Goal: Task Accomplishment & Management: Use online tool/utility

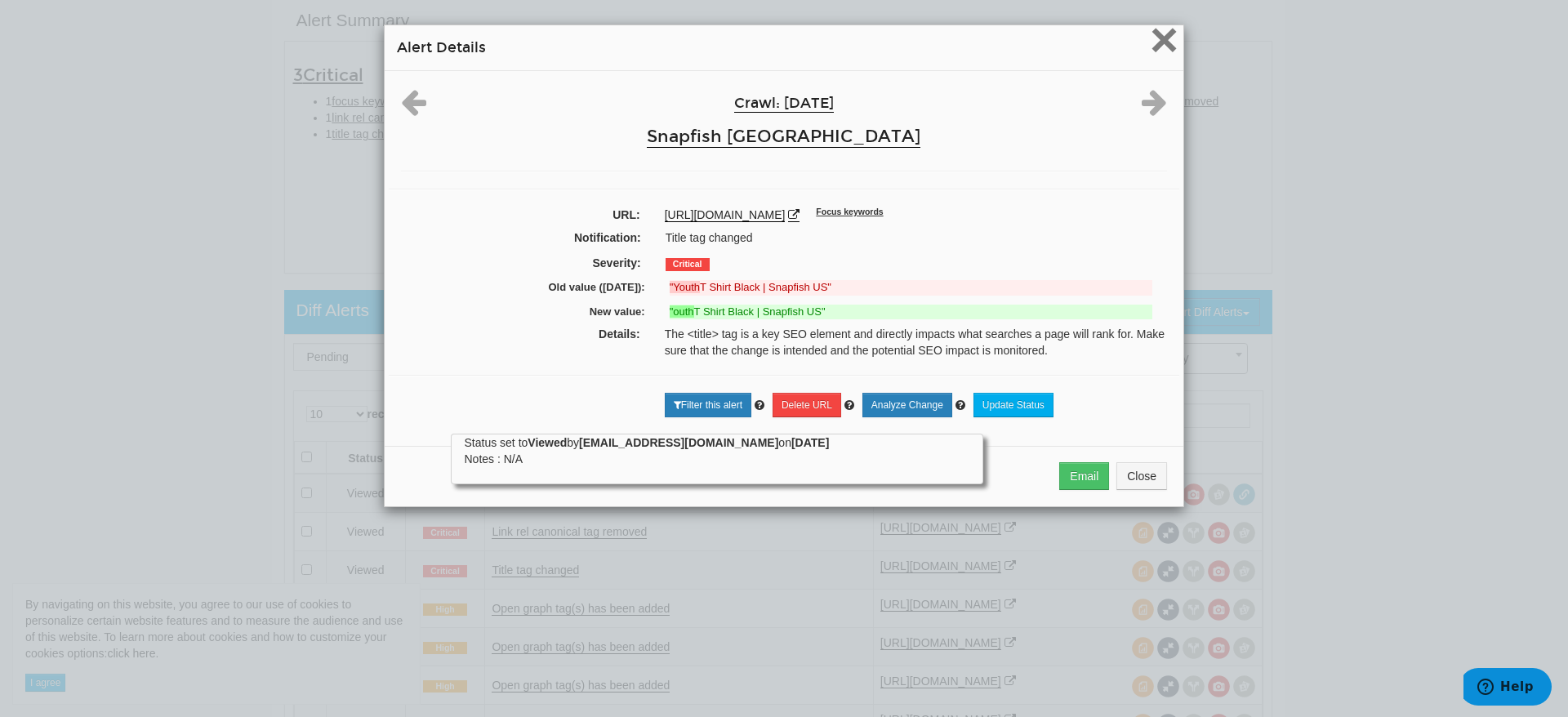
scroll to position [65, 0]
click at [1156, 35] on span "×" at bounding box center [1164, 39] width 29 height 55
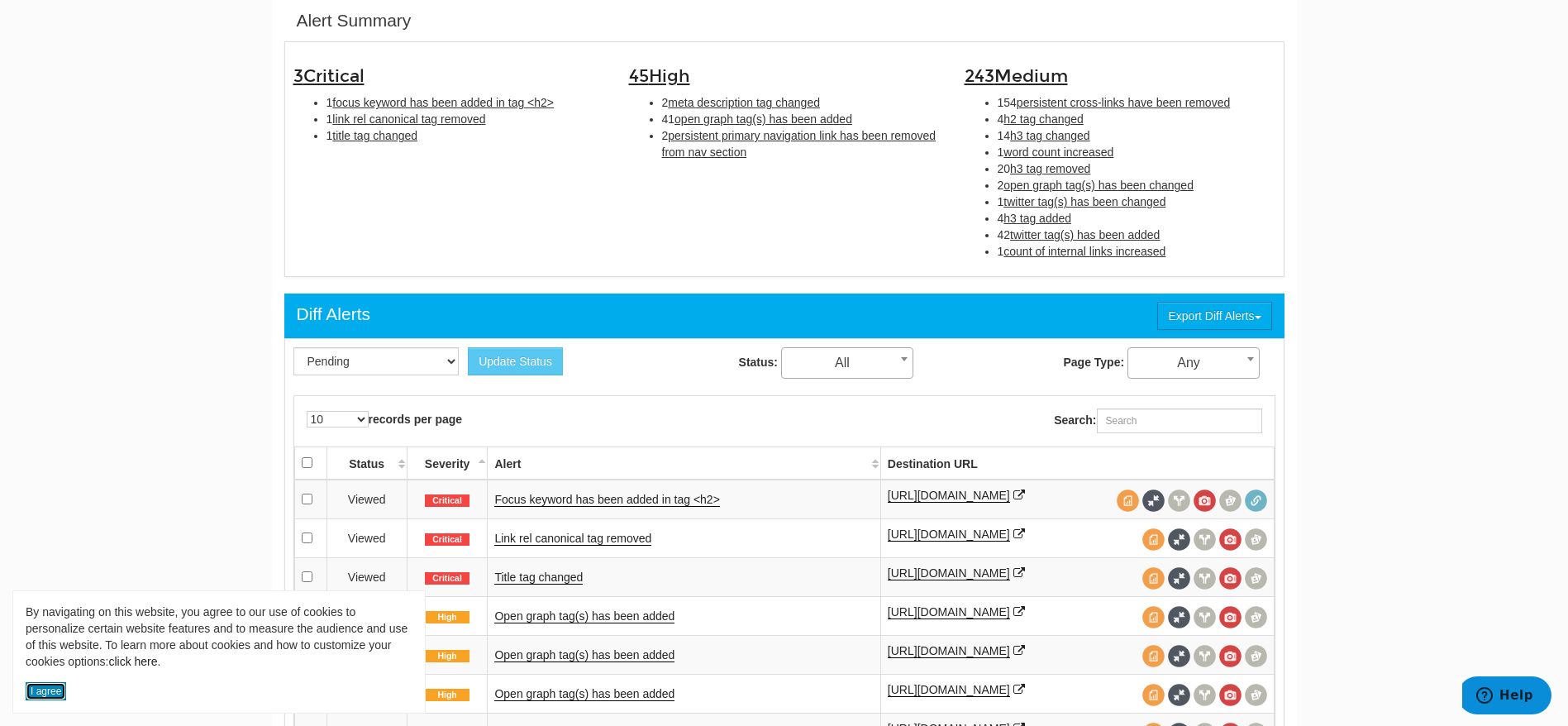
click at [48, 697] on button "I agree" at bounding box center [46, 690] width 41 height 18
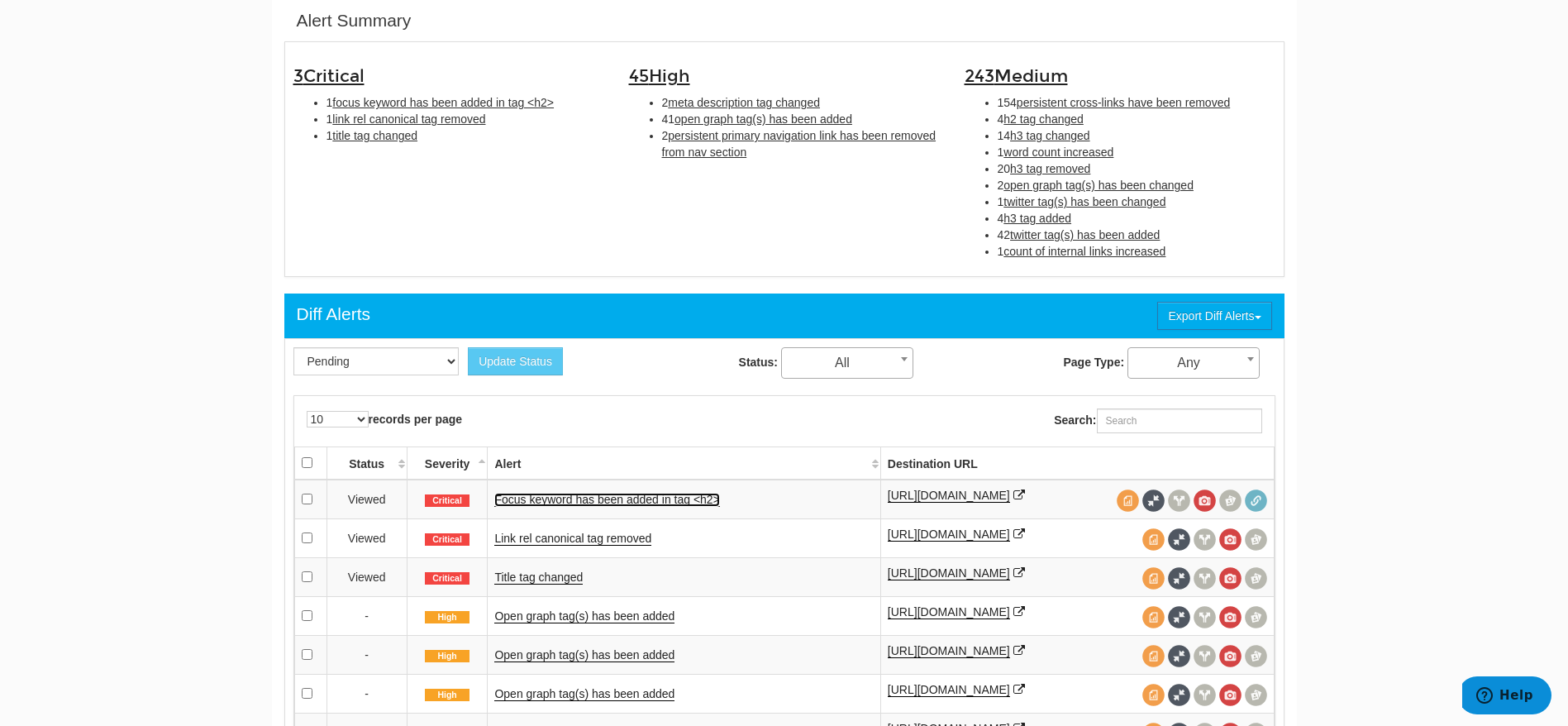
click at [546, 495] on link "Focus keyword has been added in tag <h2>" at bounding box center [606, 499] width 224 height 14
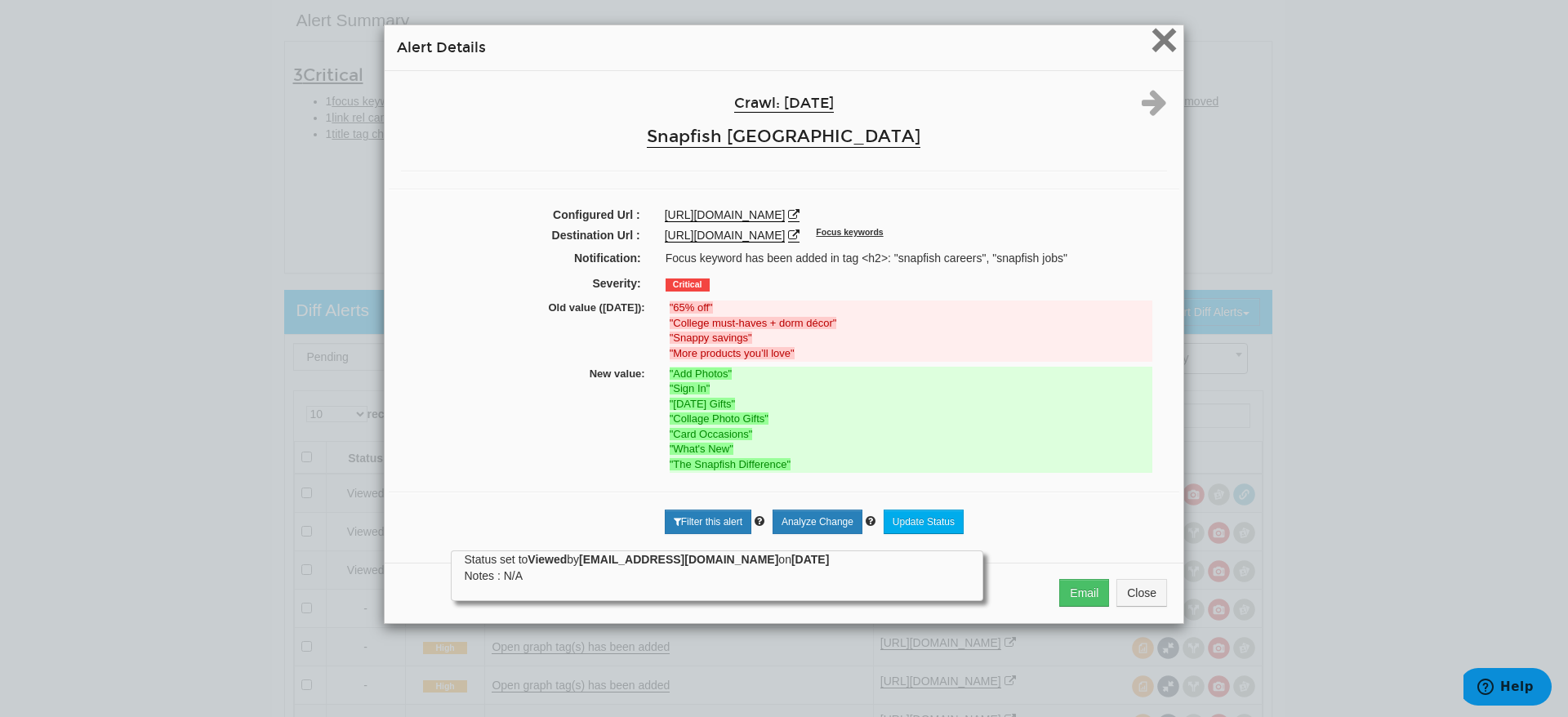
click at [1150, 39] on span "×" at bounding box center [1164, 39] width 29 height 55
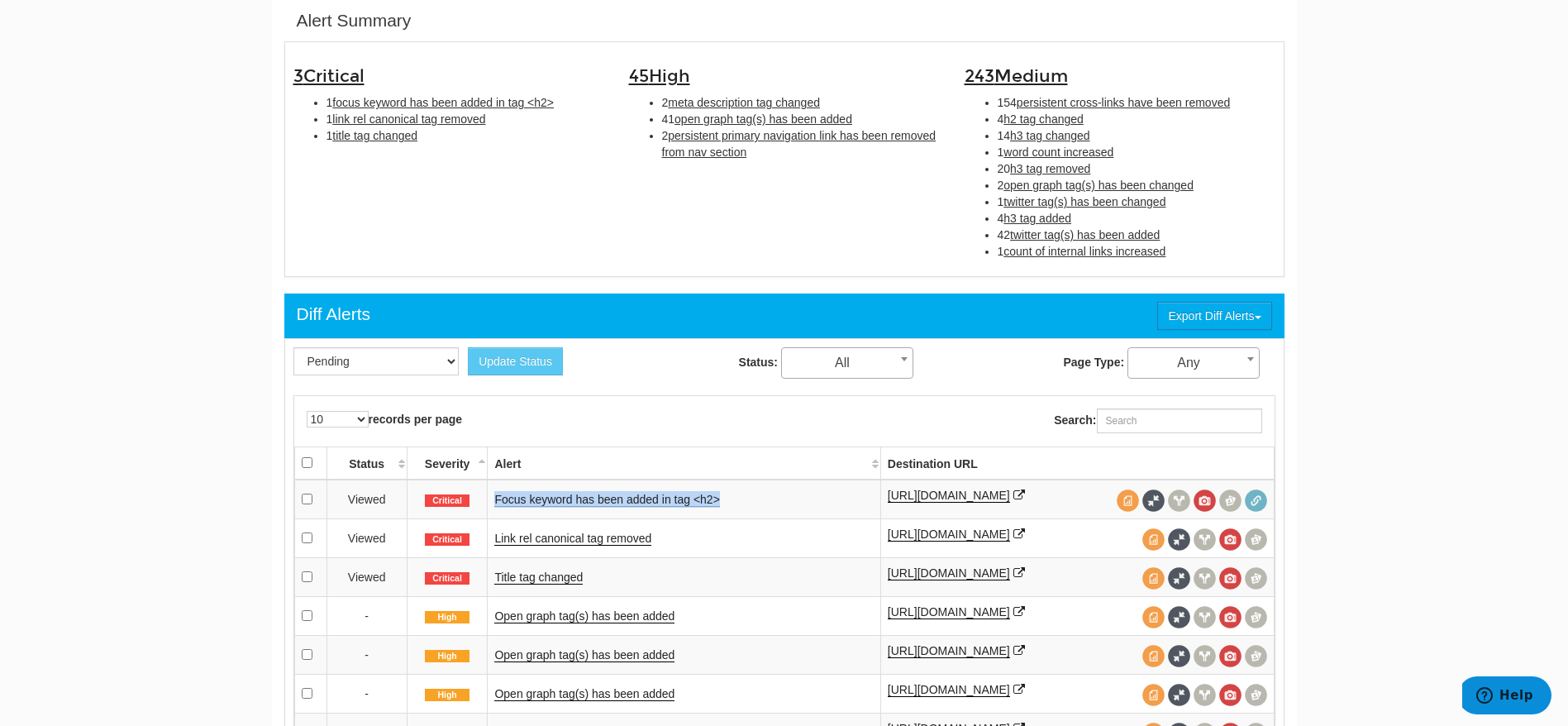
drag, startPoint x: 764, startPoint y: 494, endPoint x: 486, endPoint y: 495, distance: 278.0
click at [486, 495] on tr "Viewed Critical Focus keyword has been added in tag <h2> https://www.snapfish.c…" at bounding box center [784, 499] width 980 height 40
copy tr "Focus keyword has been added in tag <h2>"
drag, startPoint x: 672, startPoint y: 545, endPoint x: 492, endPoint y: 540, distance: 180.1
click at [492, 540] on td "Link rel canonical tag removed" at bounding box center [685, 538] width 393 height 39
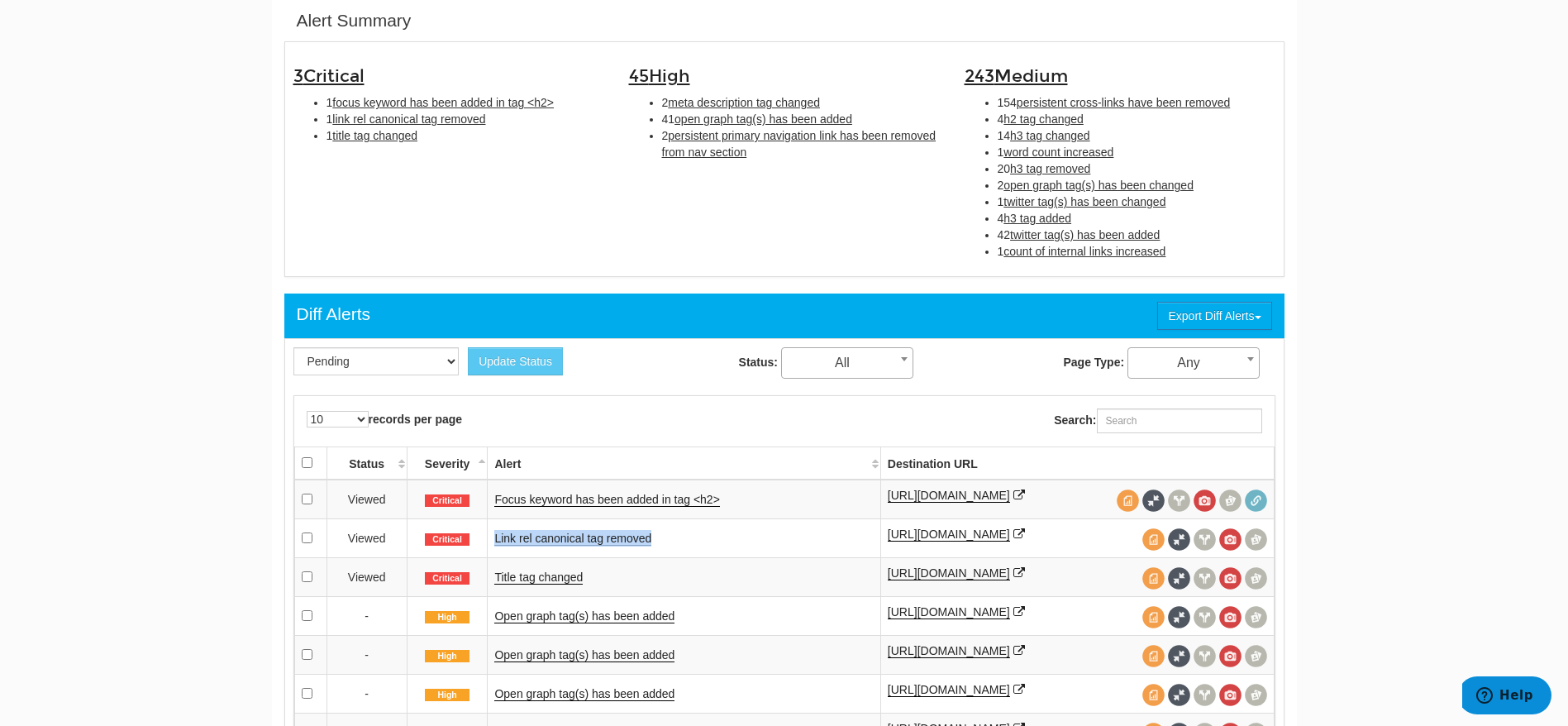
copy link "Link rel canonical tag removed"
drag, startPoint x: 616, startPoint y: 573, endPoint x: 491, endPoint y: 576, distance: 125.0
click at [491, 576] on td "Title tag changed" at bounding box center [685, 576] width 393 height 39
copy link "Title tag changed"
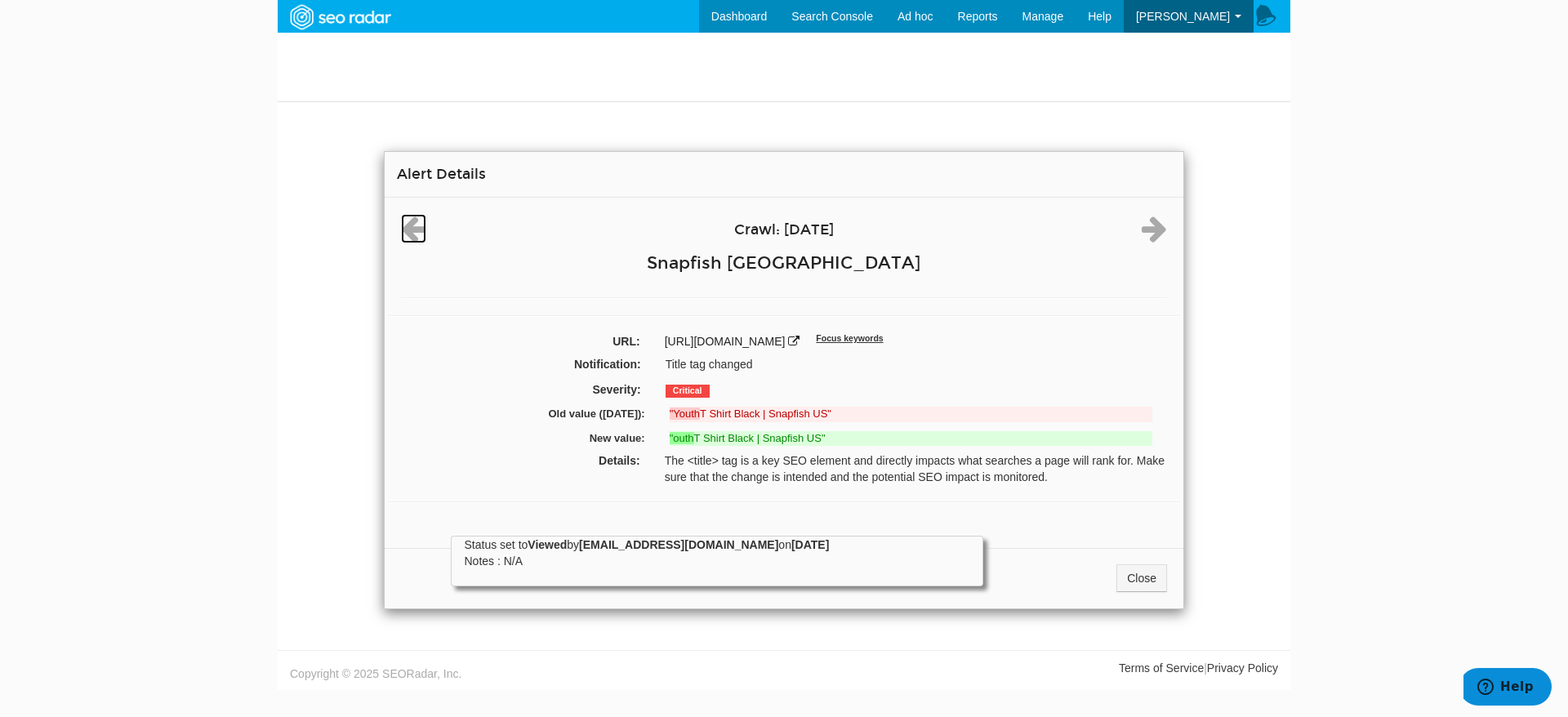
click at [406, 224] on icon at bounding box center [413, 228] width 25 height 29
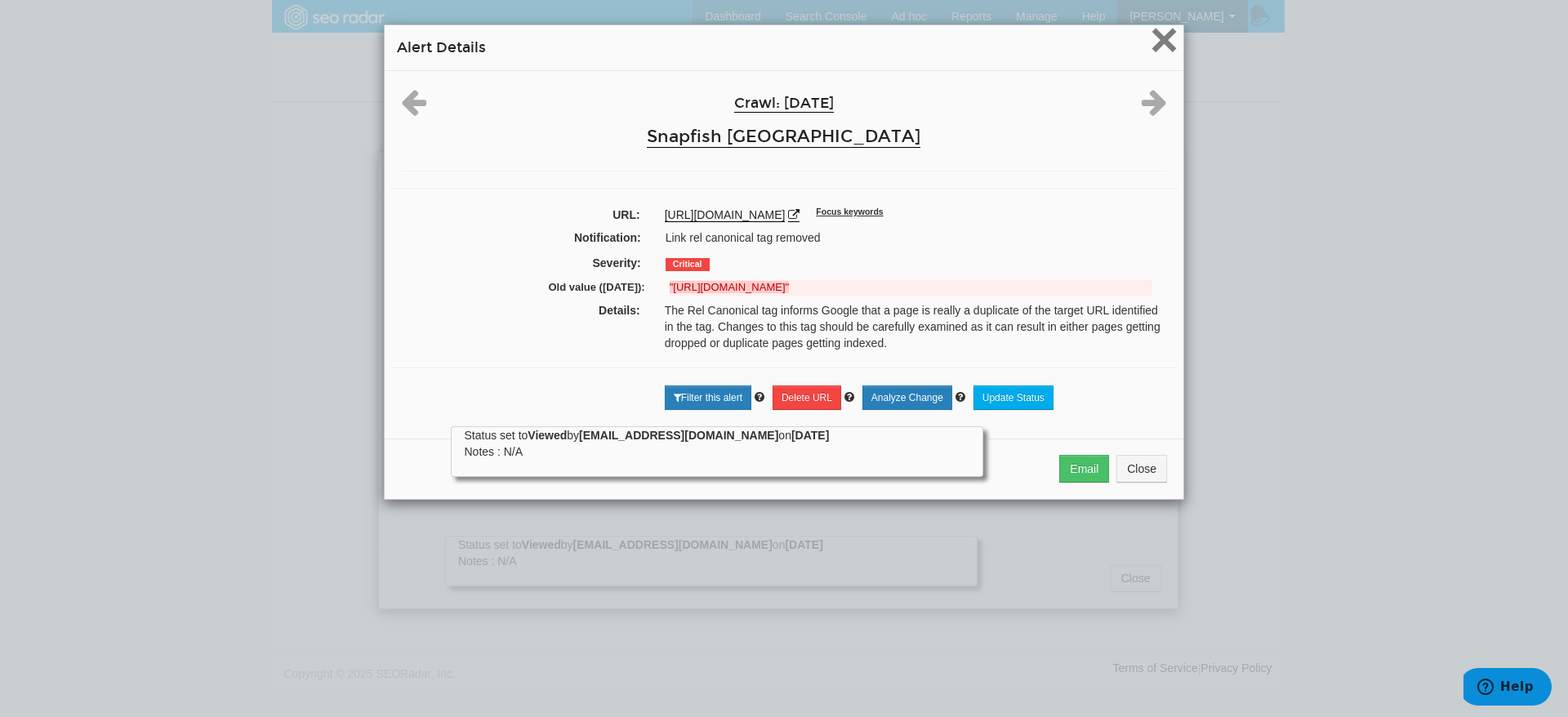
click at [1032, 37] on span "×" at bounding box center [1164, 39] width 29 height 55
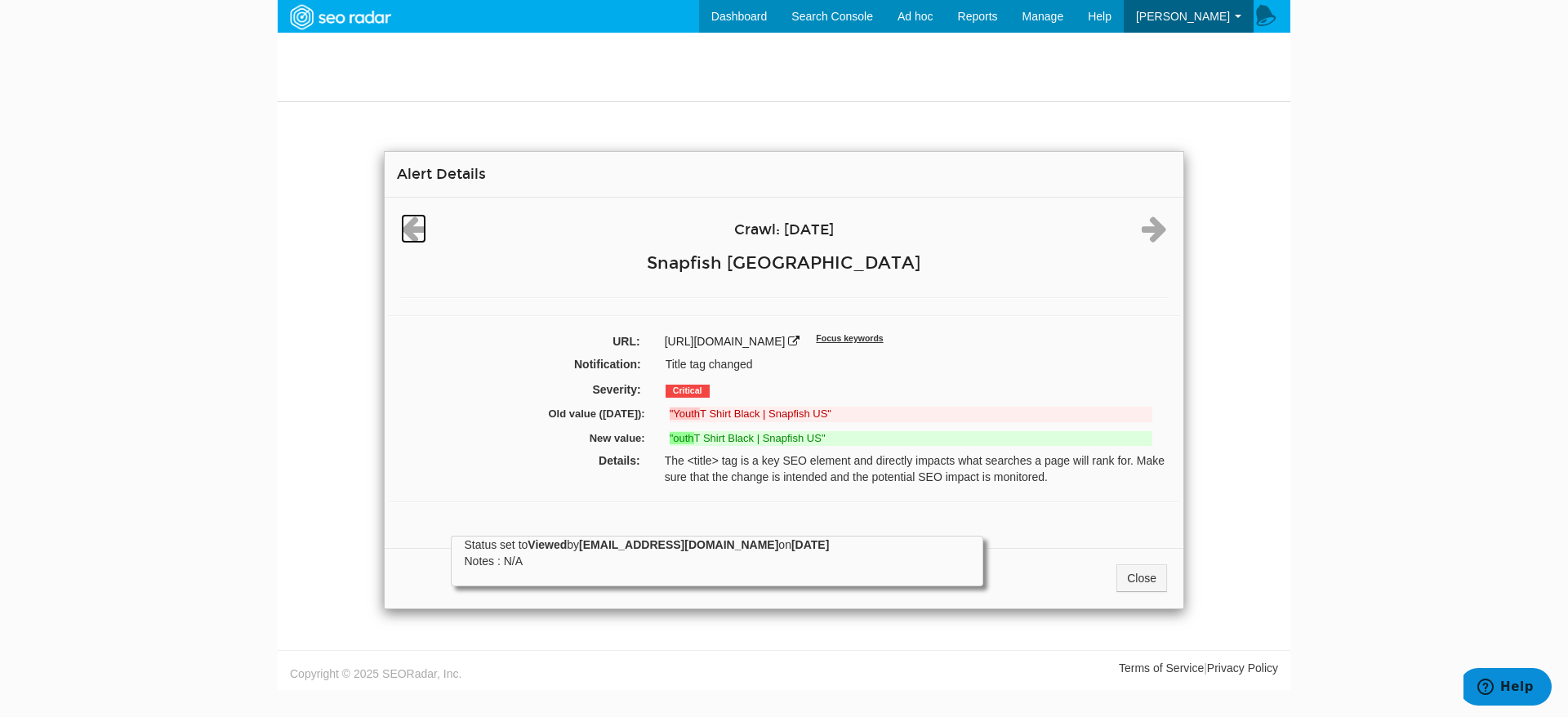
click at [419, 228] on icon at bounding box center [413, 228] width 25 height 29
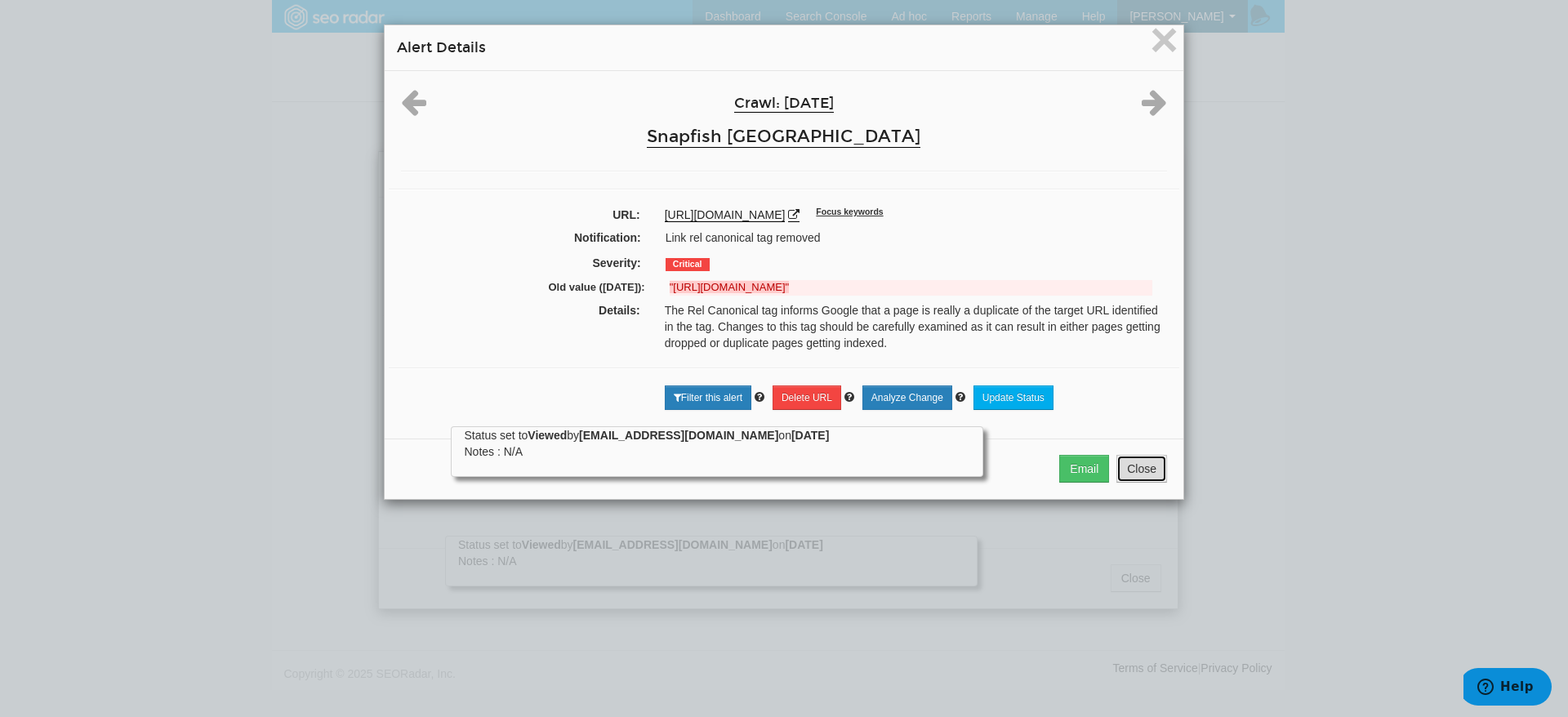
click at [1032, 455] on button "Close" at bounding box center [1141, 468] width 50 height 28
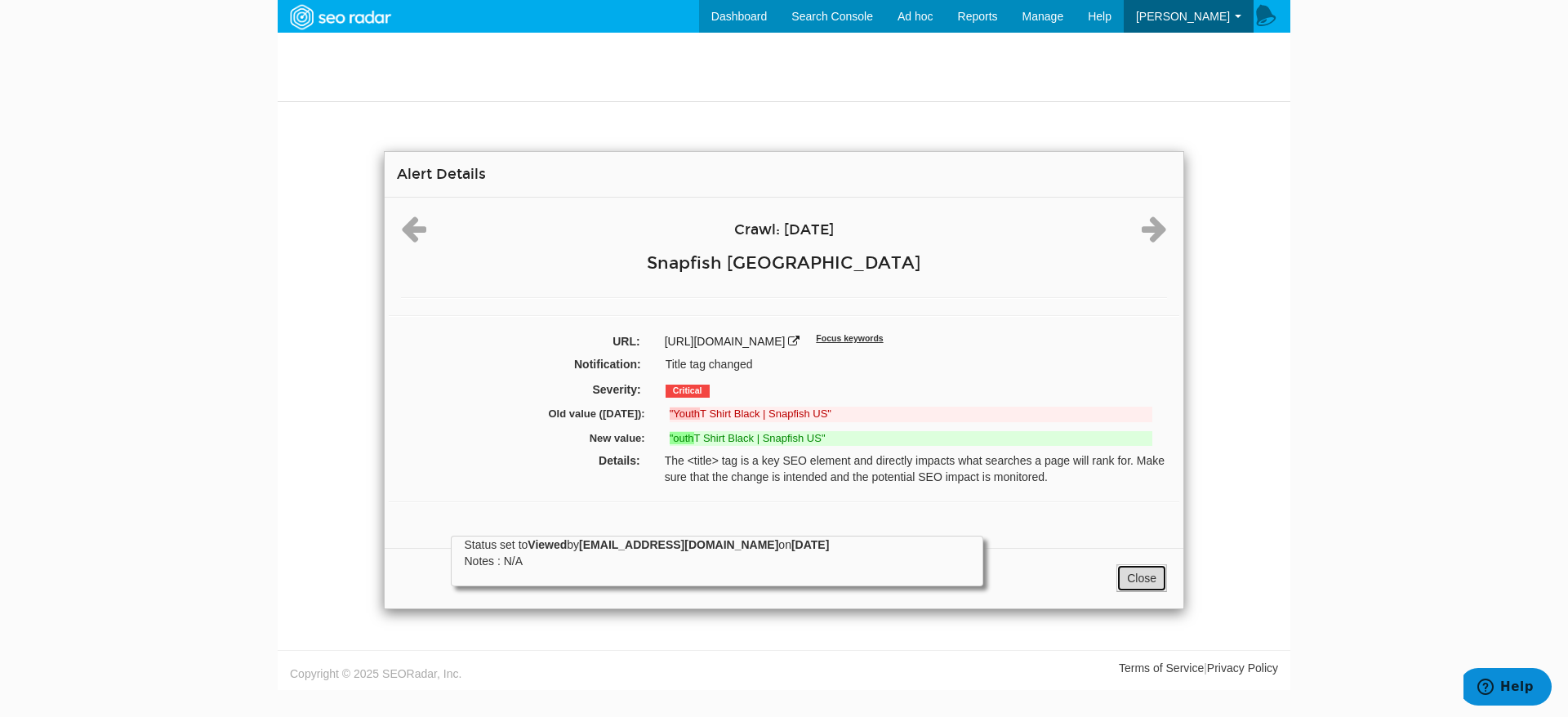
click at [1032, 477] on link "Close" at bounding box center [1141, 578] width 50 height 28
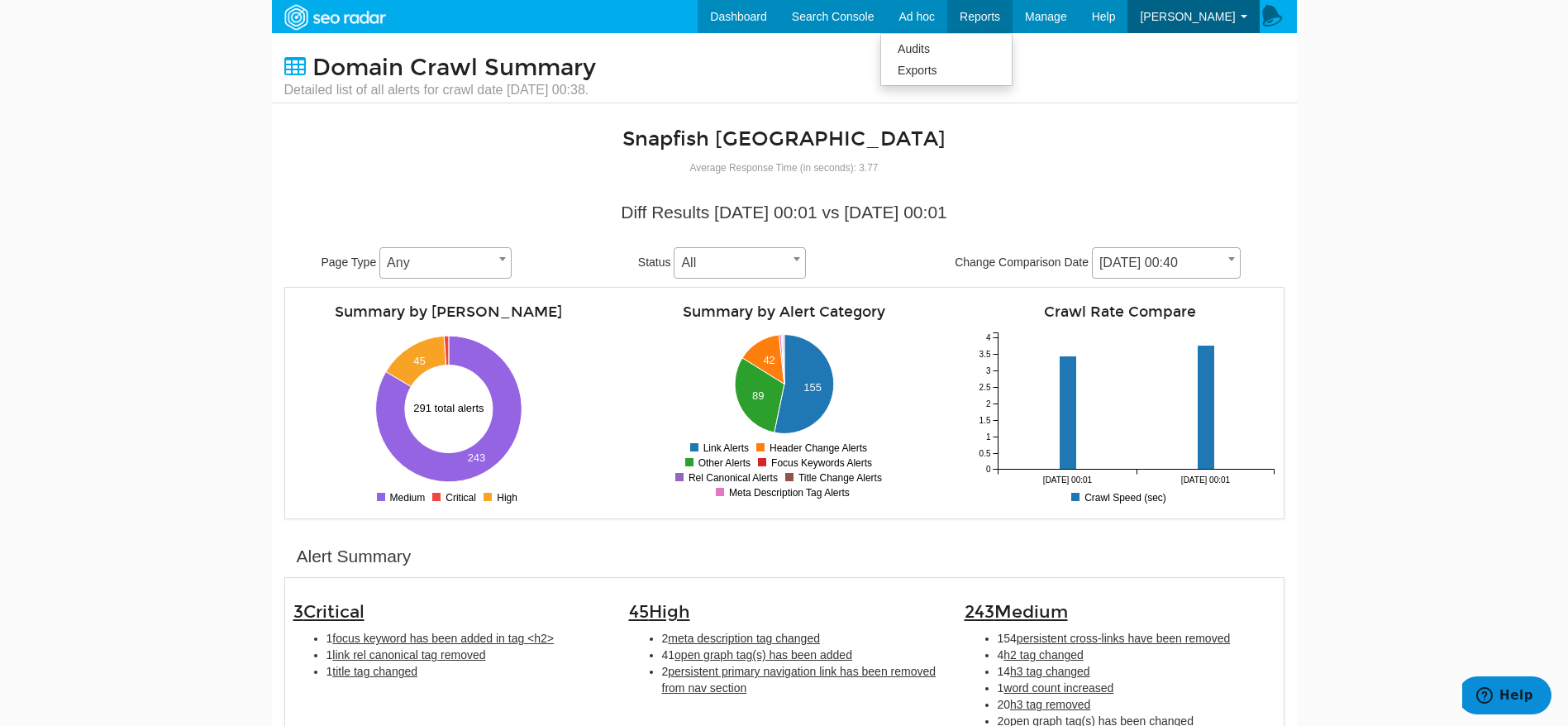
click at [982, 18] on span "Reports" at bounding box center [980, 17] width 41 height 14
click at [993, 11] on span "Reports" at bounding box center [980, 17] width 41 height 14
click at [753, 22] on link "Dashboard" at bounding box center [739, 16] width 82 height 33
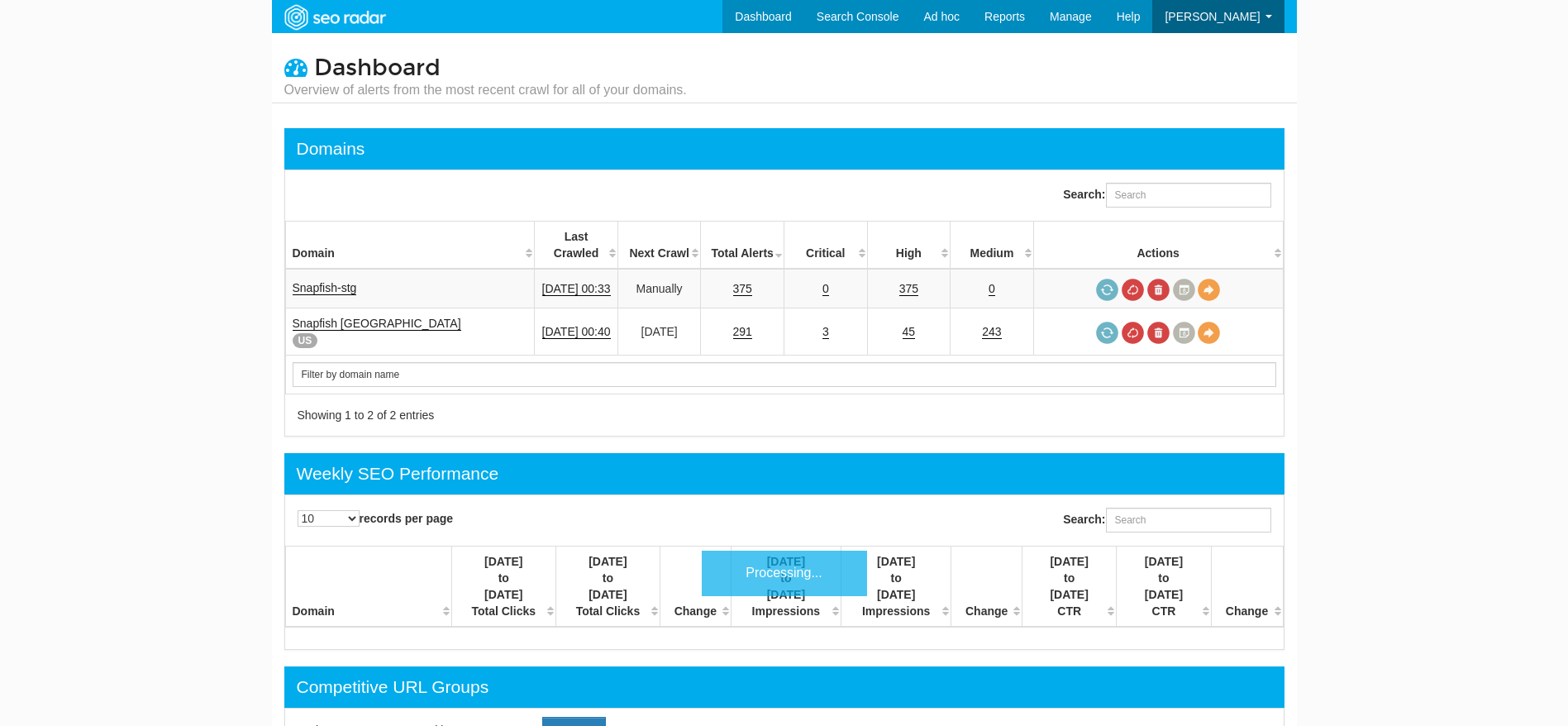
scroll to position [66, 0]
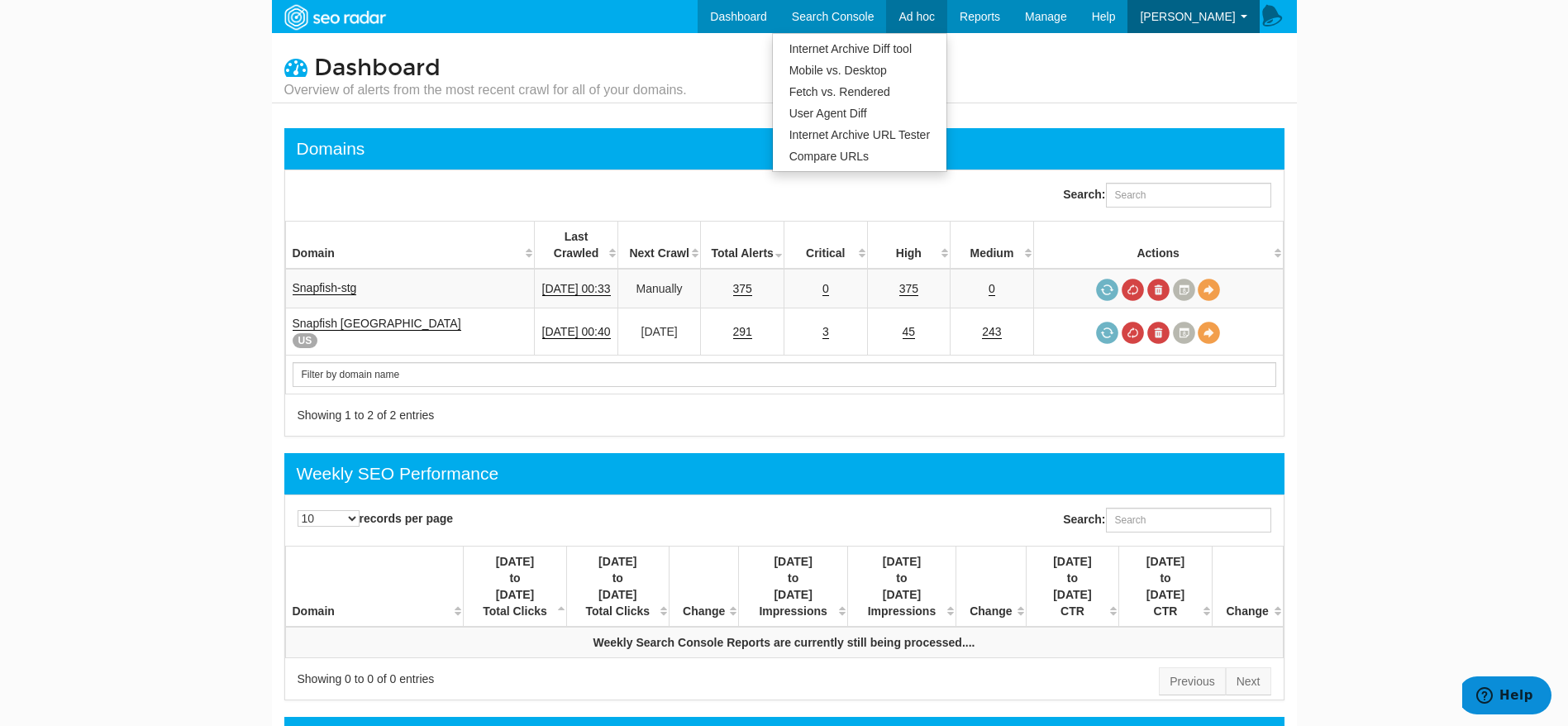
click at [934, 17] on span "Ad hoc" at bounding box center [917, 17] width 37 height 14
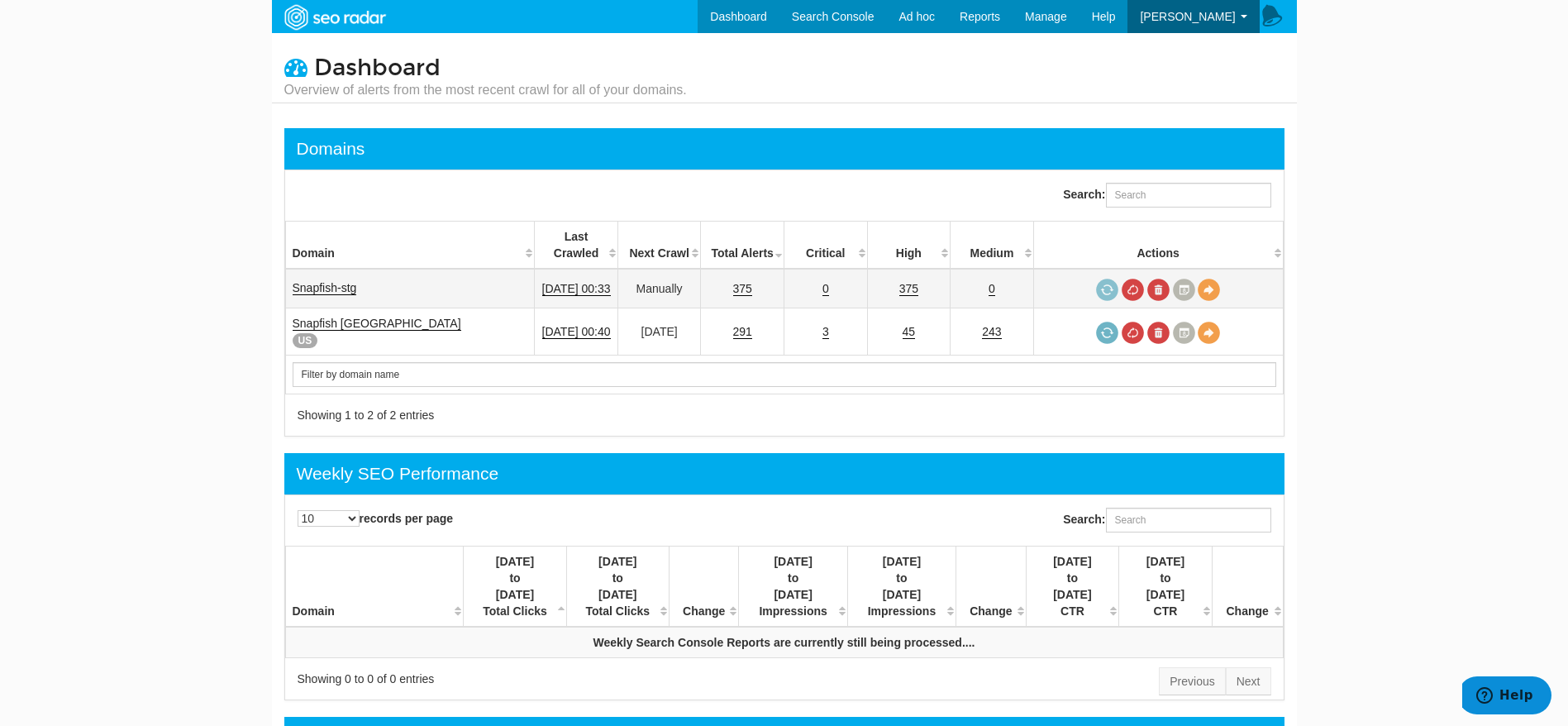
click at [1108, 279] on span at bounding box center [1107, 290] width 22 height 22
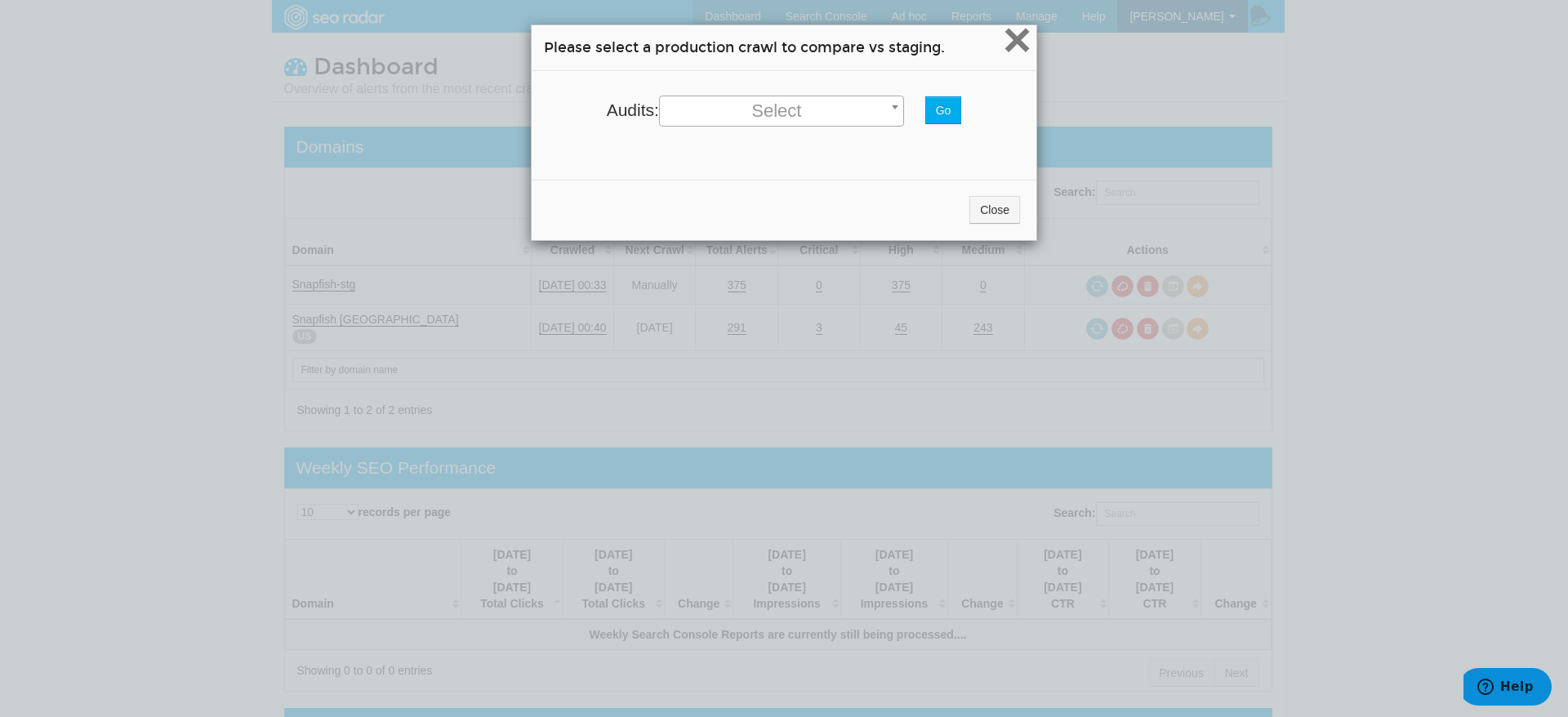
click at [1003, 35] on span "×" at bounding box center [1017, 39] width 29 height 55
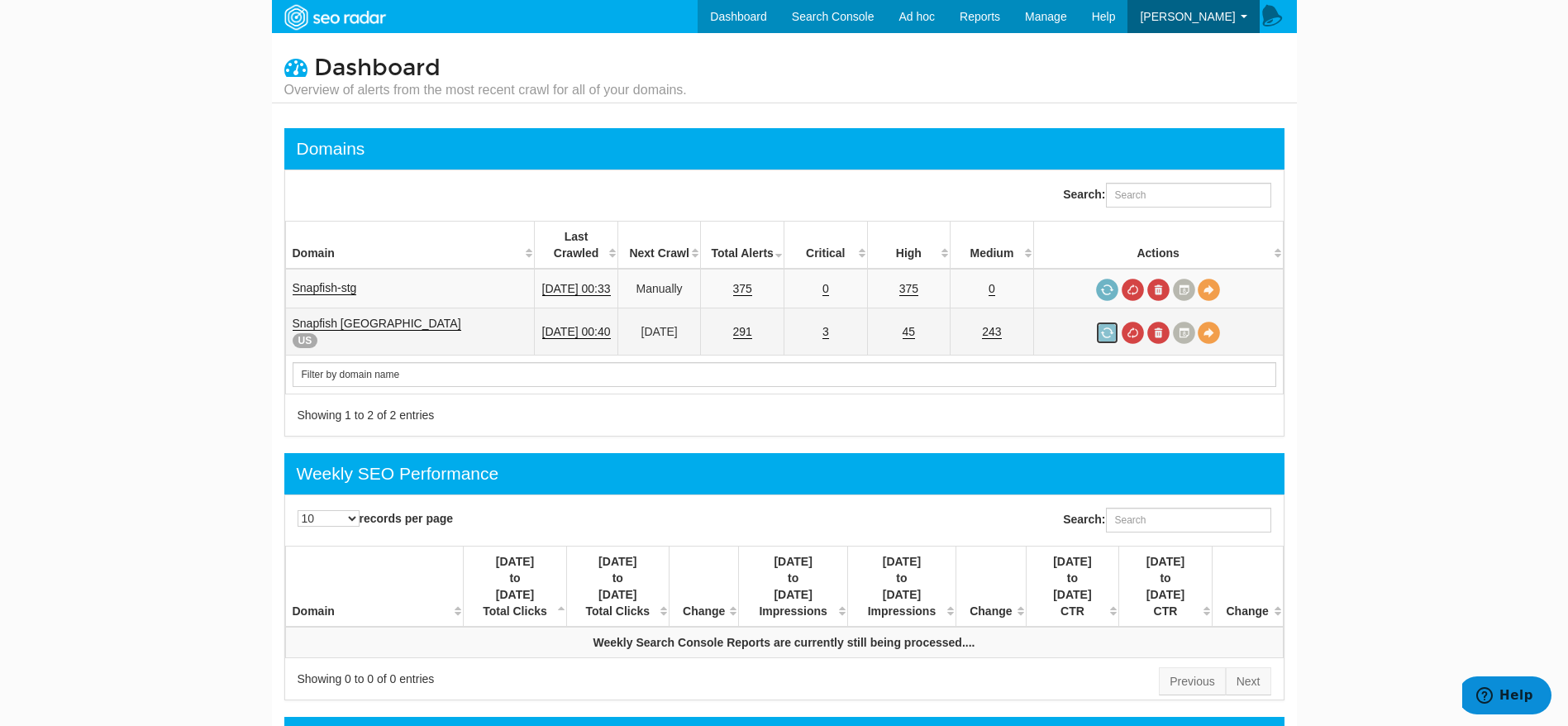
click at [1113, 321] on link at bounding box center [1107, 332] width 22 height 22
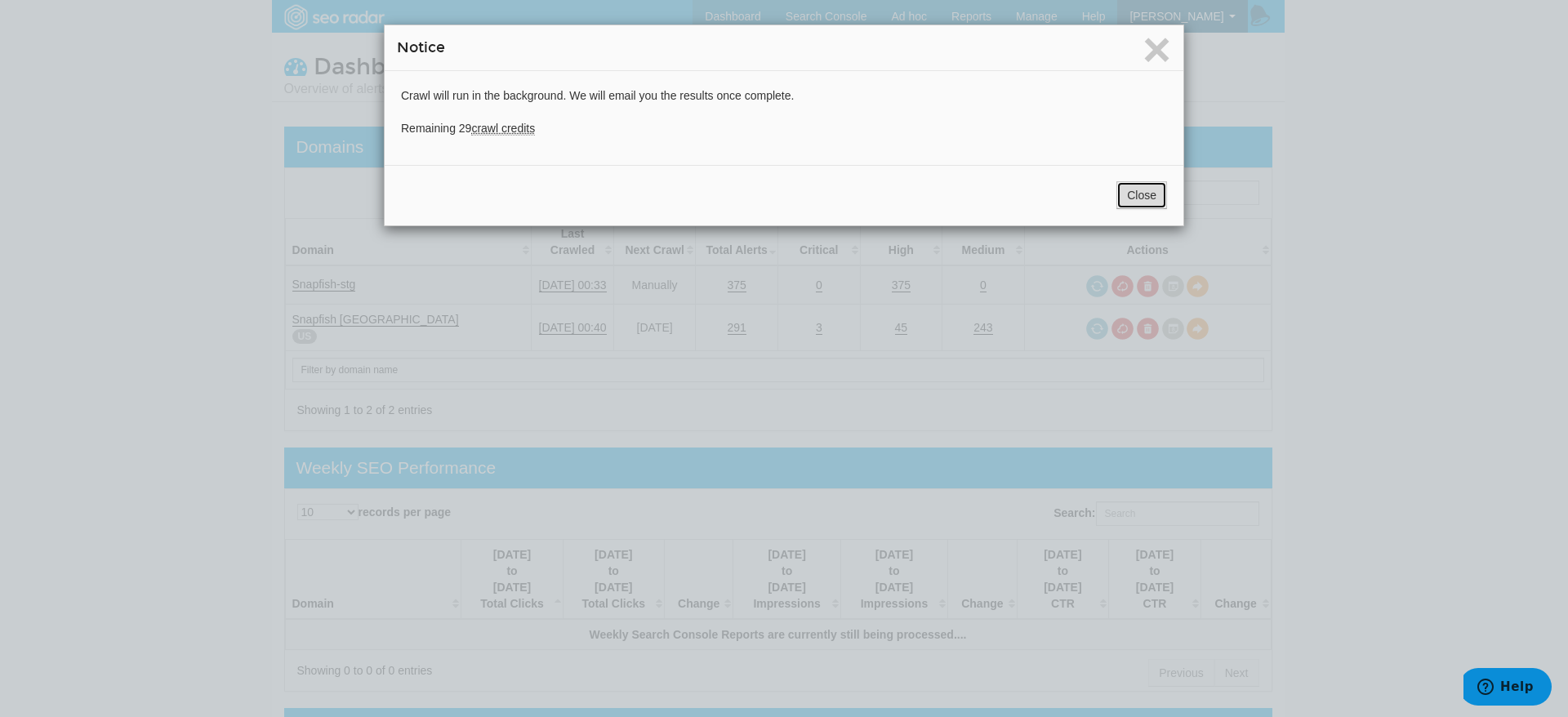
click at [1132, 199] on button "Close" at bounding box center [1141, 195] width 50 height 28
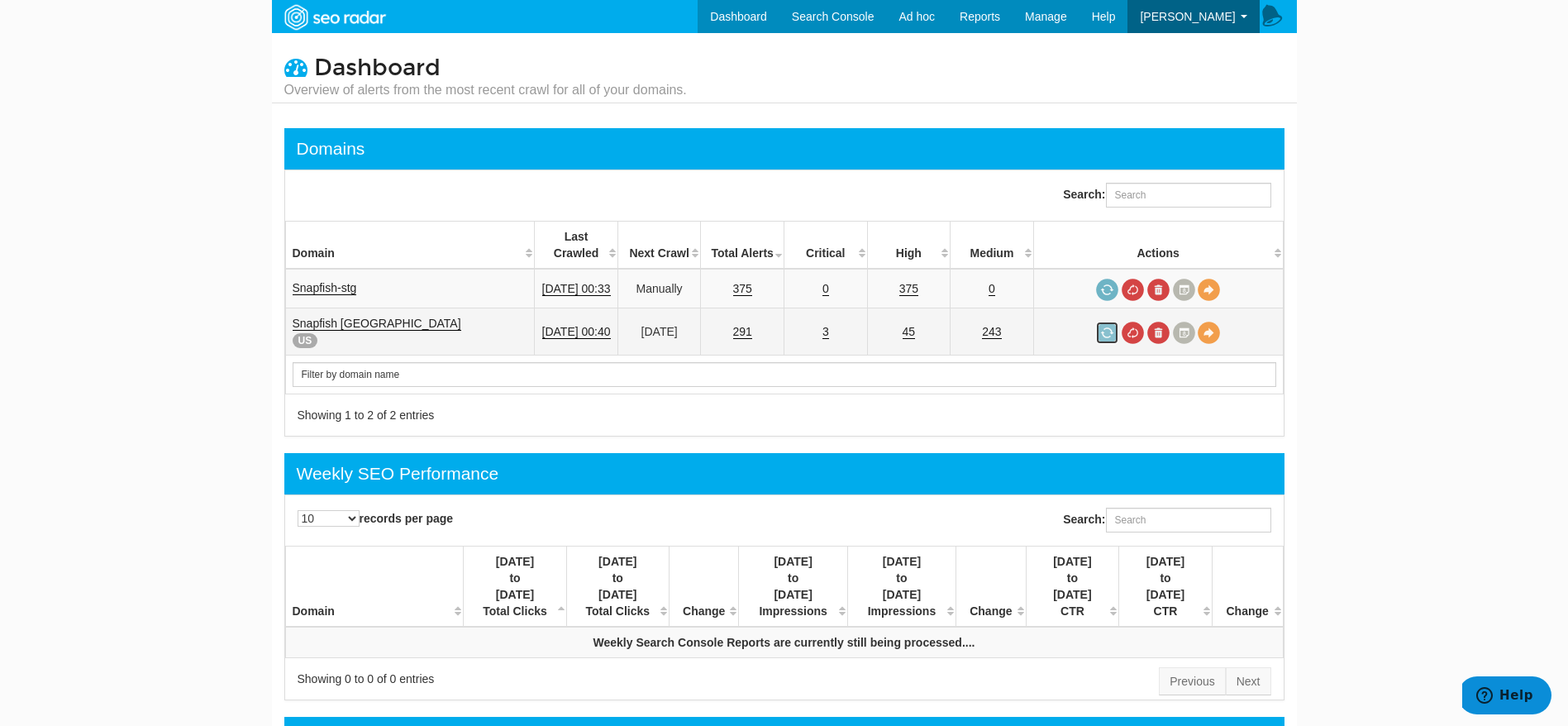
click at [1100, 321] on link at bounding box center [1107, 332] width 22 height 22
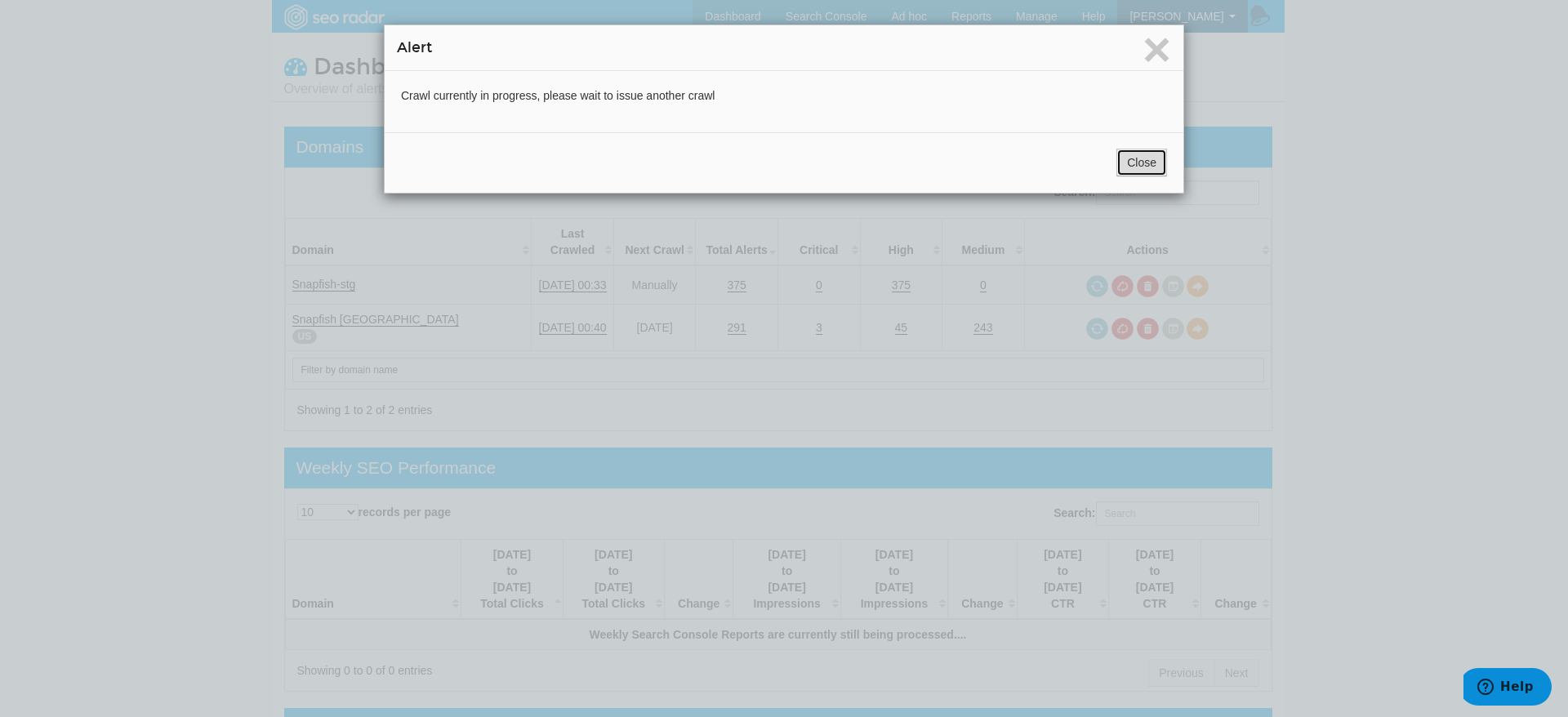
click at [1121, 165] on button "Close" at bounding box center [1141, 162] width 50 height 28
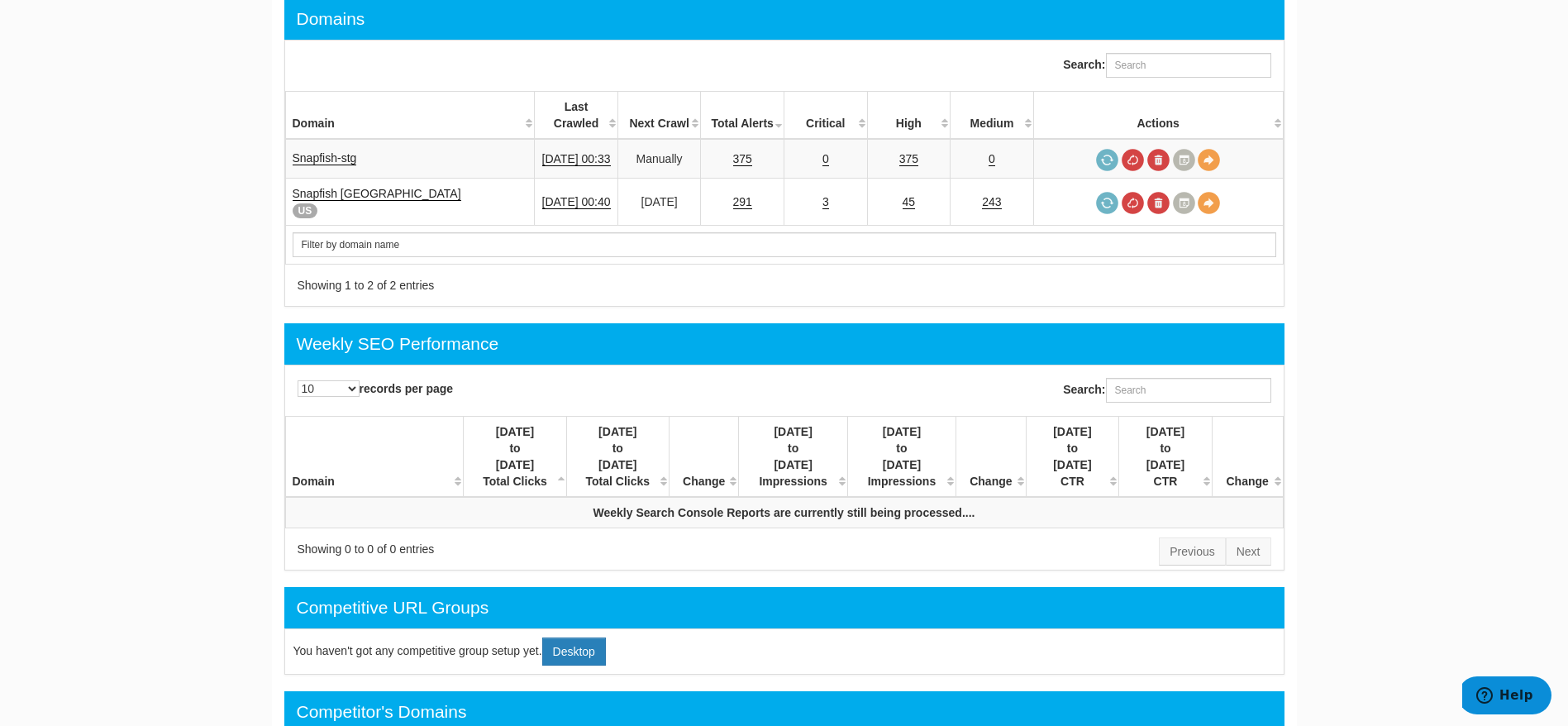
scroll to position [84, 0]
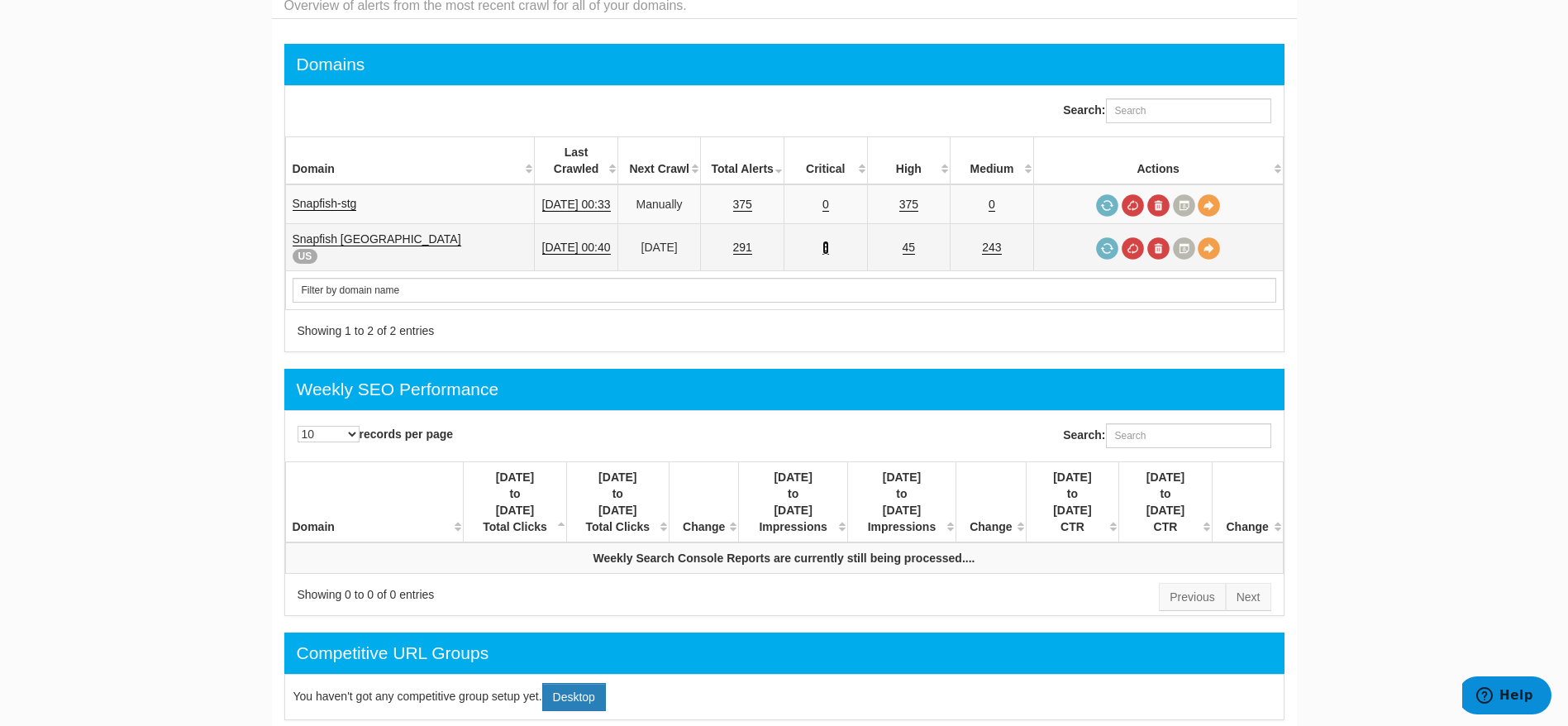
click at [829, 241] on link "3" at bounding box center [826, 247] width 7 height 14
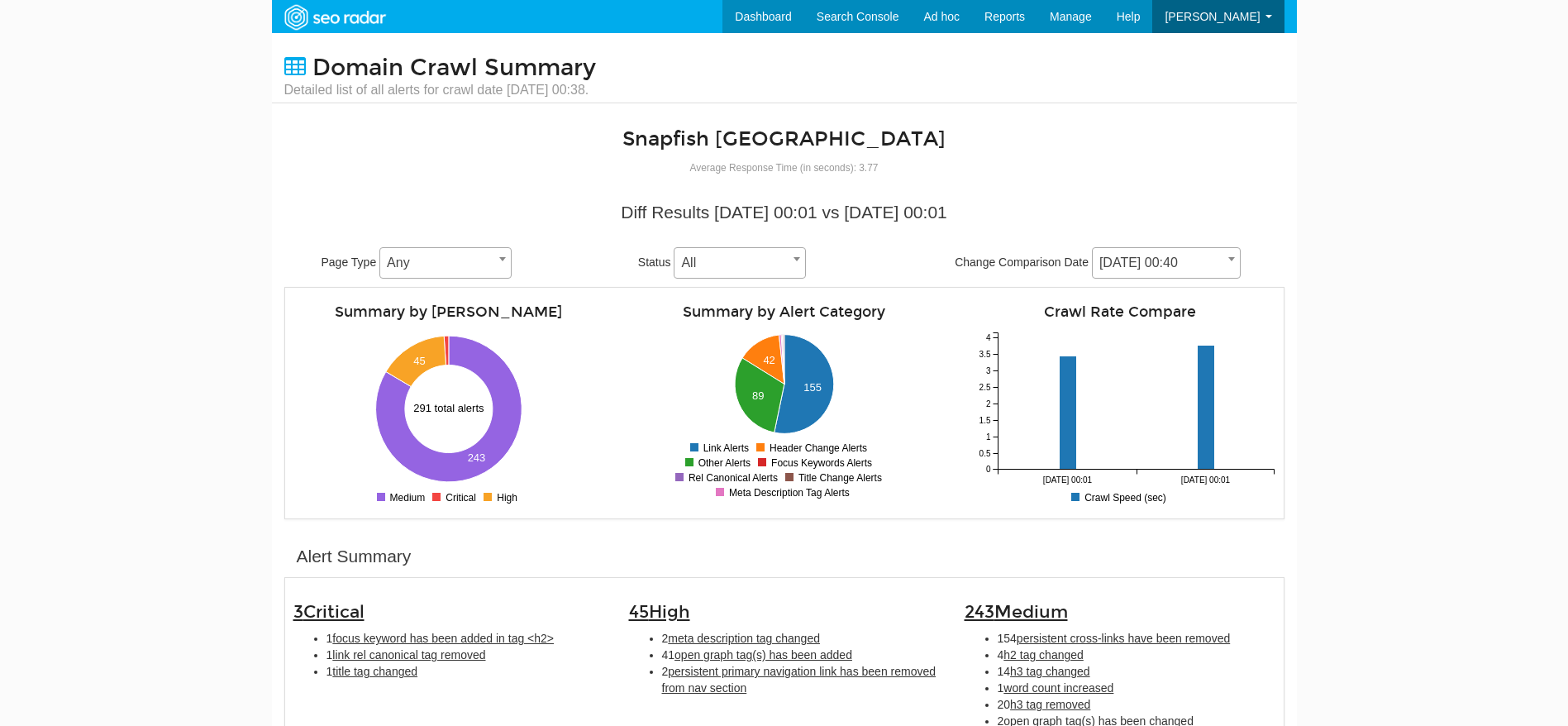
scroll to position [66, 0]
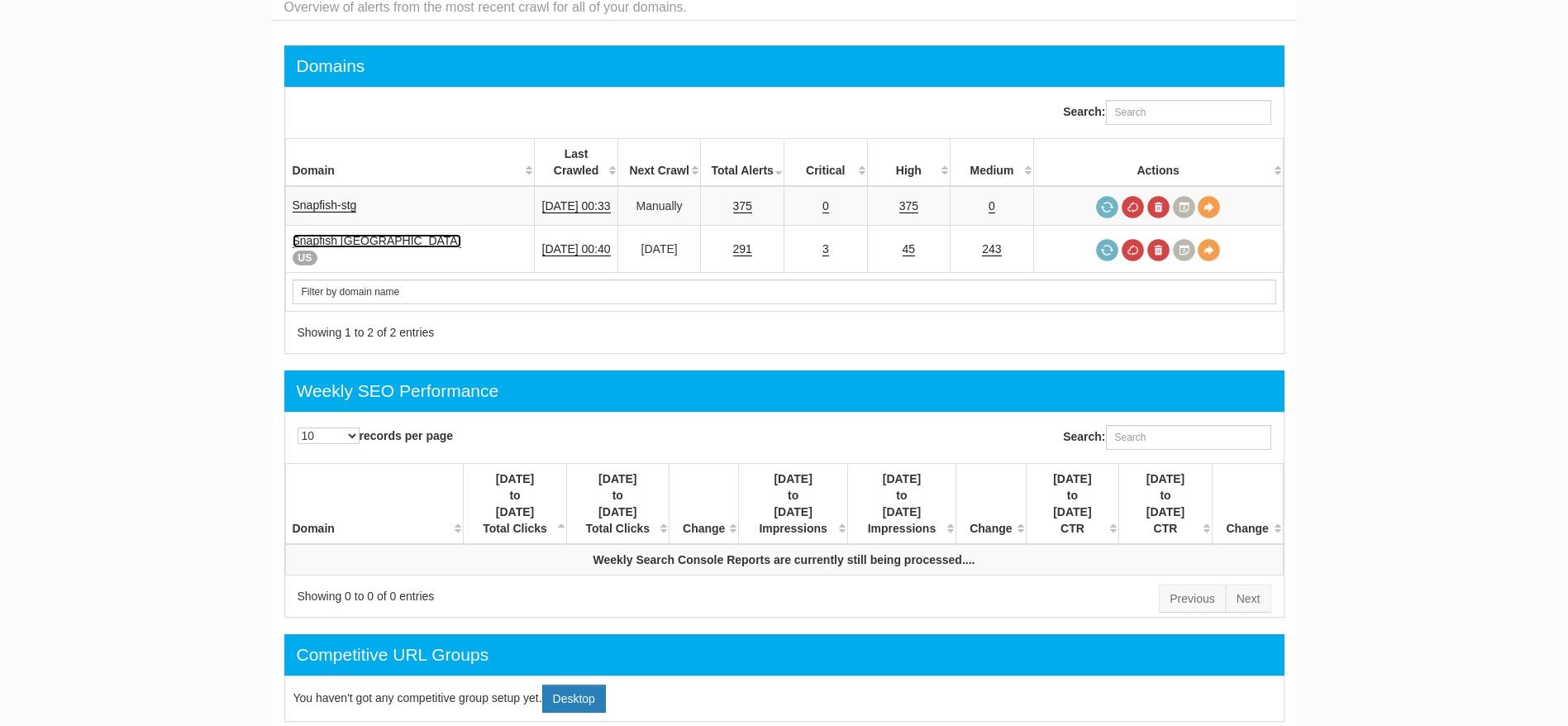
scroll to position [84, 0]
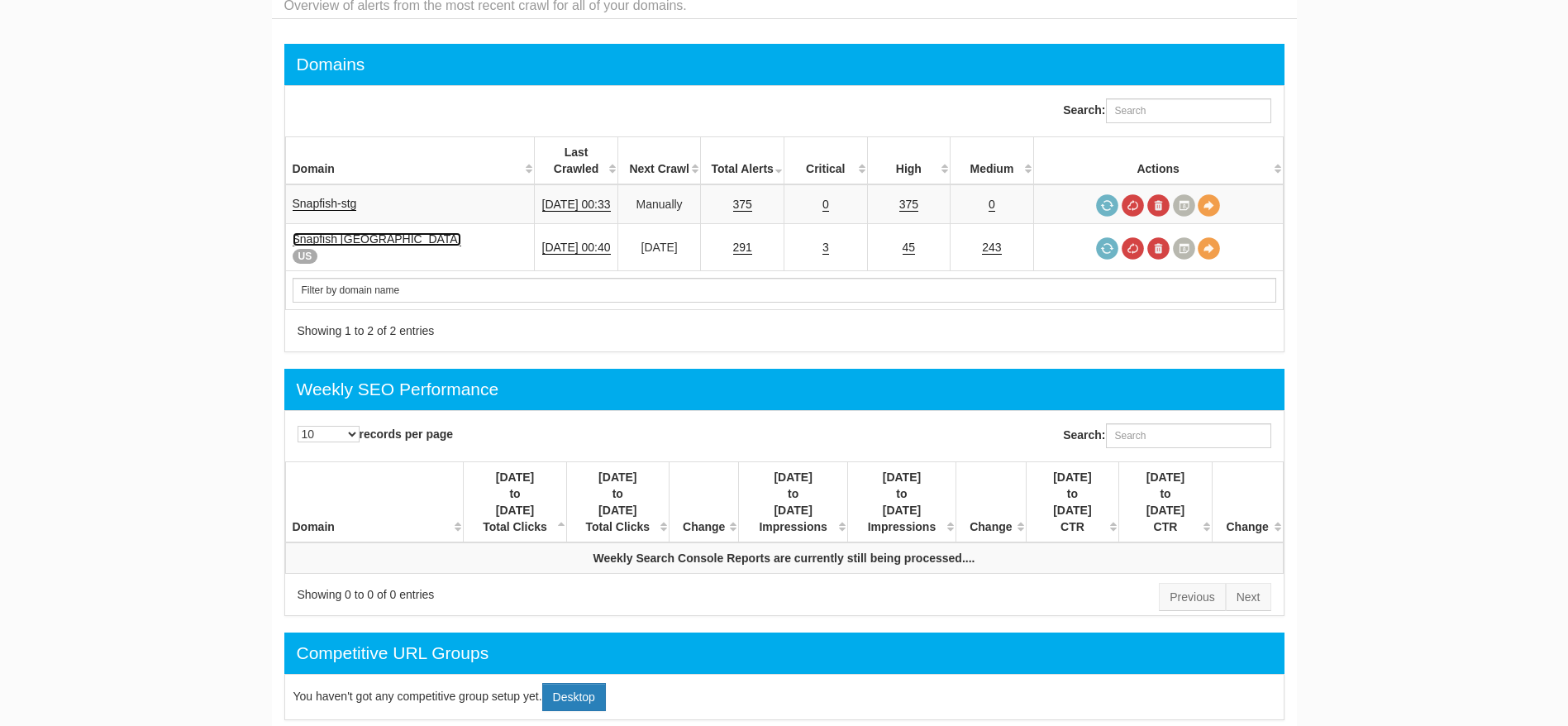
click at [315, 232] on link "Snapfish [GEOGRAPHIC_DATA]" at bounding box center [377, 239] width 168 height 14
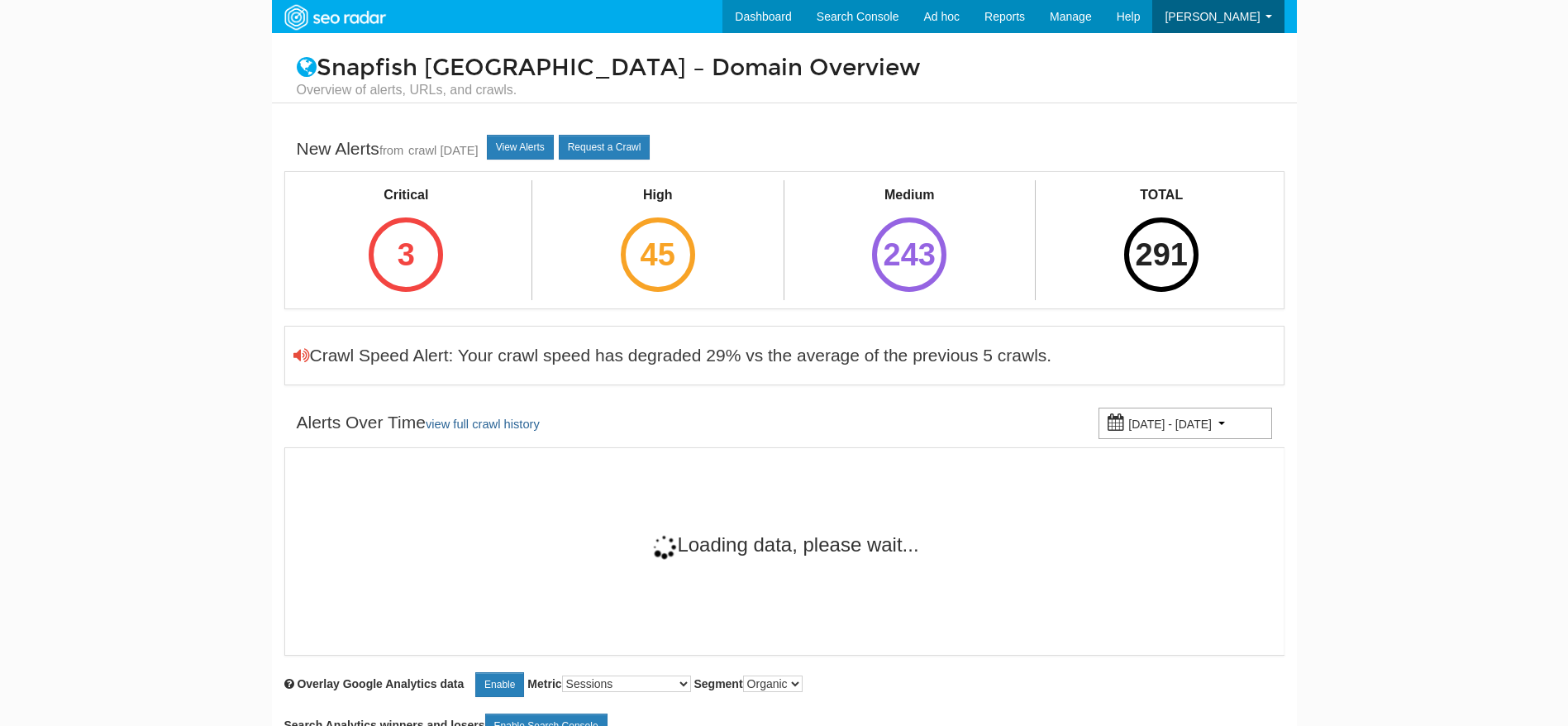
scroll to position [66, 0]
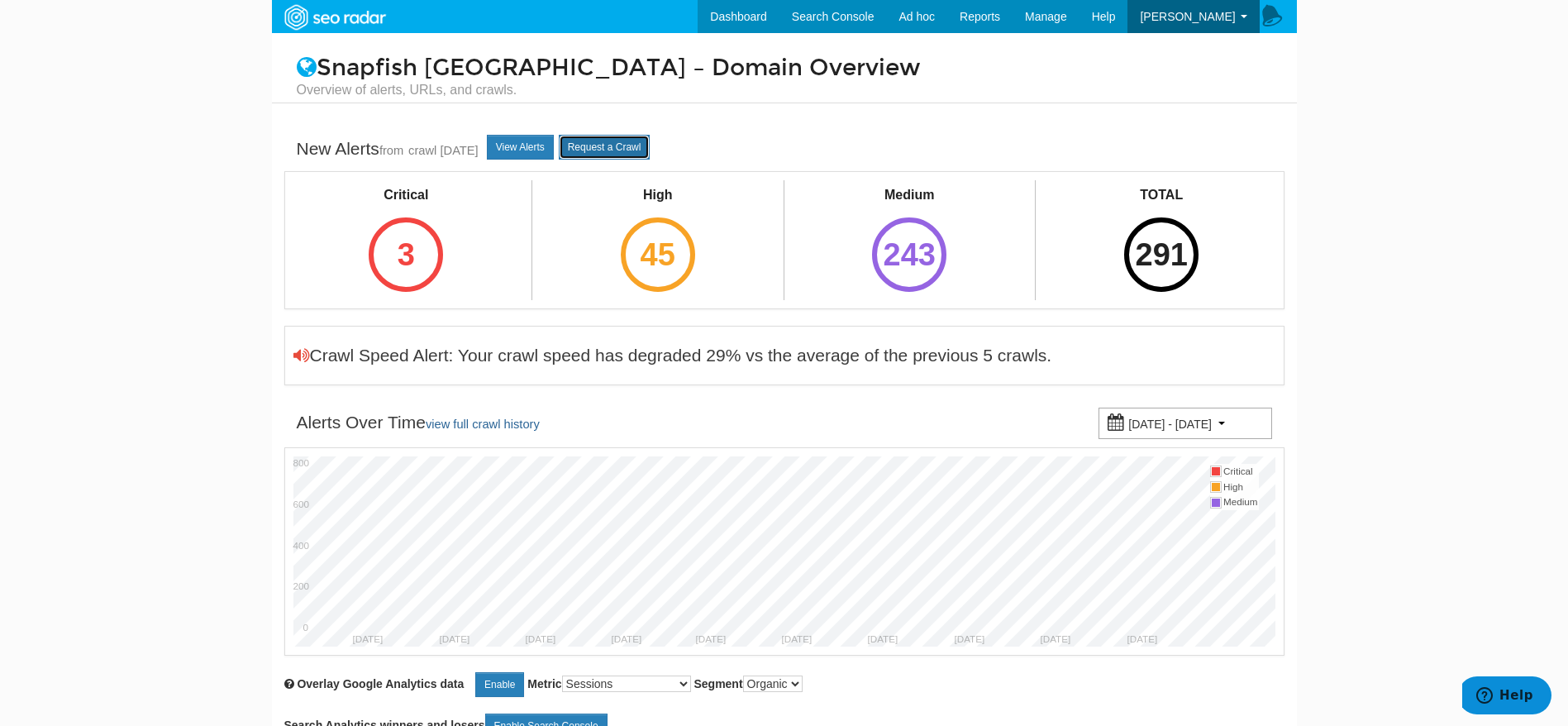
click at [611, 142] on link "Request a Crawl" at bounding box center [605, 146] width 92 height 25
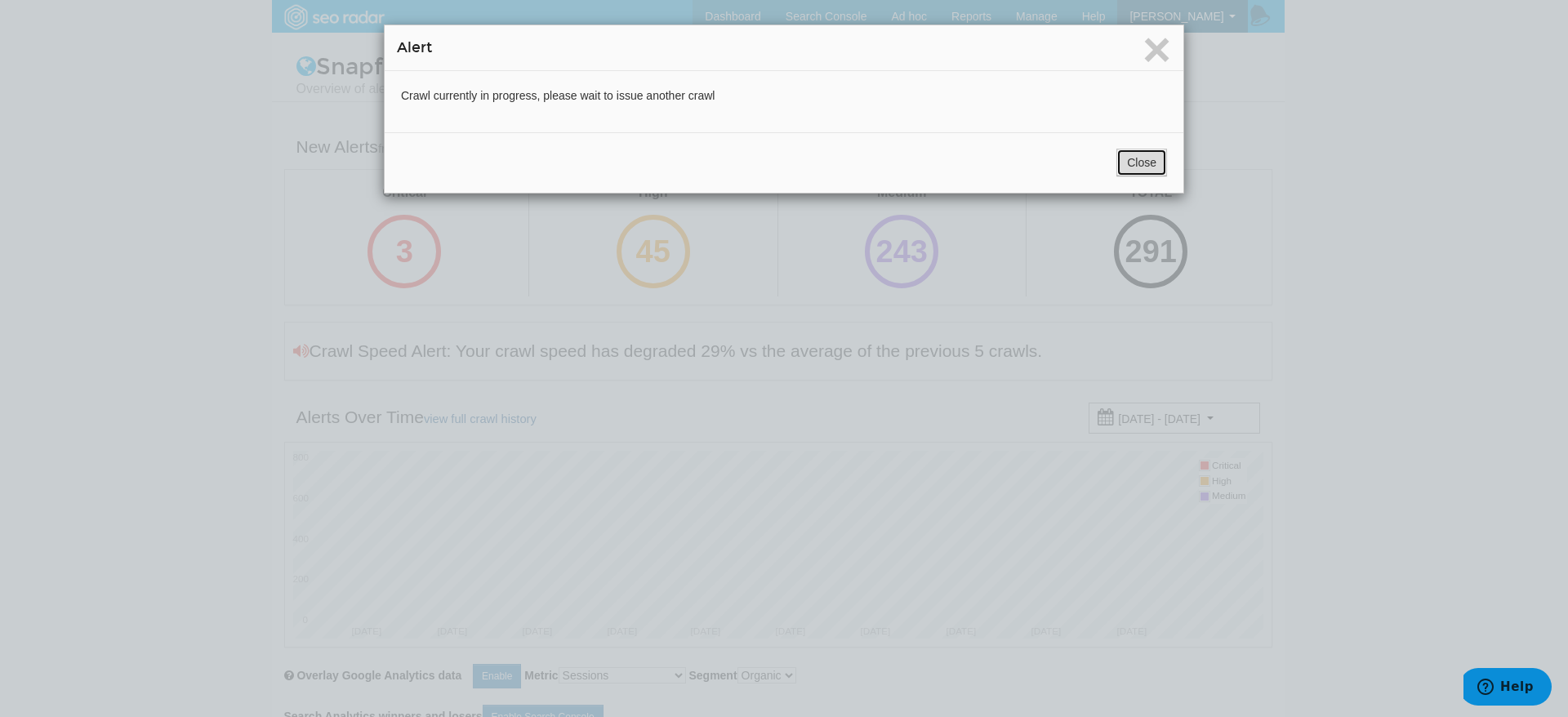
click at [1130, 172] on button "Close" at bounding box center [1141, 162] width 50 height 28
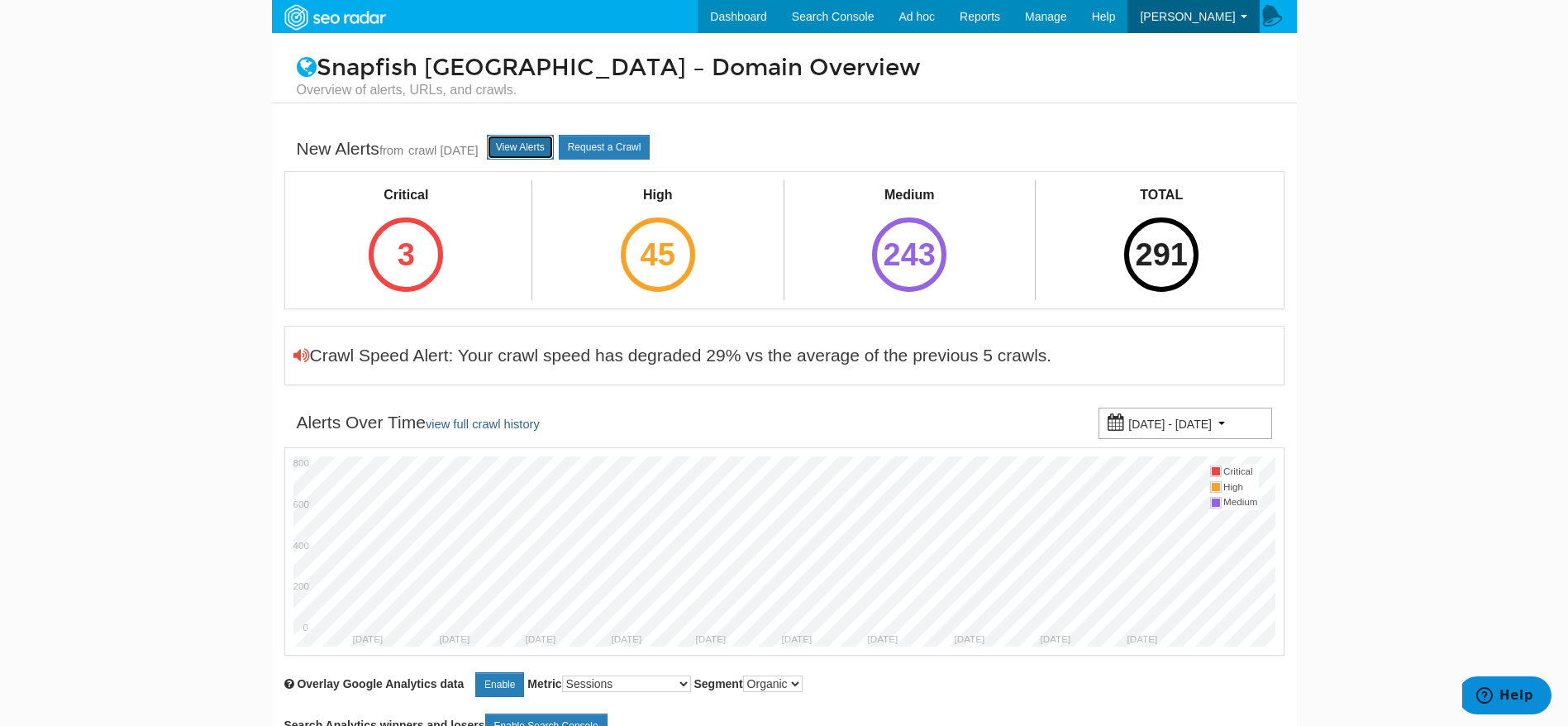
click at [543, 147] on link "View Alerts" at bounding box center [520, 146] width 67 height 25
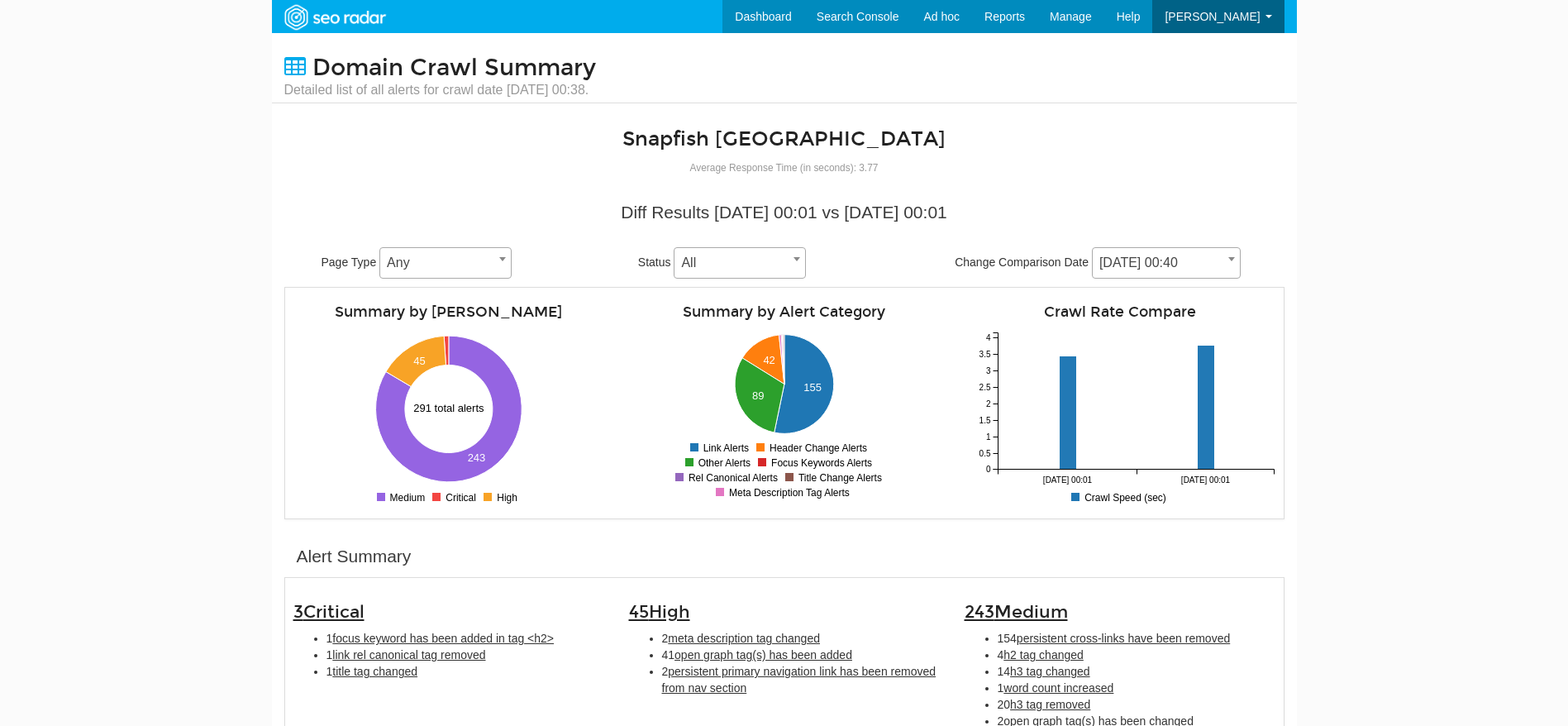
scroll to position [66, 0]
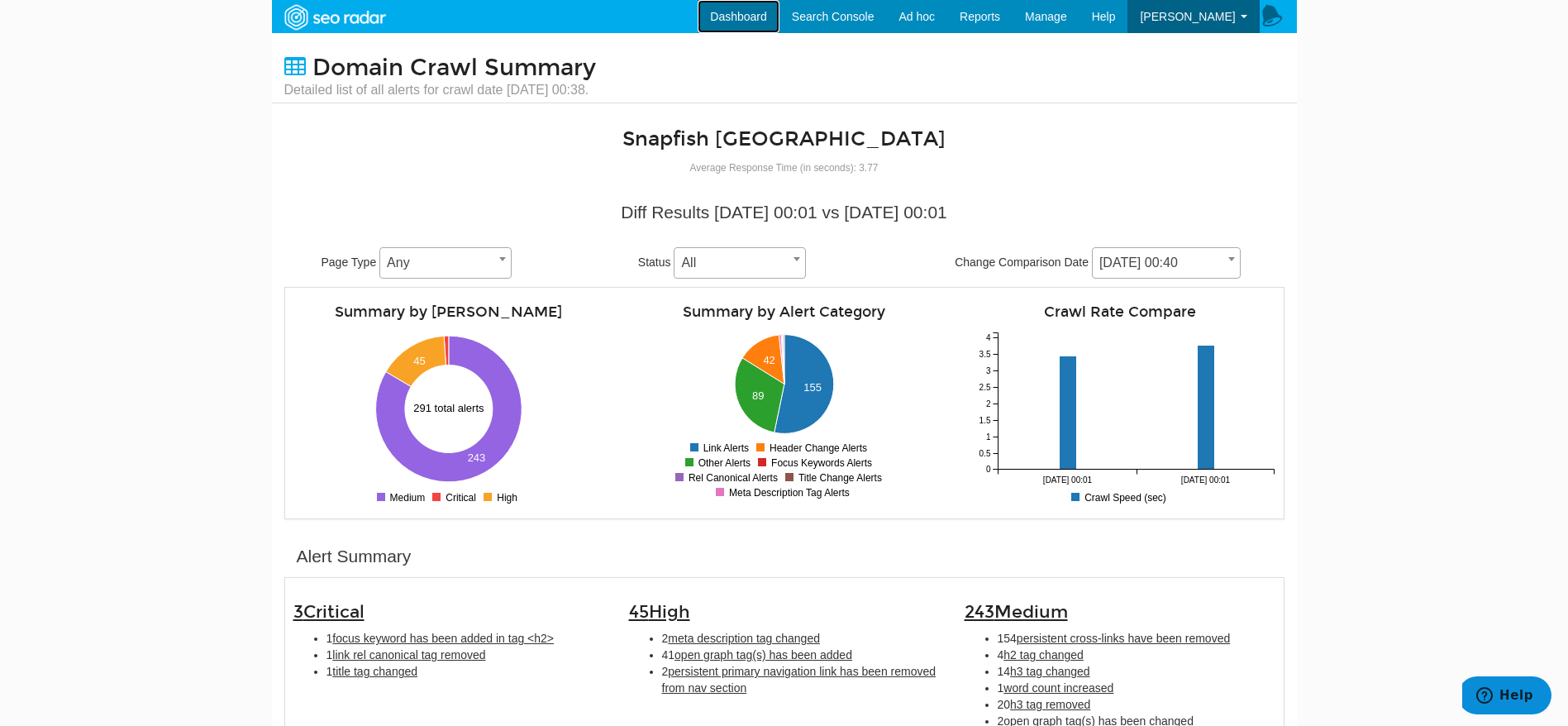
click at [769, 26] on link "Dashboard" at bounding box center [739, 16] width 82 height 33
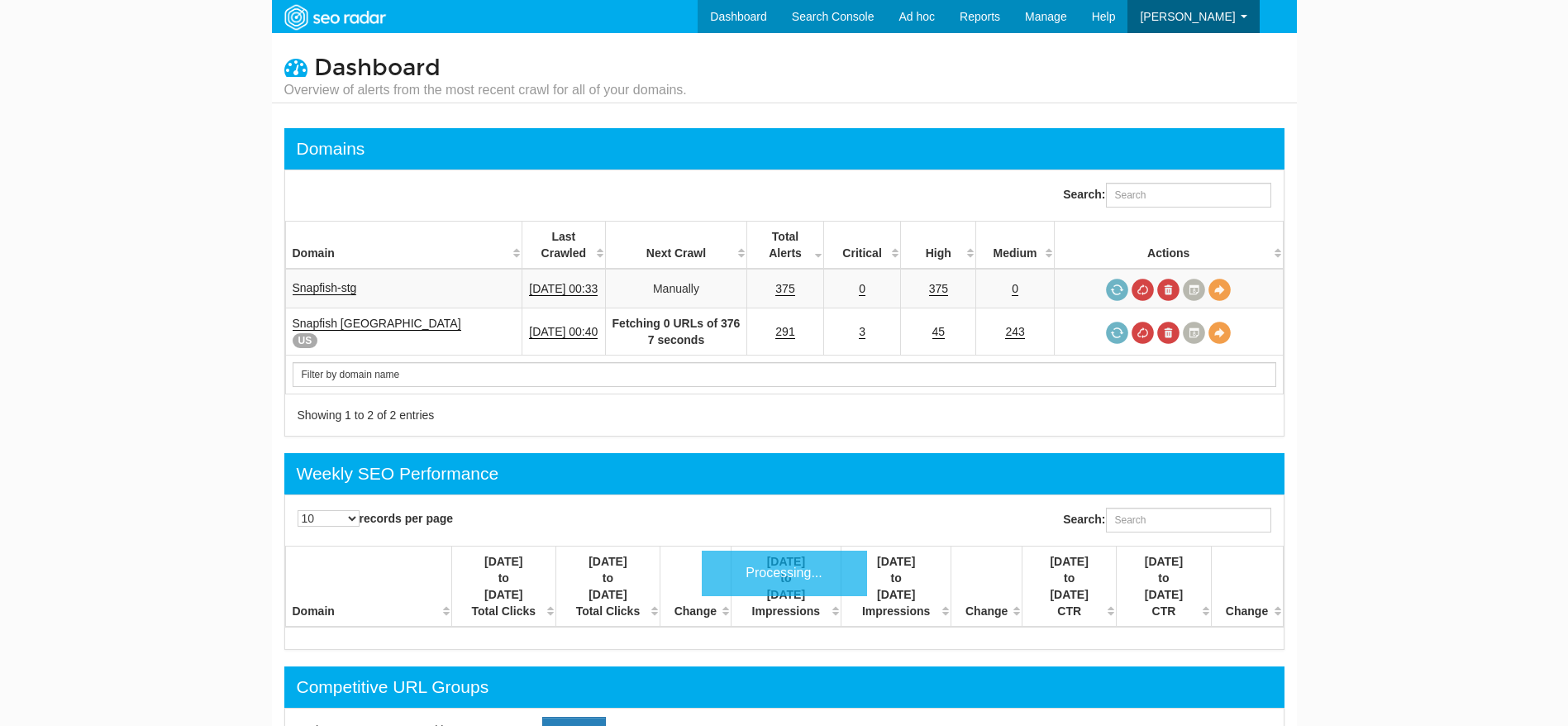
scroll to position [66, 0]
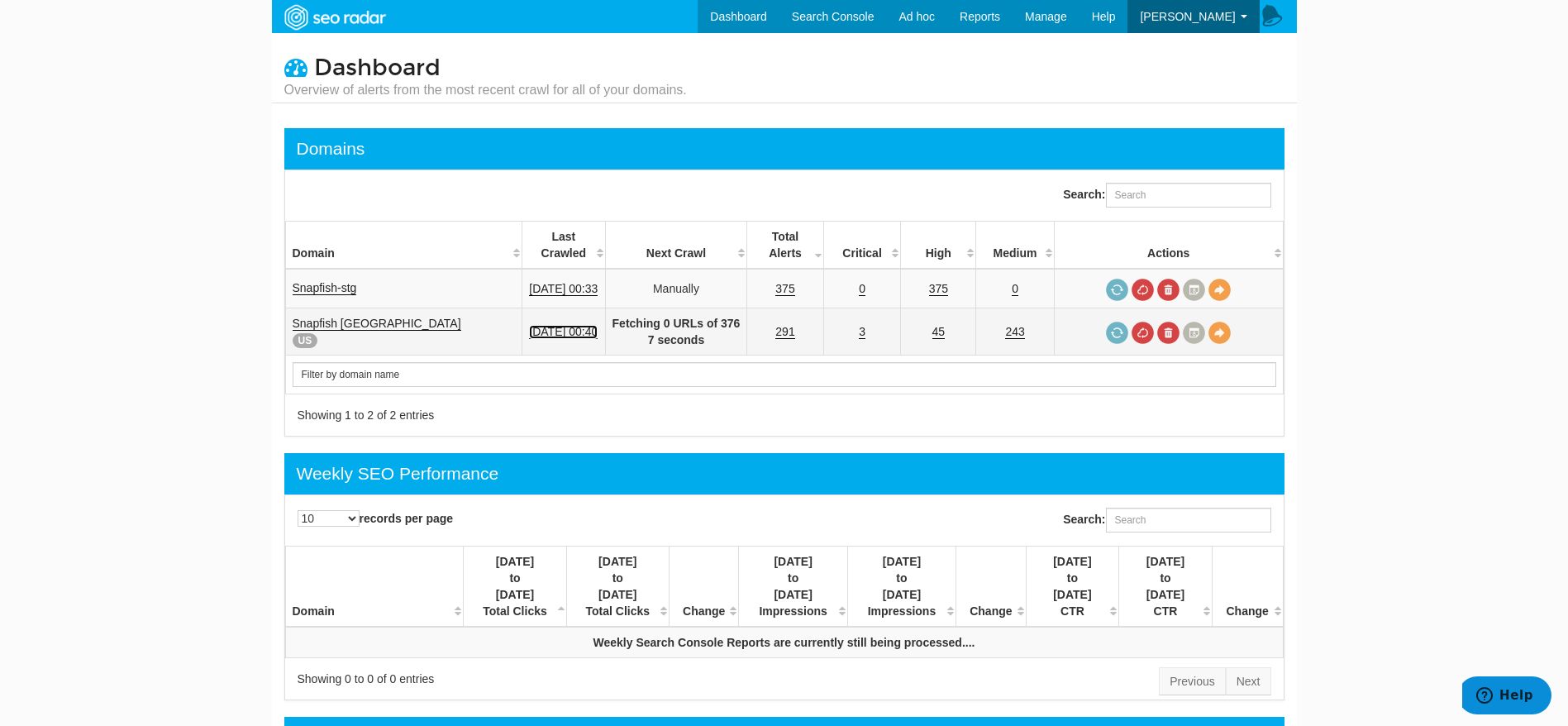
click at [563, 326] on link "[DATE] 00:40" at bounding box center [563, 332] width 69 height 14
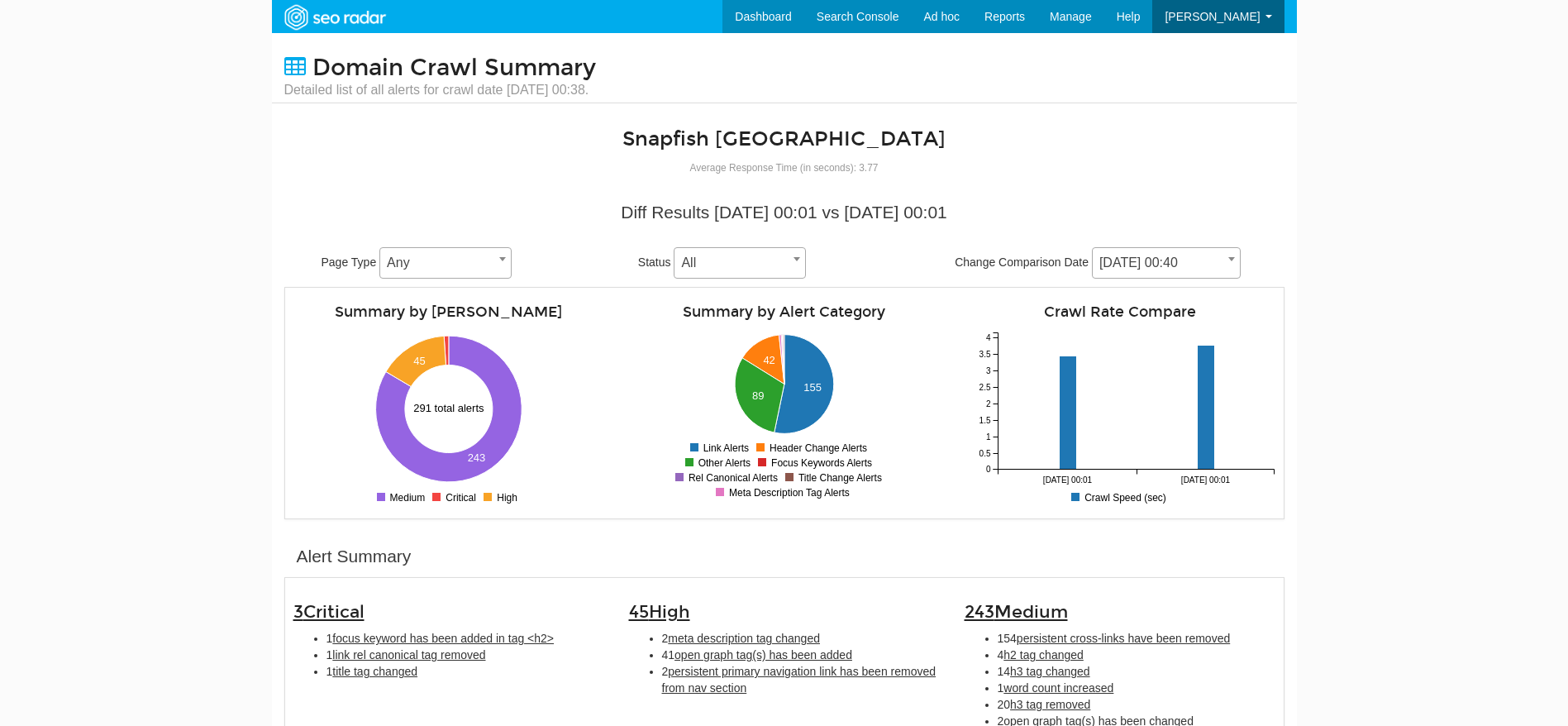
scroll to position [66, 0]
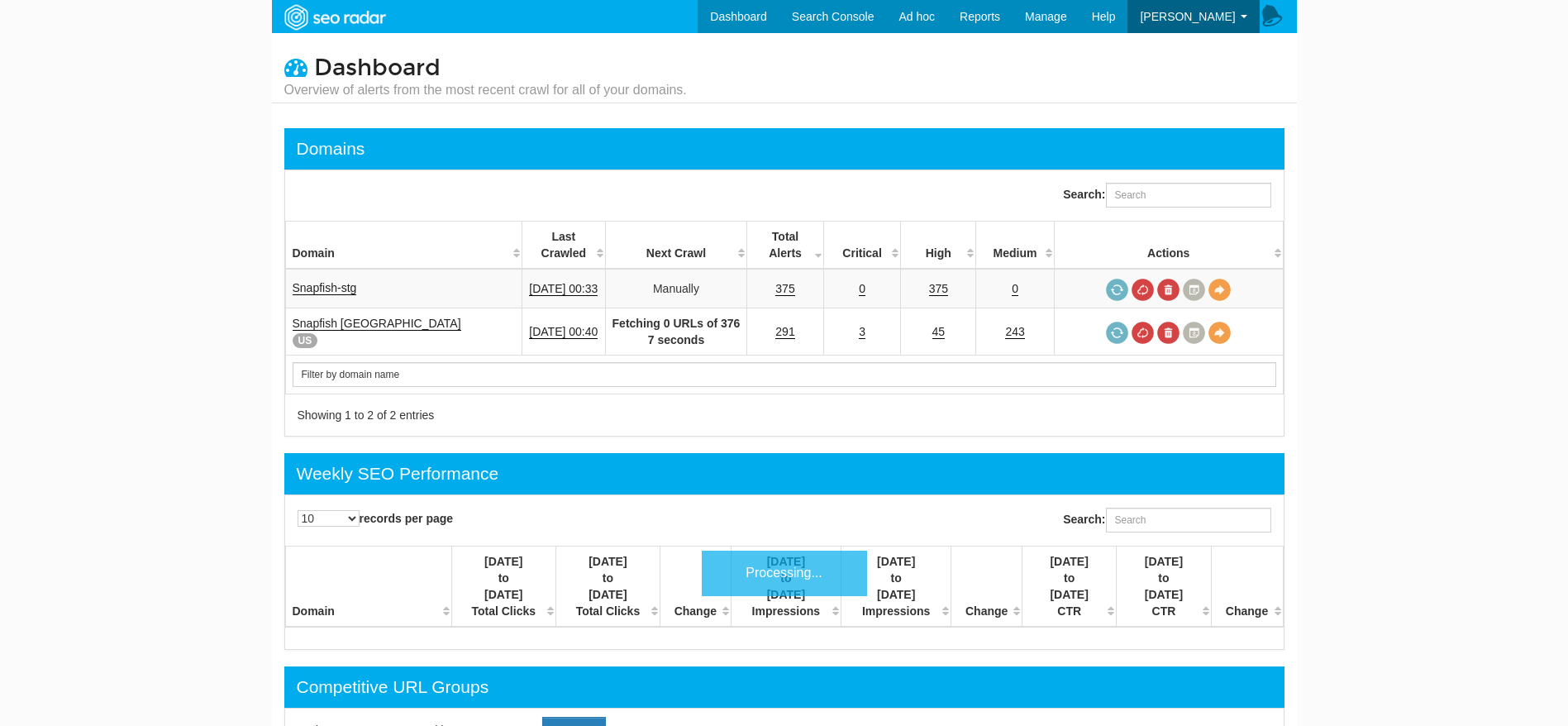
scroll to position [66, 0]
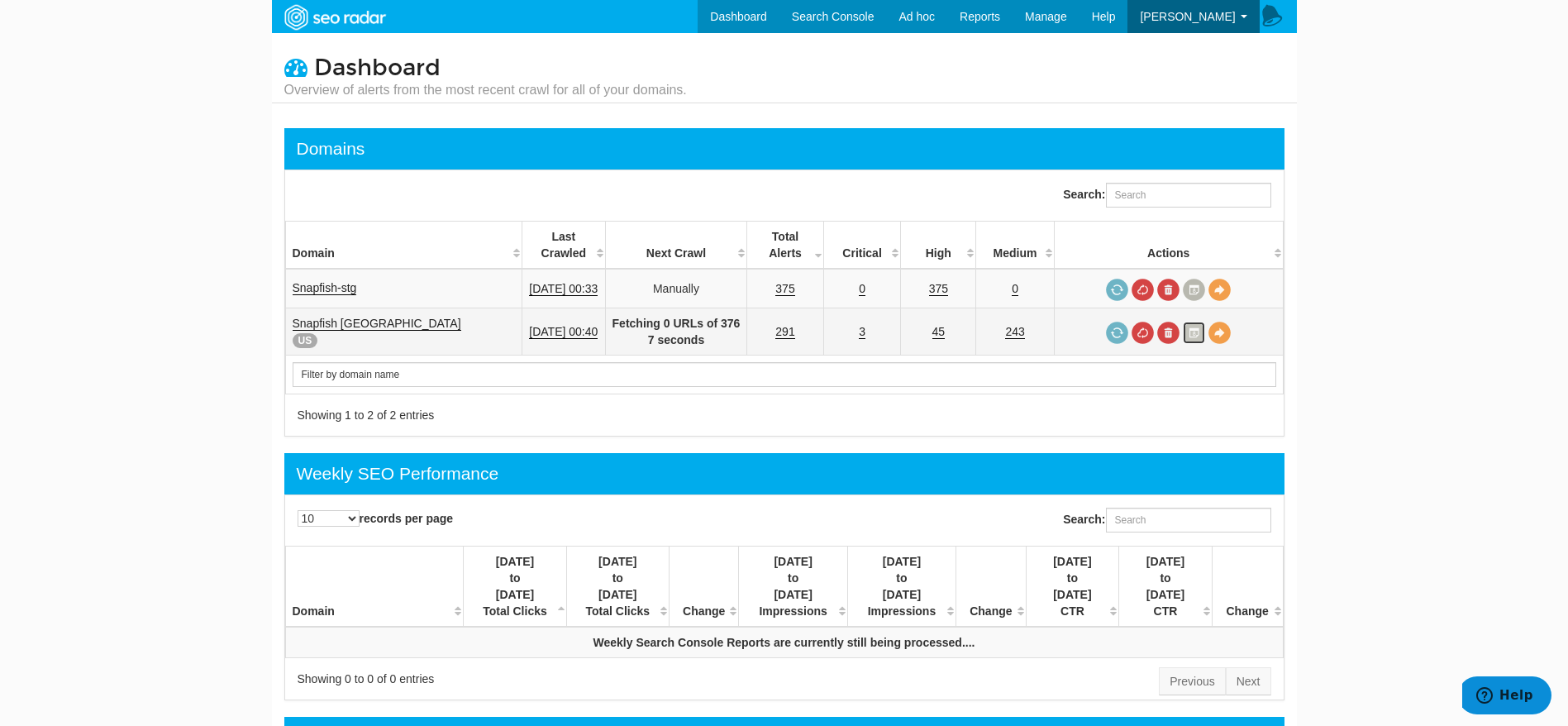
click at [1198, 341] on link at bounding box center [1194, 332] width 22 height 22
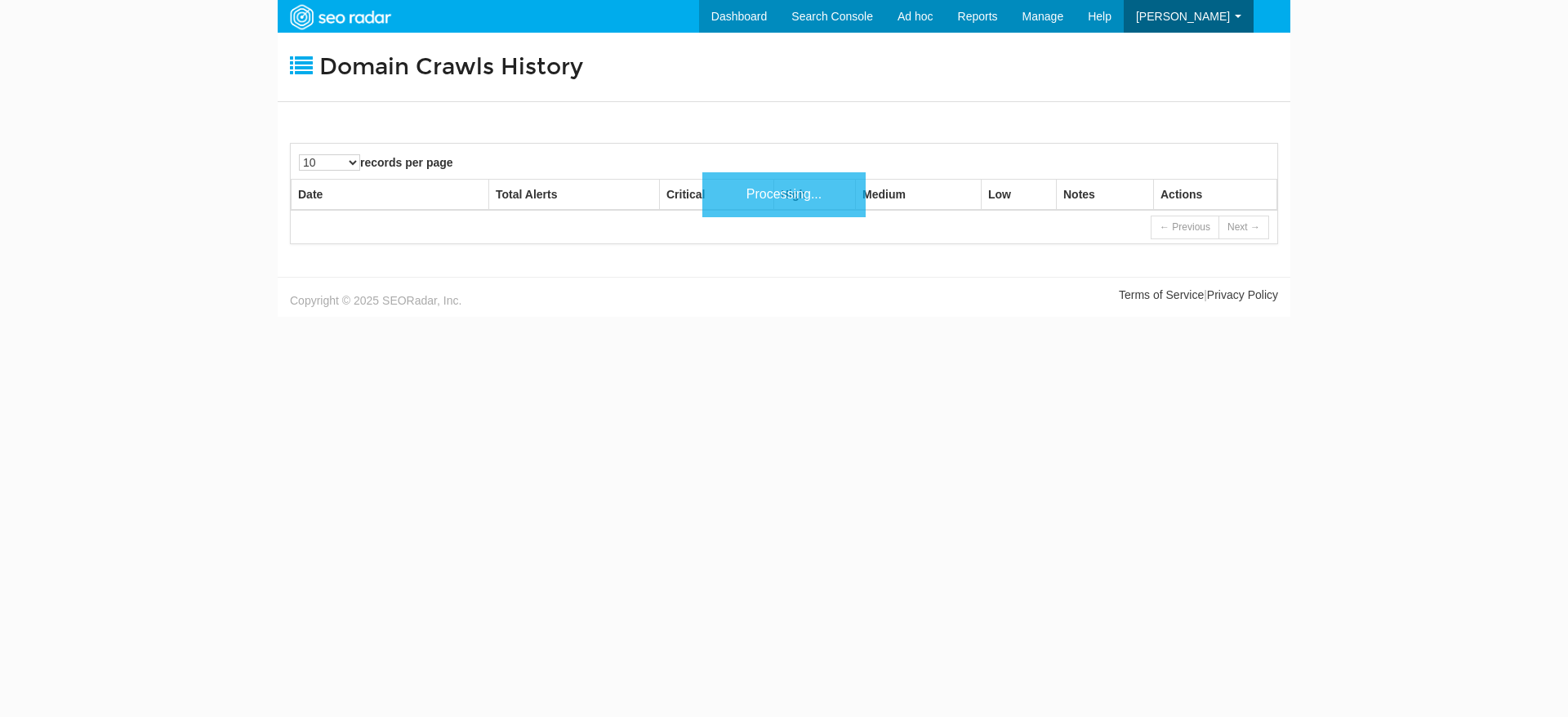
scroll to position [65, 0]
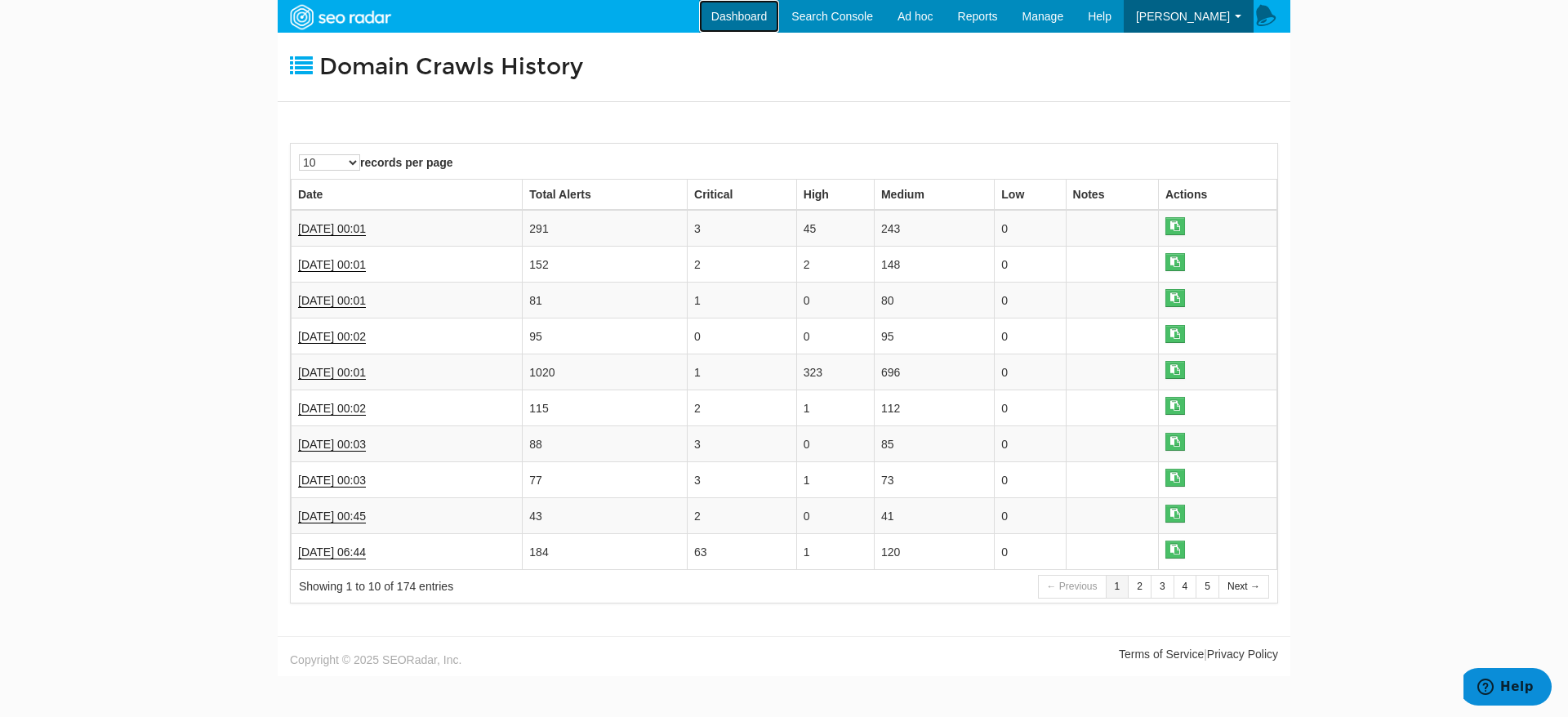
click at [721, 16] on link "Dashboard" at bounding box center [739, 16] width 81 height 33
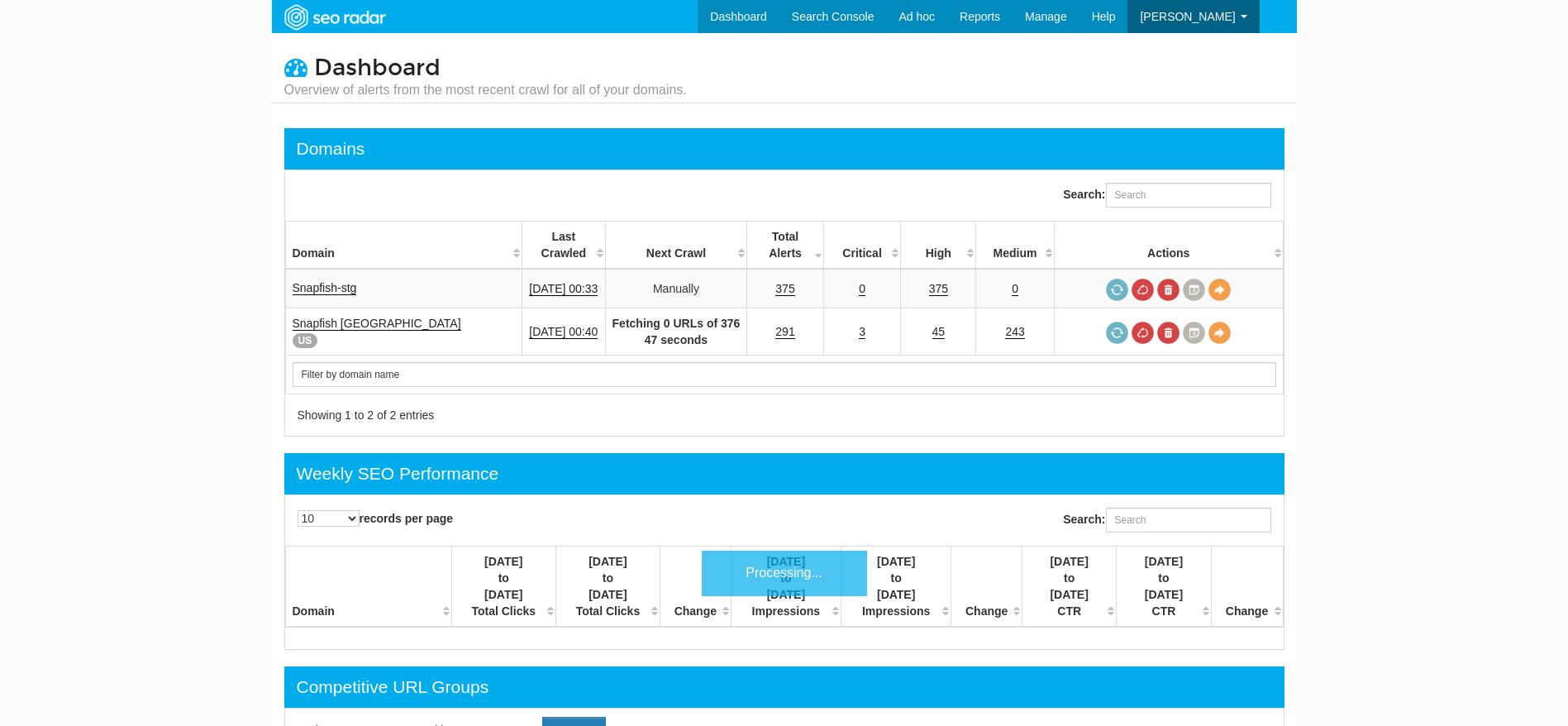
scroll to position [66, 0]
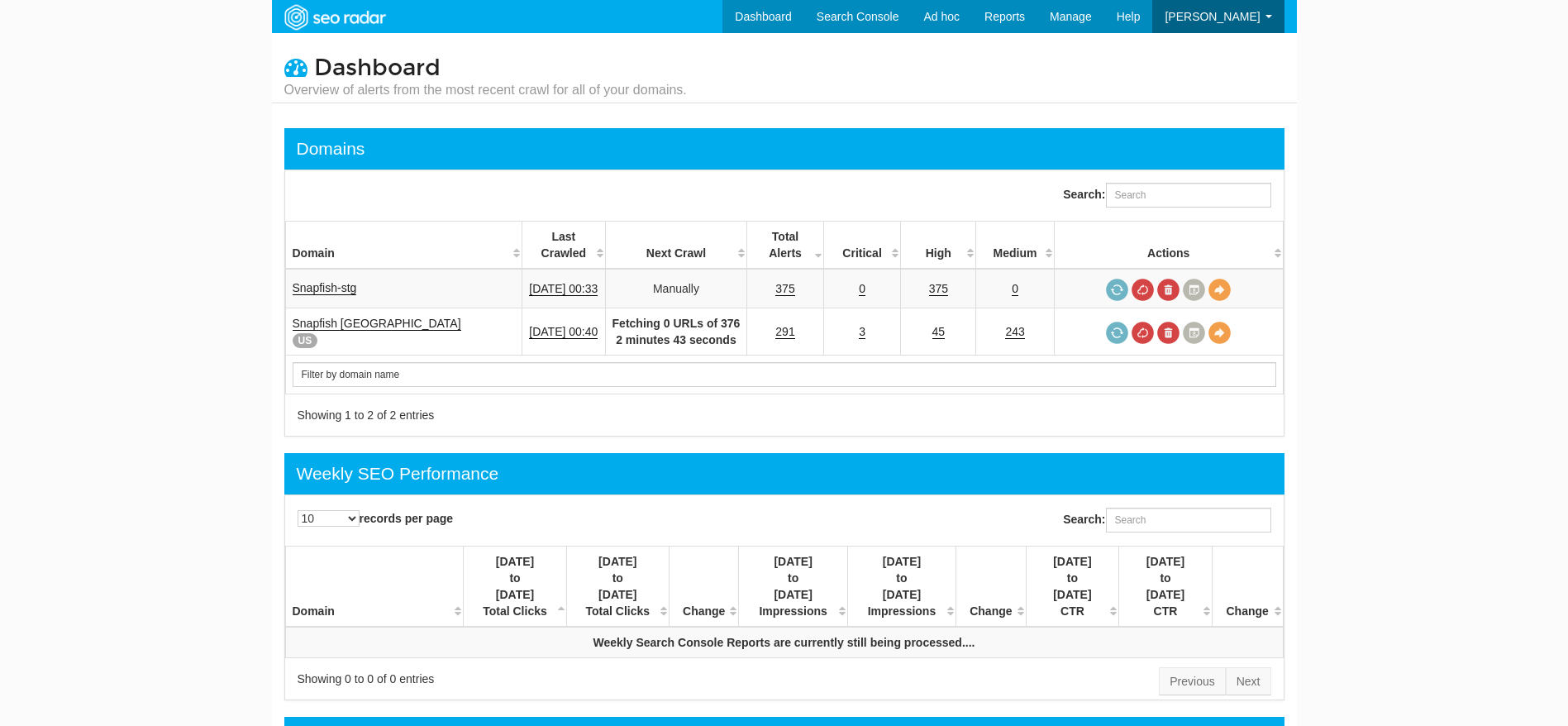
scroll to position [66, 0]
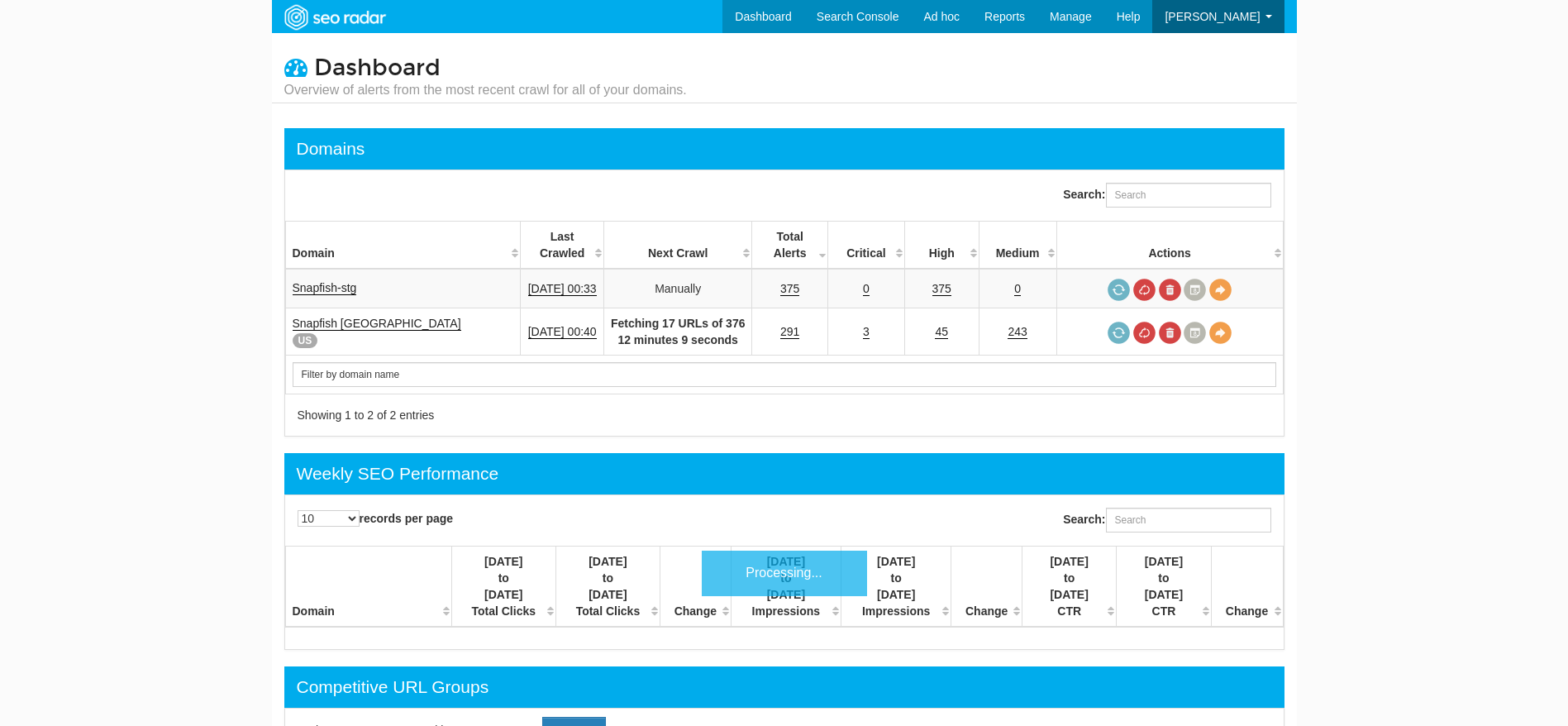
scroll to position [66, 0]
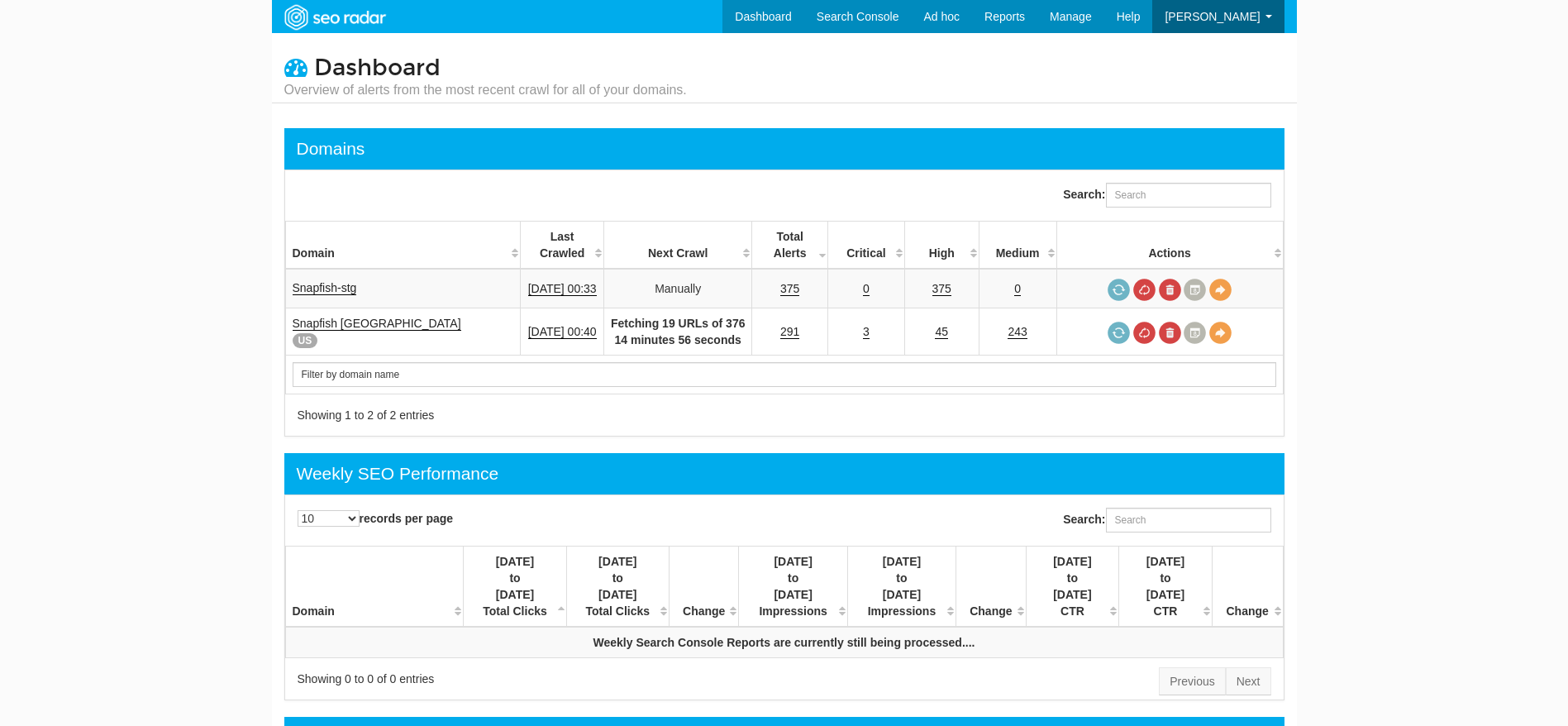
scroll to position [66, 0]
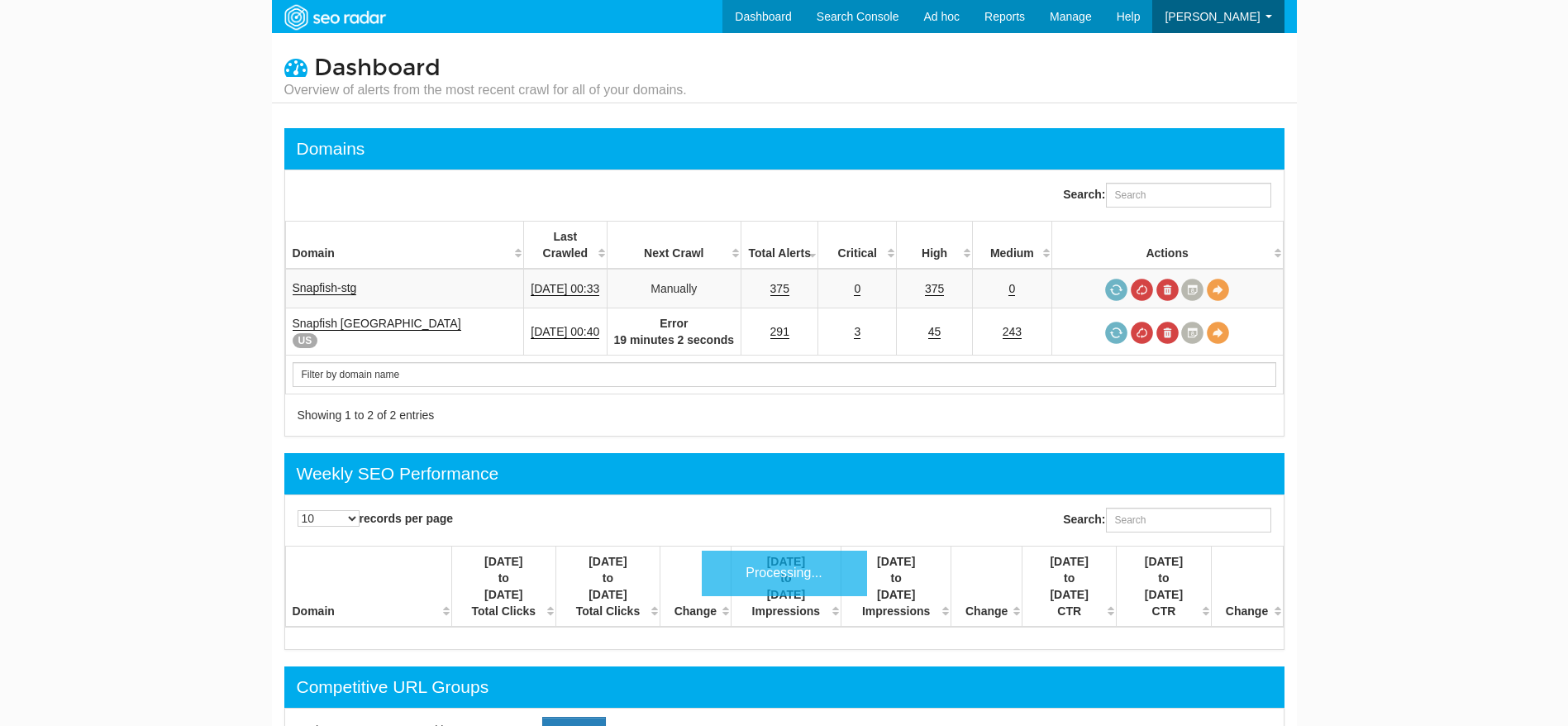
scroll to position [66, 0]
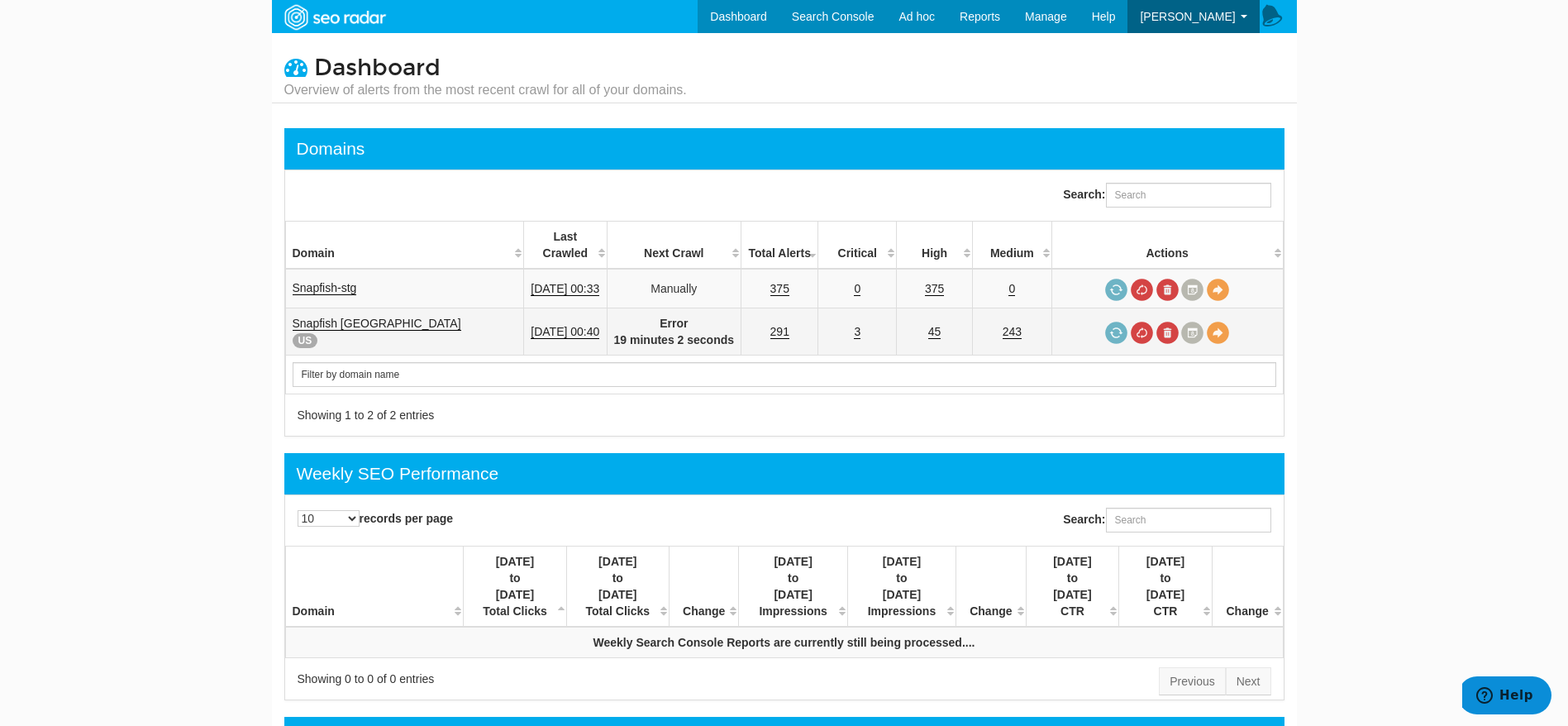
click at [692, 326] on strong "Error 19 minutes 2 seconds" at bounding box center [674, 331] width 121 height 30
click at [1111, 321] on link at bounding box center [1116, 332] width 22 height 22
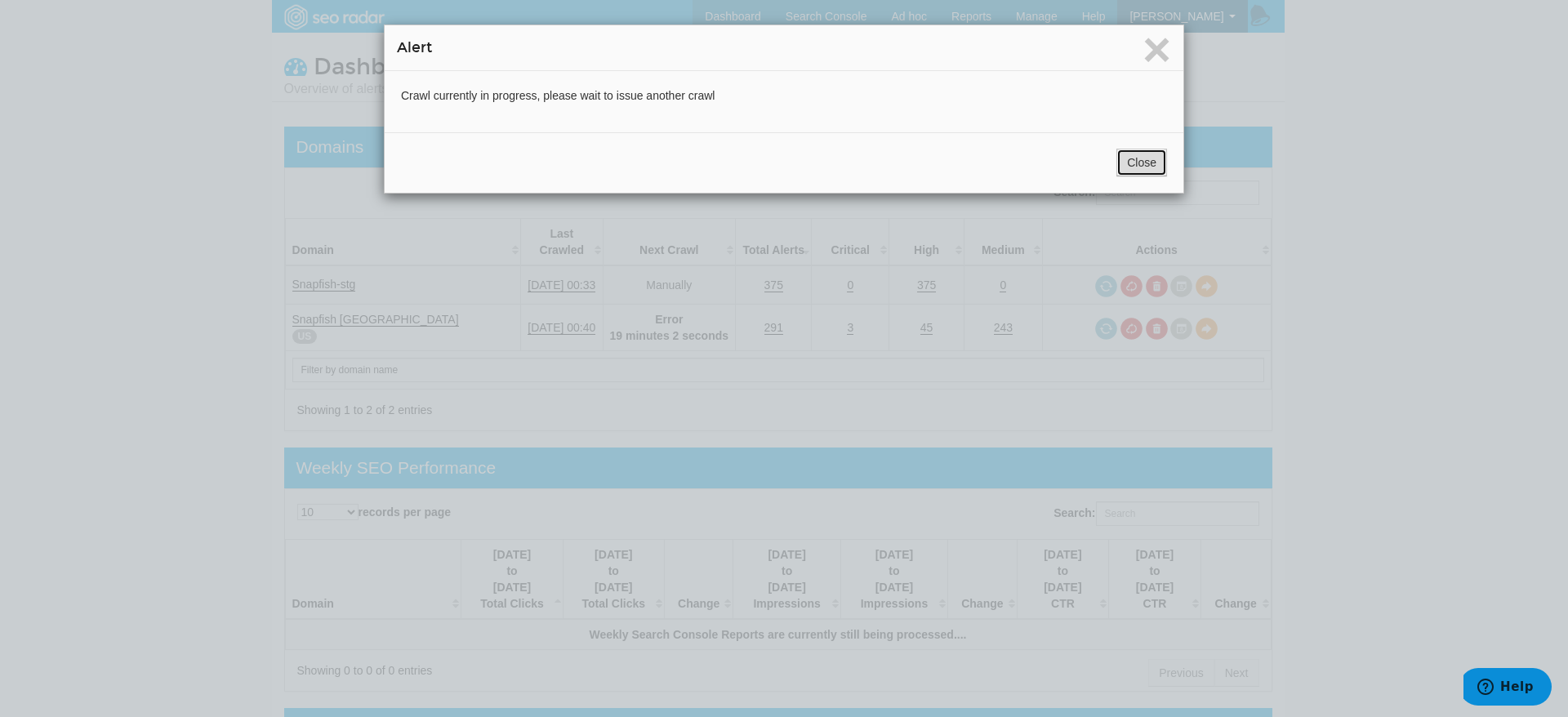
click at [1126, 166] on button "Close" at bounding box center [1141, 162] width 50 height 28
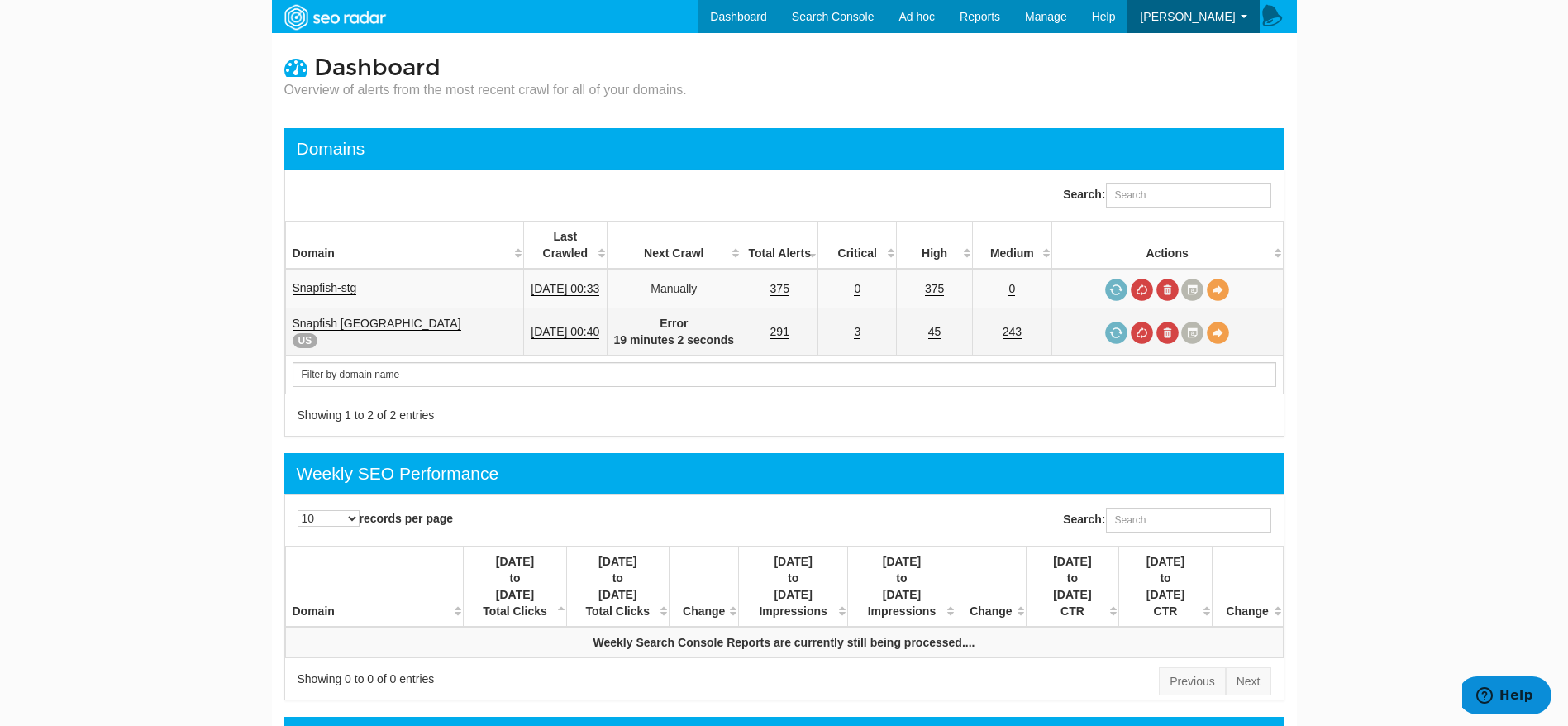
click at [700, 316] on strong "Error 19 minutes 2 seconds" at bounding box center [674, 331] width 121 height 30
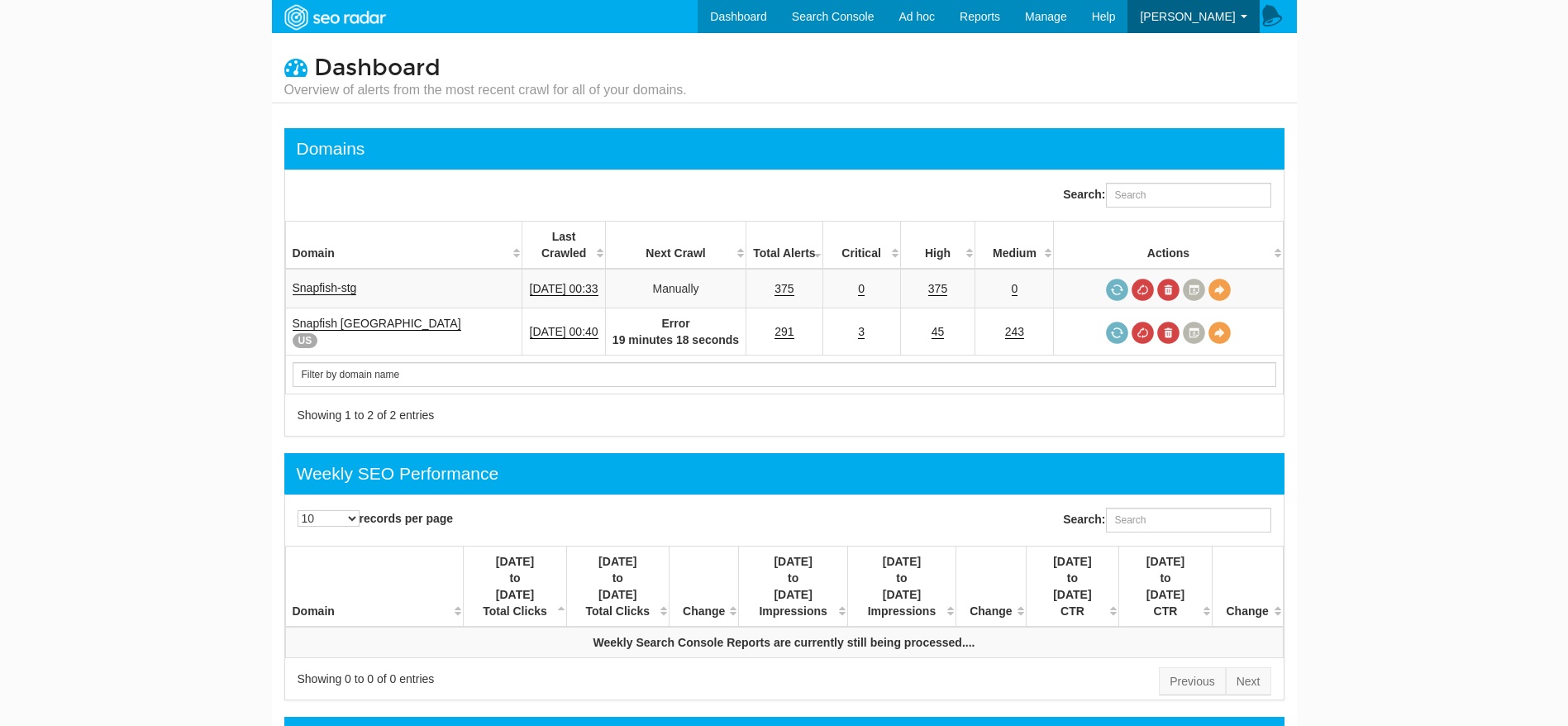
scroll to position [66, 0]
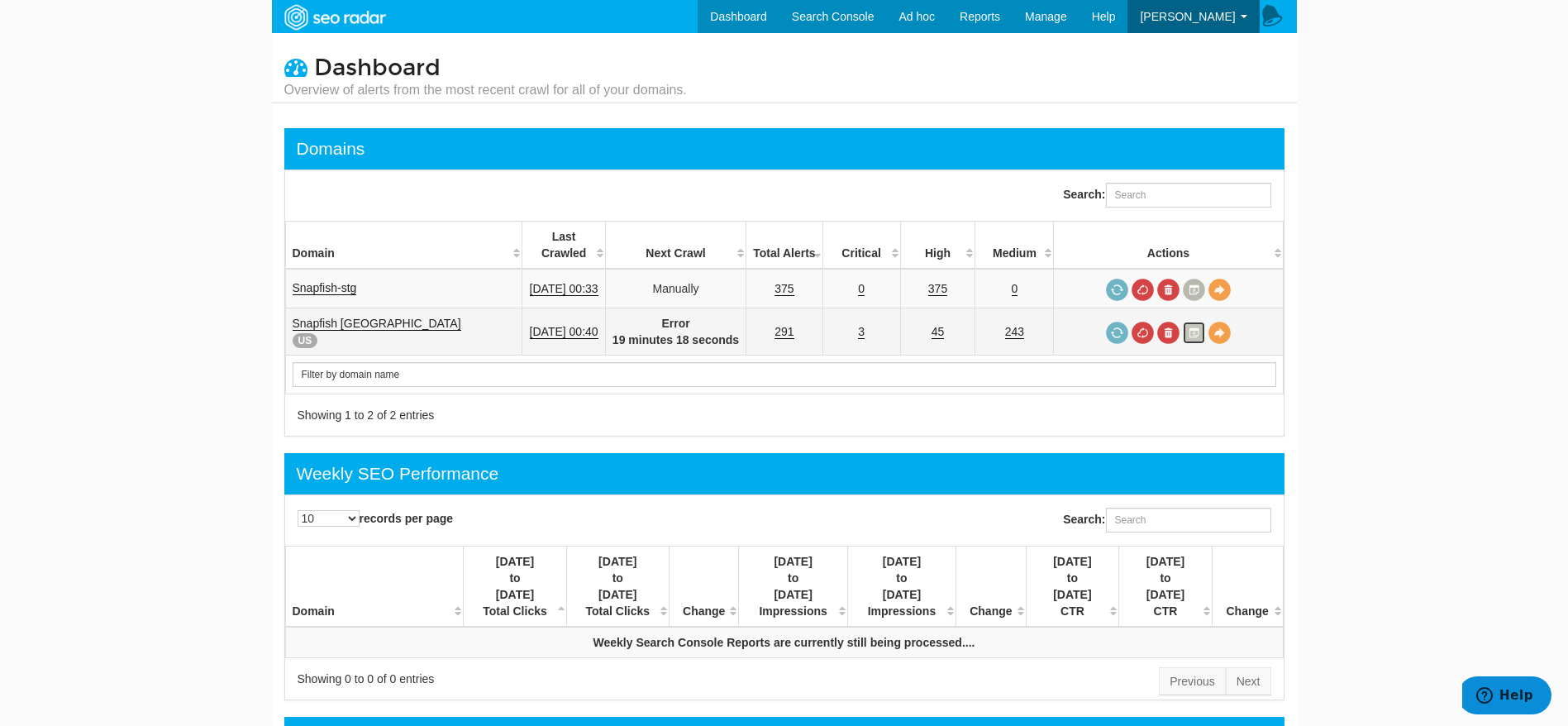
click at [1191, 336] on link at bounding box center [1194, 332] width 22 height 22
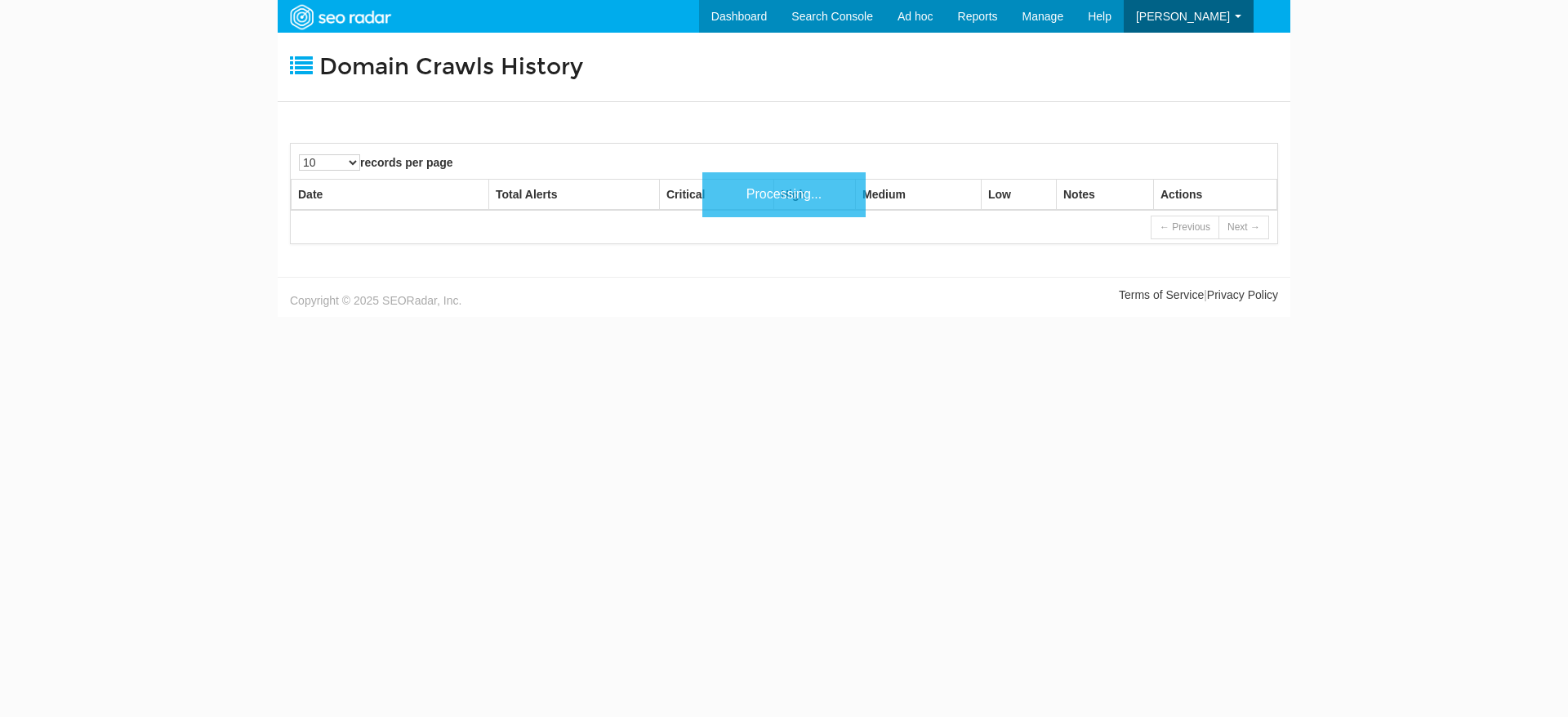
scroll to position [65, 0]
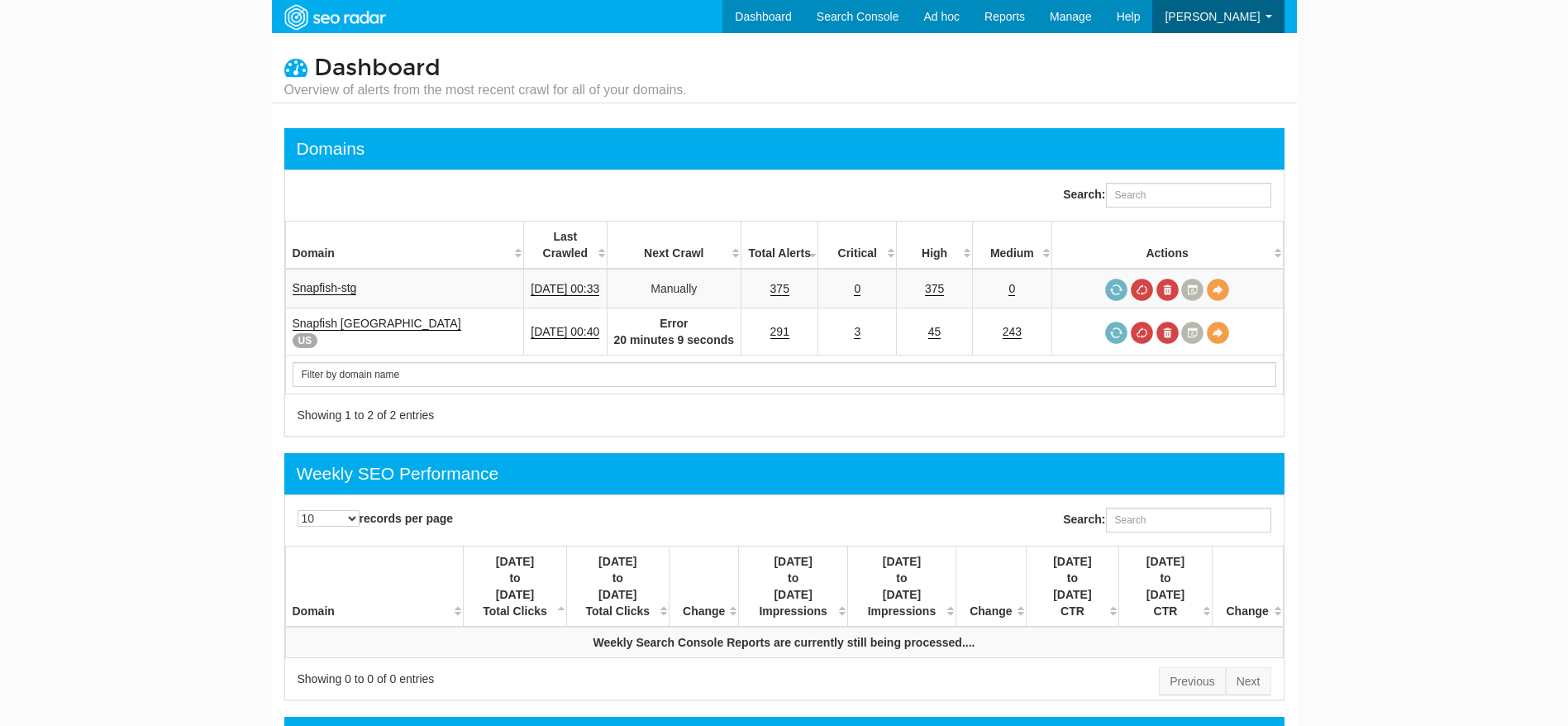
scroll to position [66, 0]
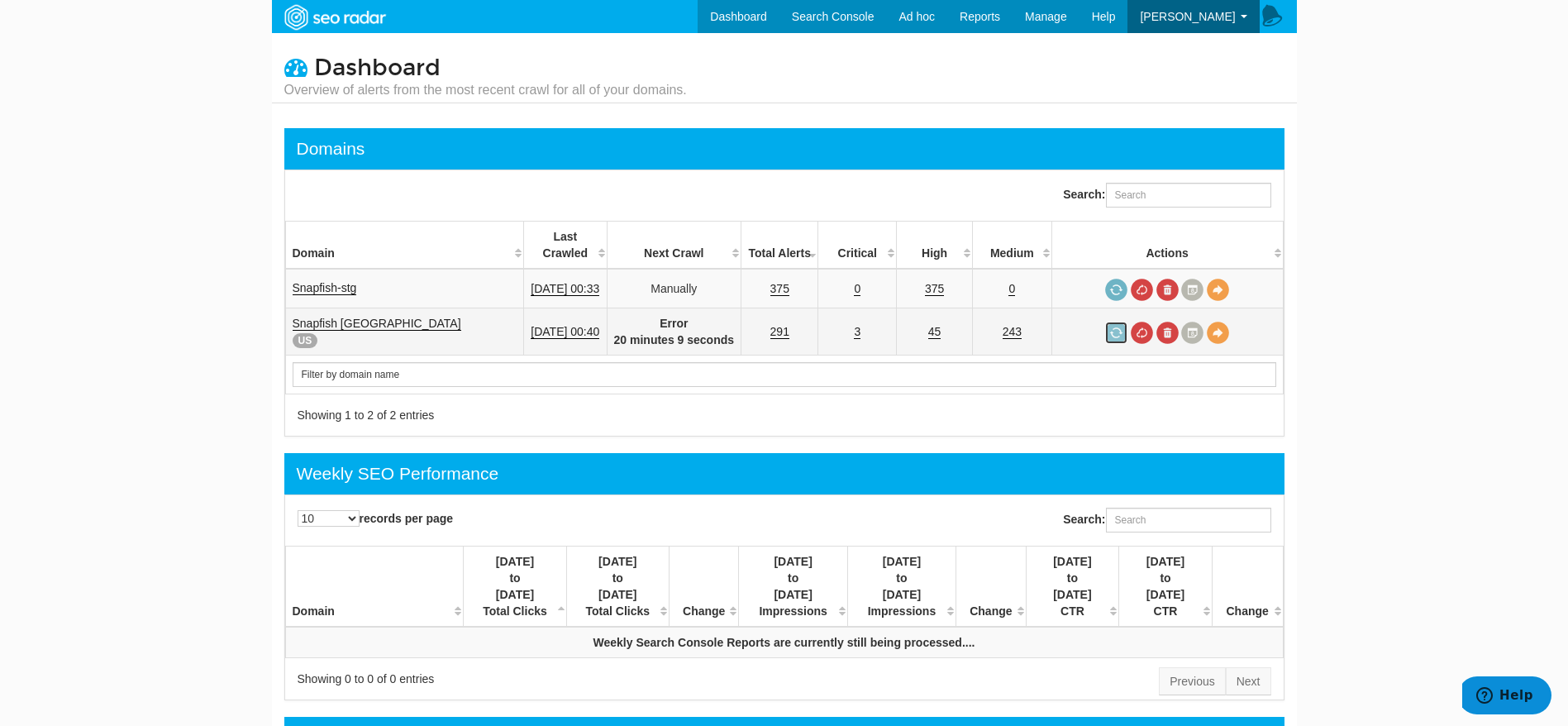
click at [1109, 321] on link at bounding box center [1116, 332] width 22 height 22
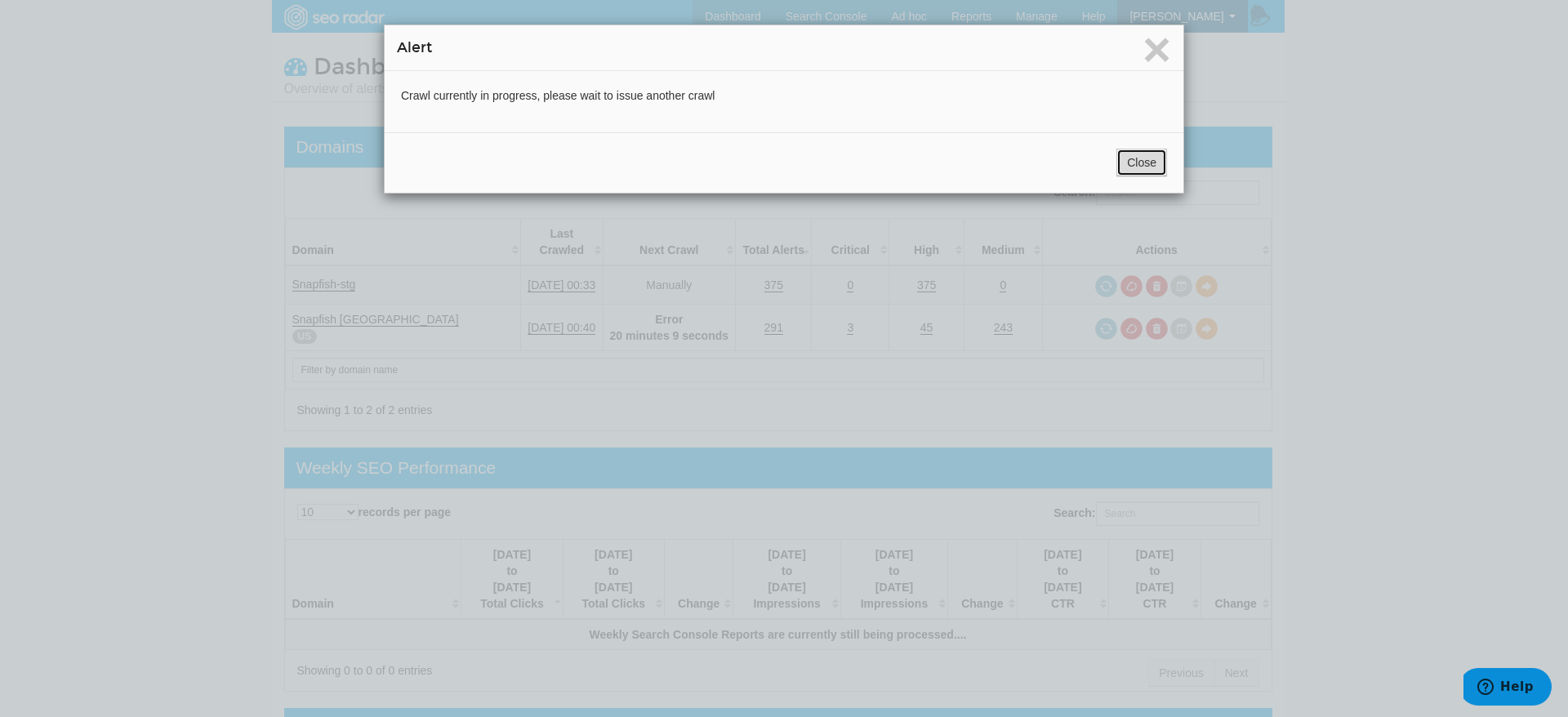
click at [1125, 160] on button "Close" at bounding box center [1141, 162] width 50 height 28
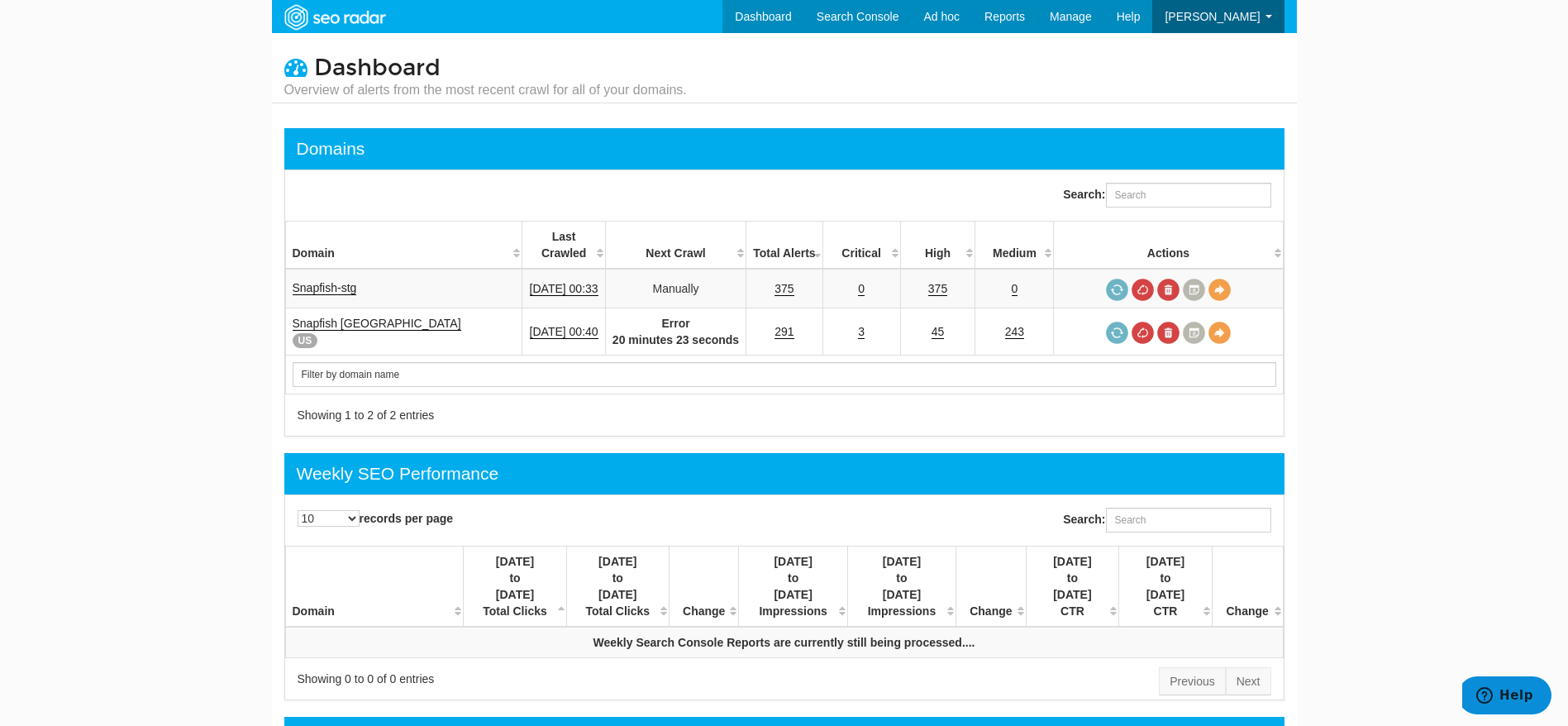
scroll to position [66, 0]
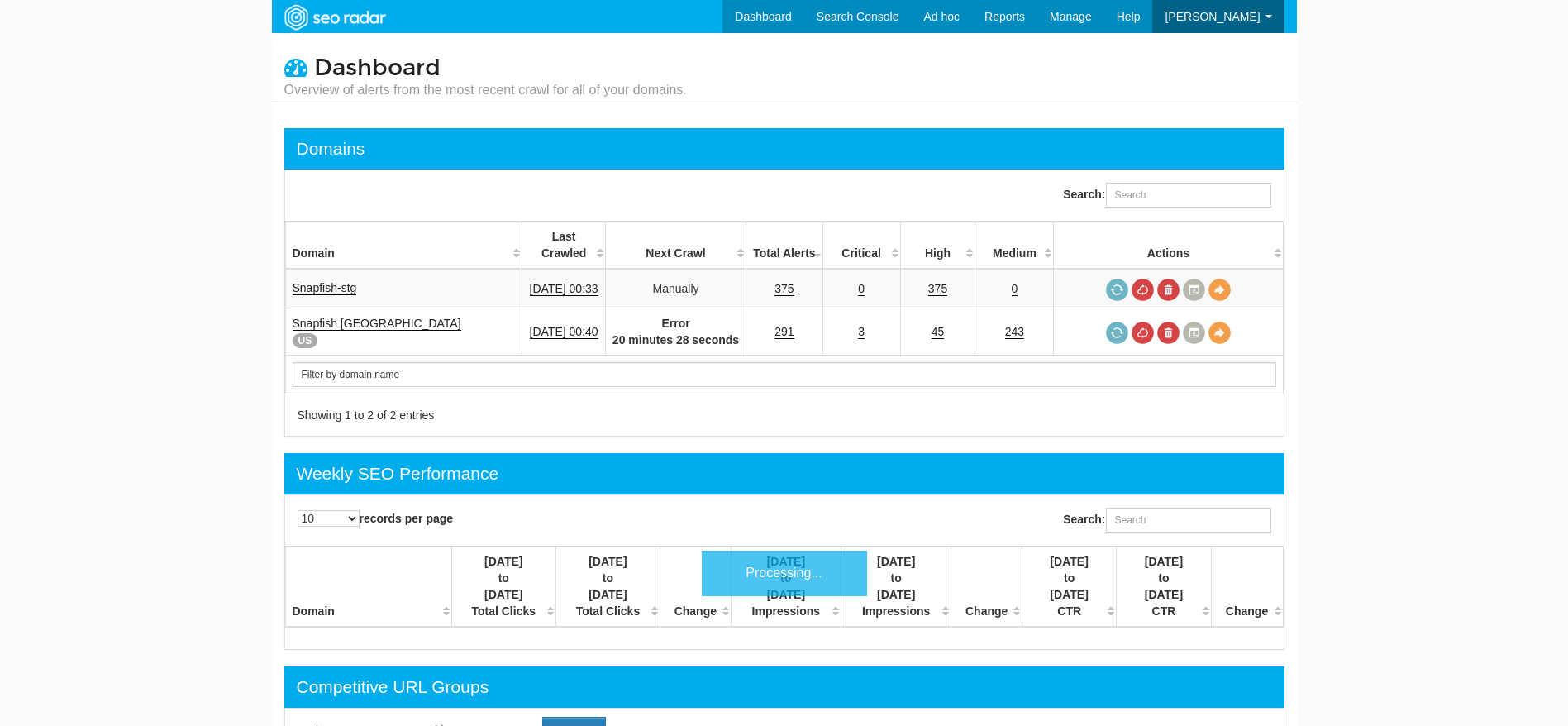
scroll to position [66, 0]
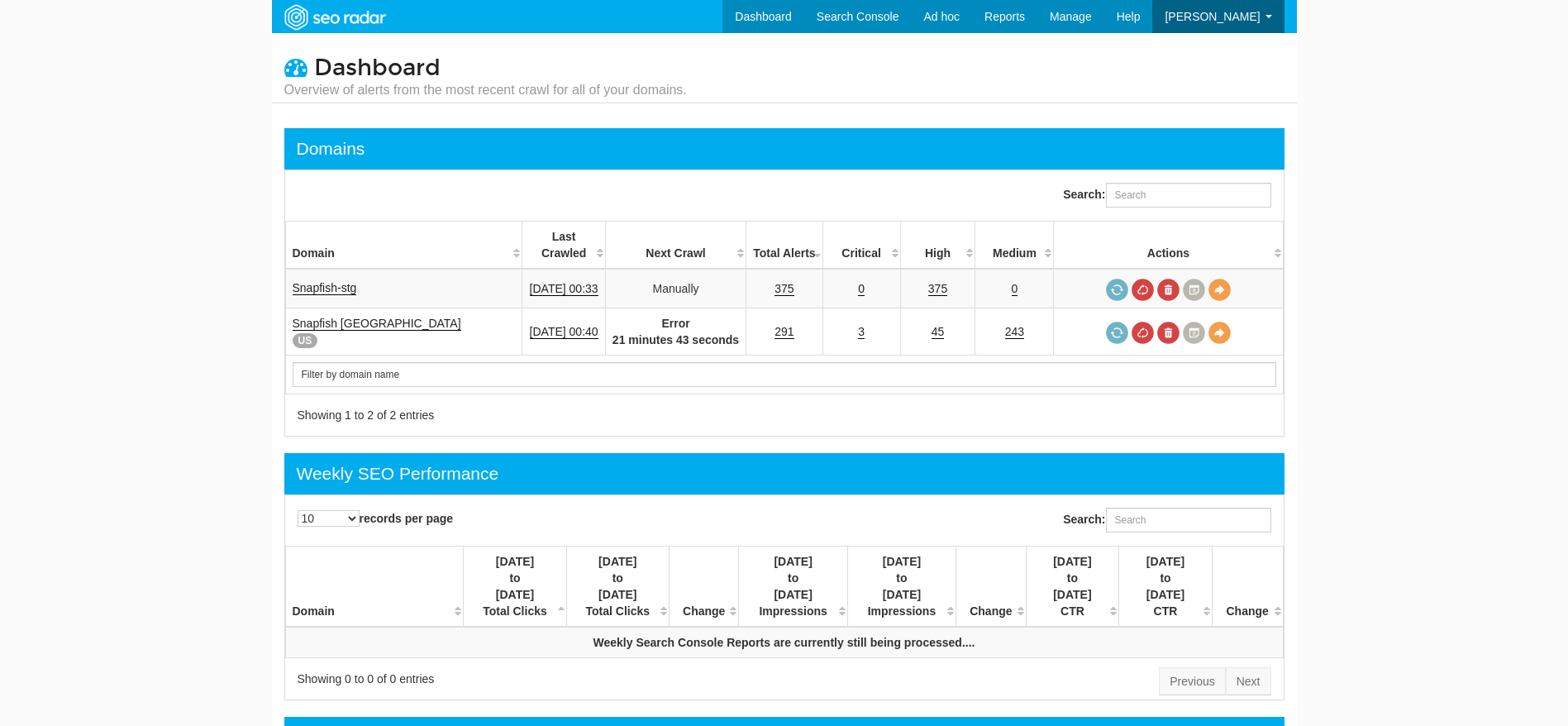
scroll to position [66, 0]
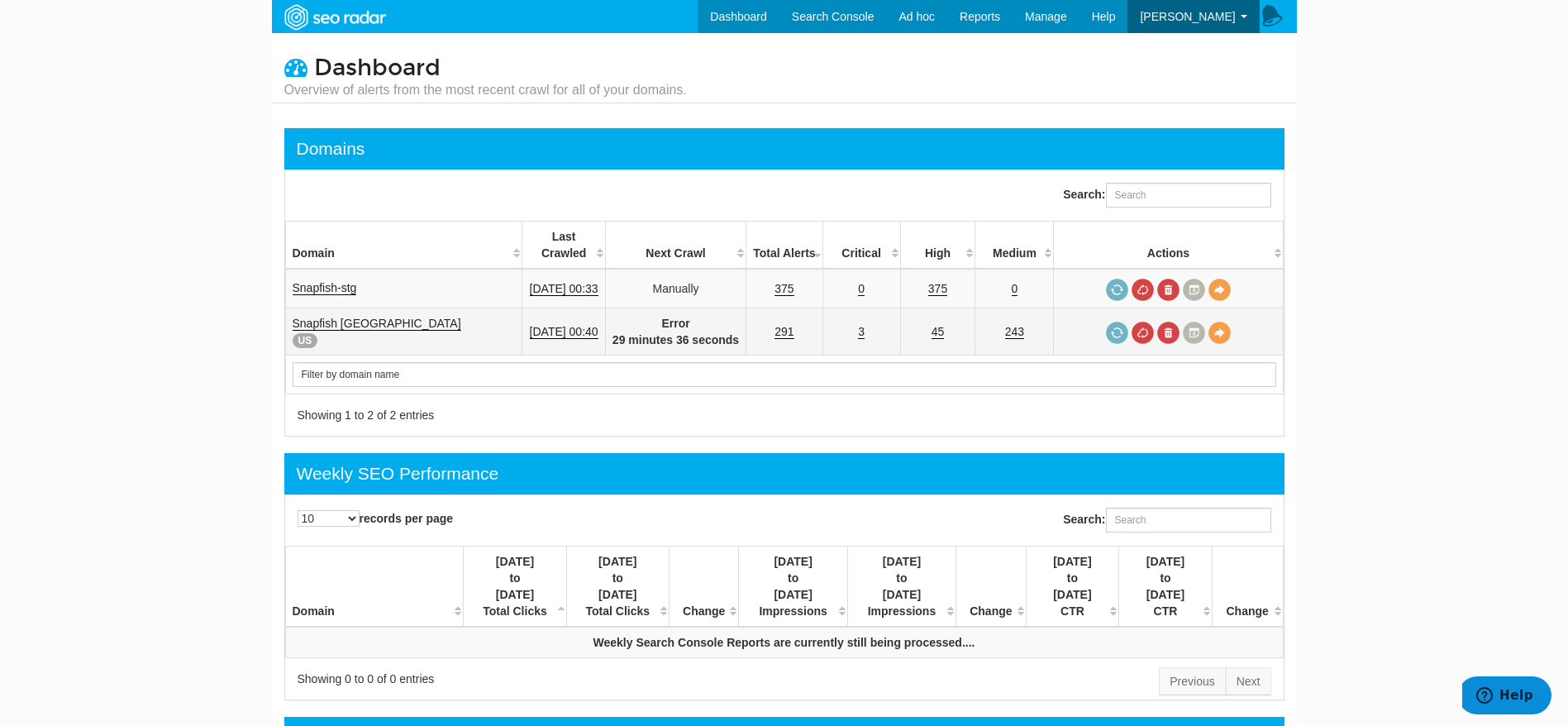
click at [673, 333] on strong "Error 29 minutes 36 seconds" at bounding box center [675, 331] width 127 height 30
click at [1116, 334] on link at bounding box center [1117, 332] width 22 height 22
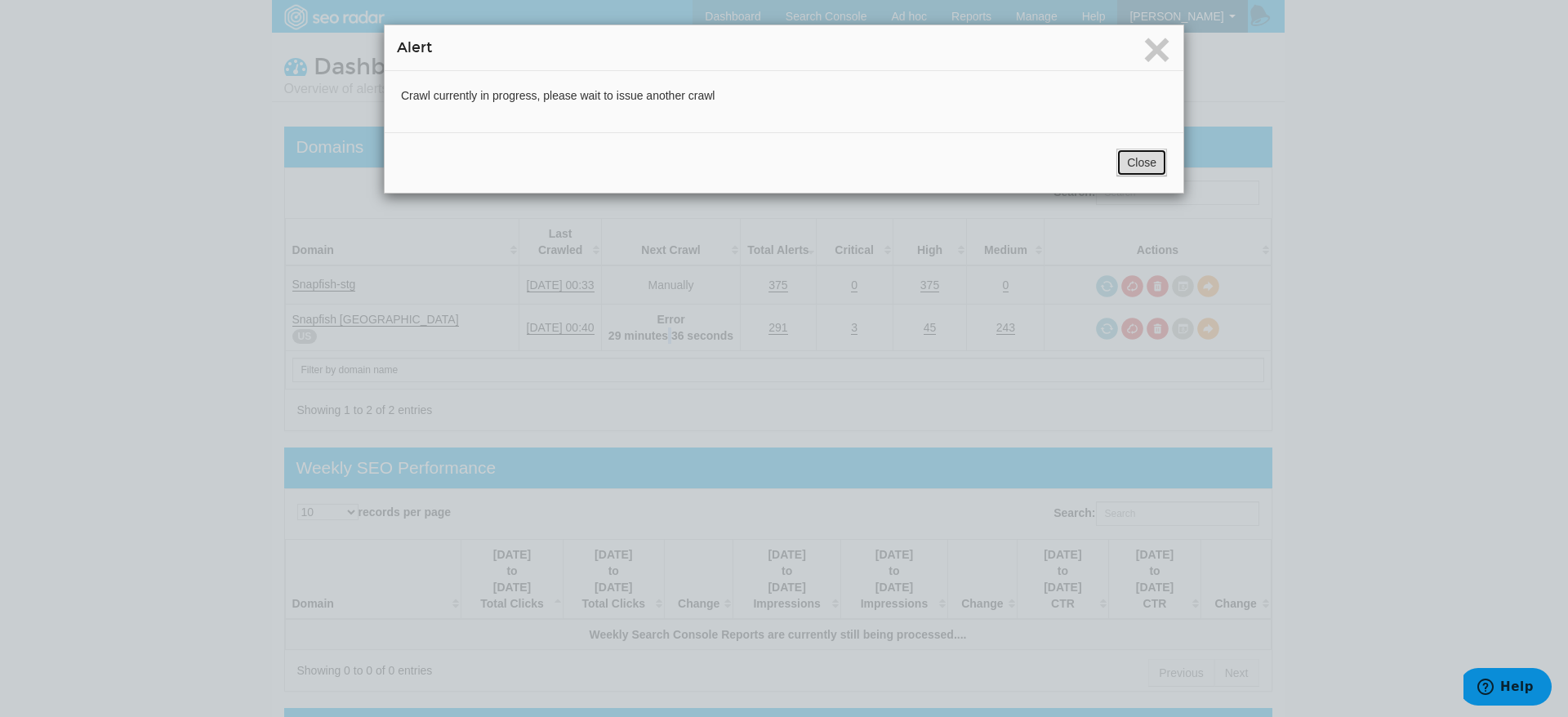
click at [1125, 167] on button "Close" at bounding box center [1141, 162] width 50 height 28
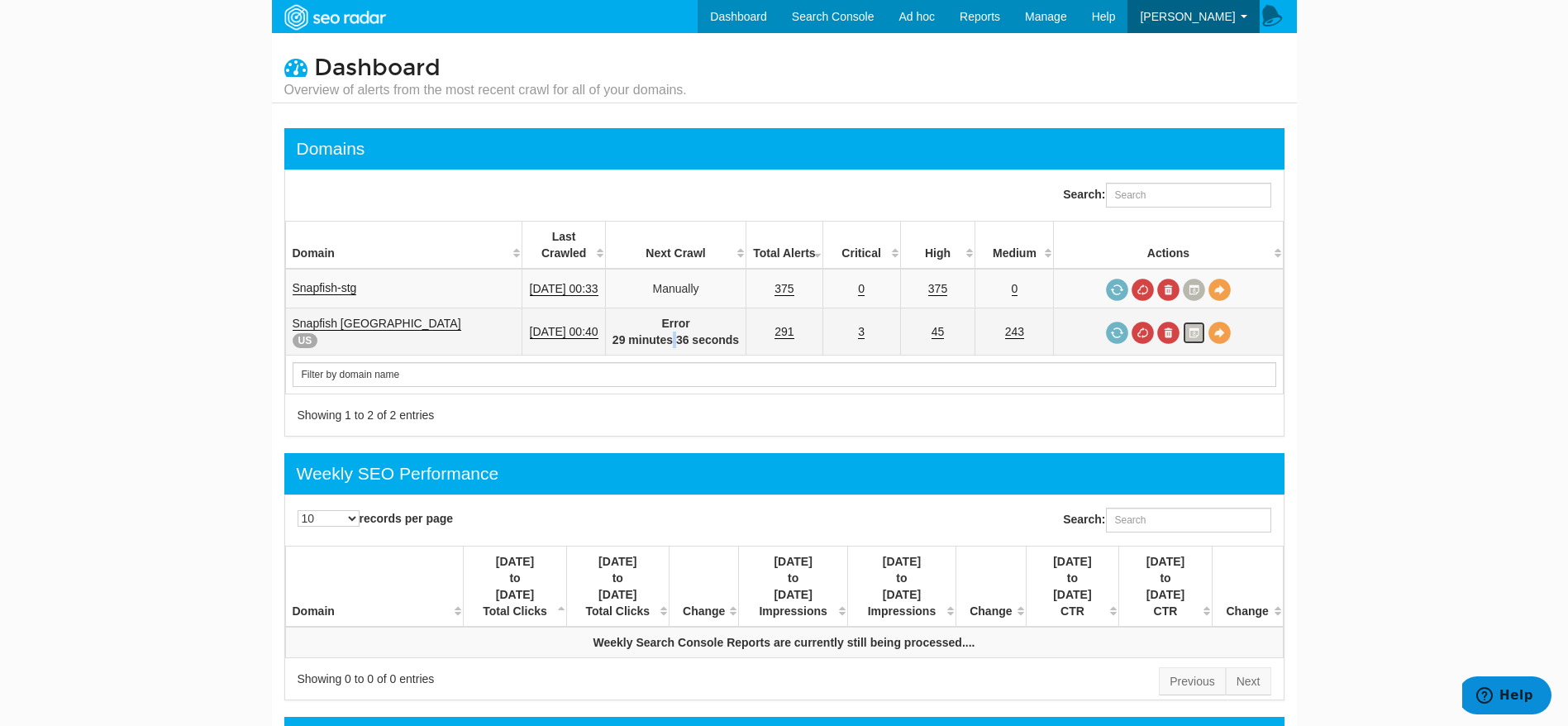
click at [1198, 334] on link at bounding box center [1194, 332] width 22 height 22
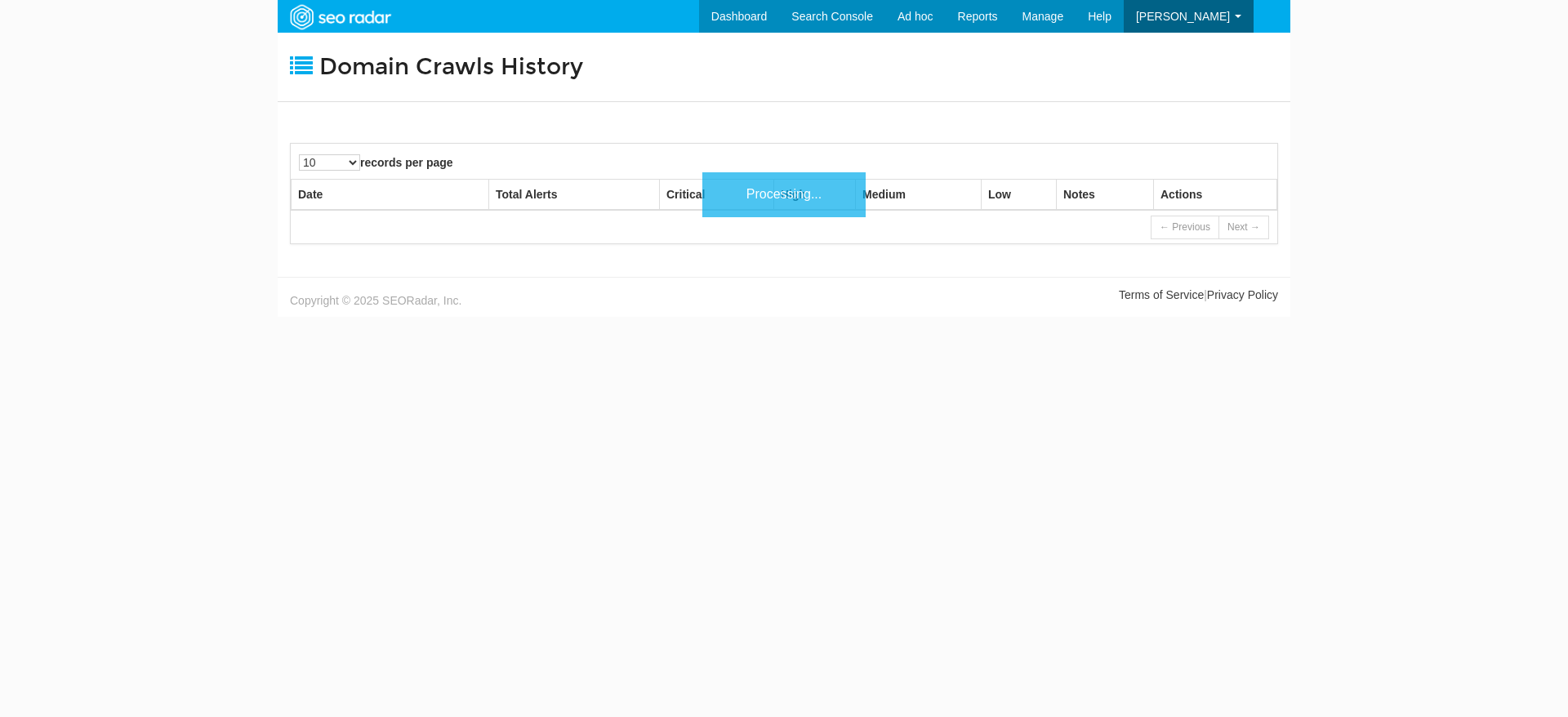
scroll to position [65, 0]
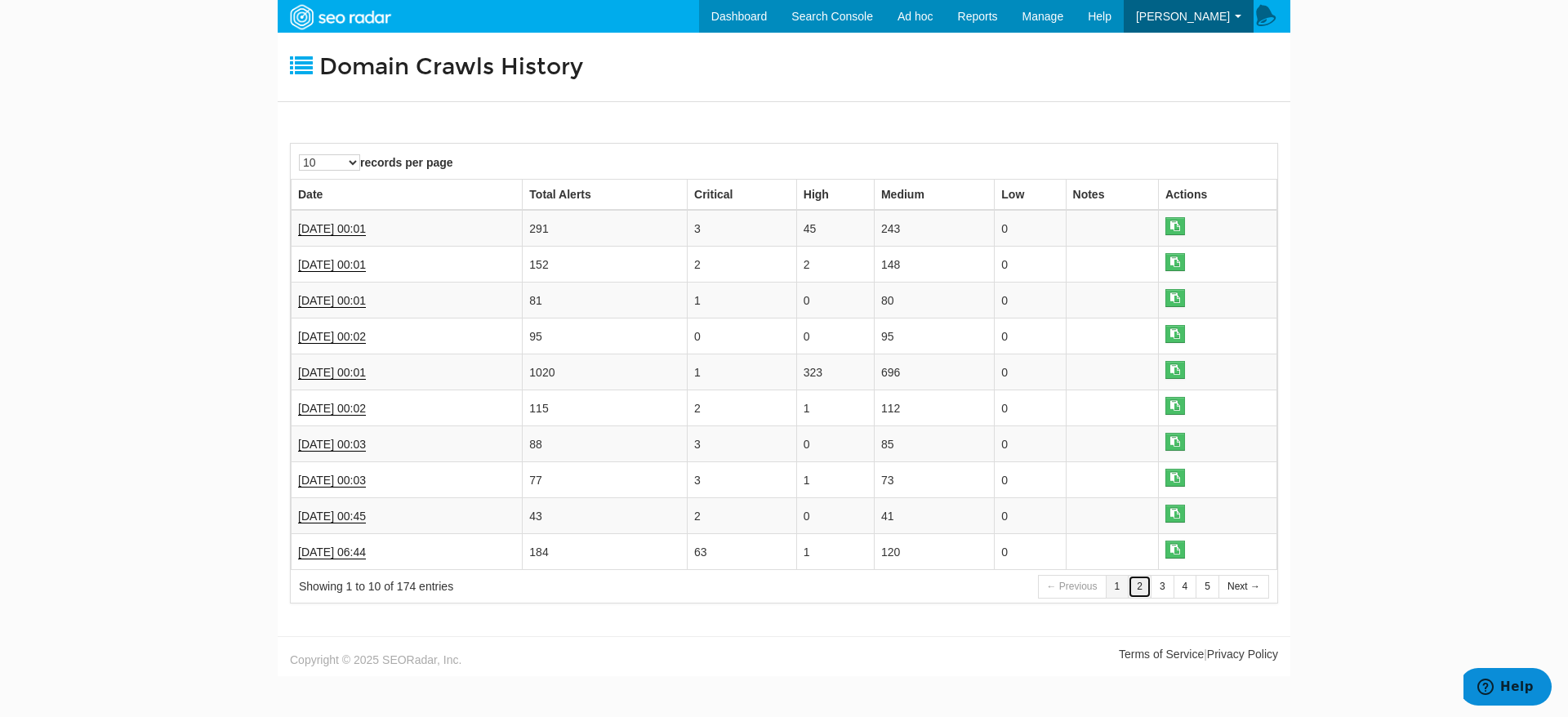
click at [1143, 585] on link "2" at bounding box center [1140, 586] width 24 height 24
click at [1113, 584] on link "1" at bounding box center [1117, 586] width 24 height 24
click at [349, 233] on link "09/12/2025 00:01" at bounding box center [332, 228] width 68 height 14
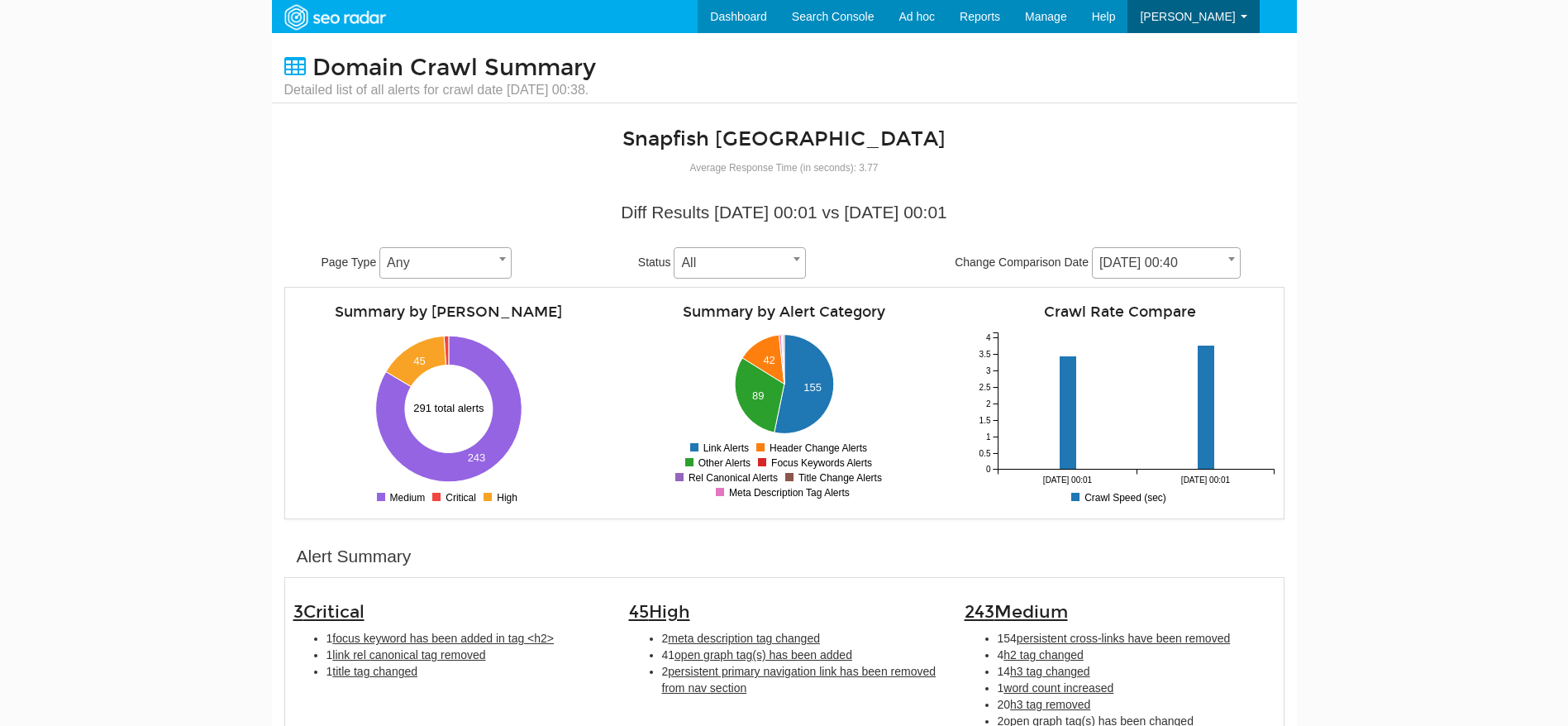
scroll to position [66, 0]
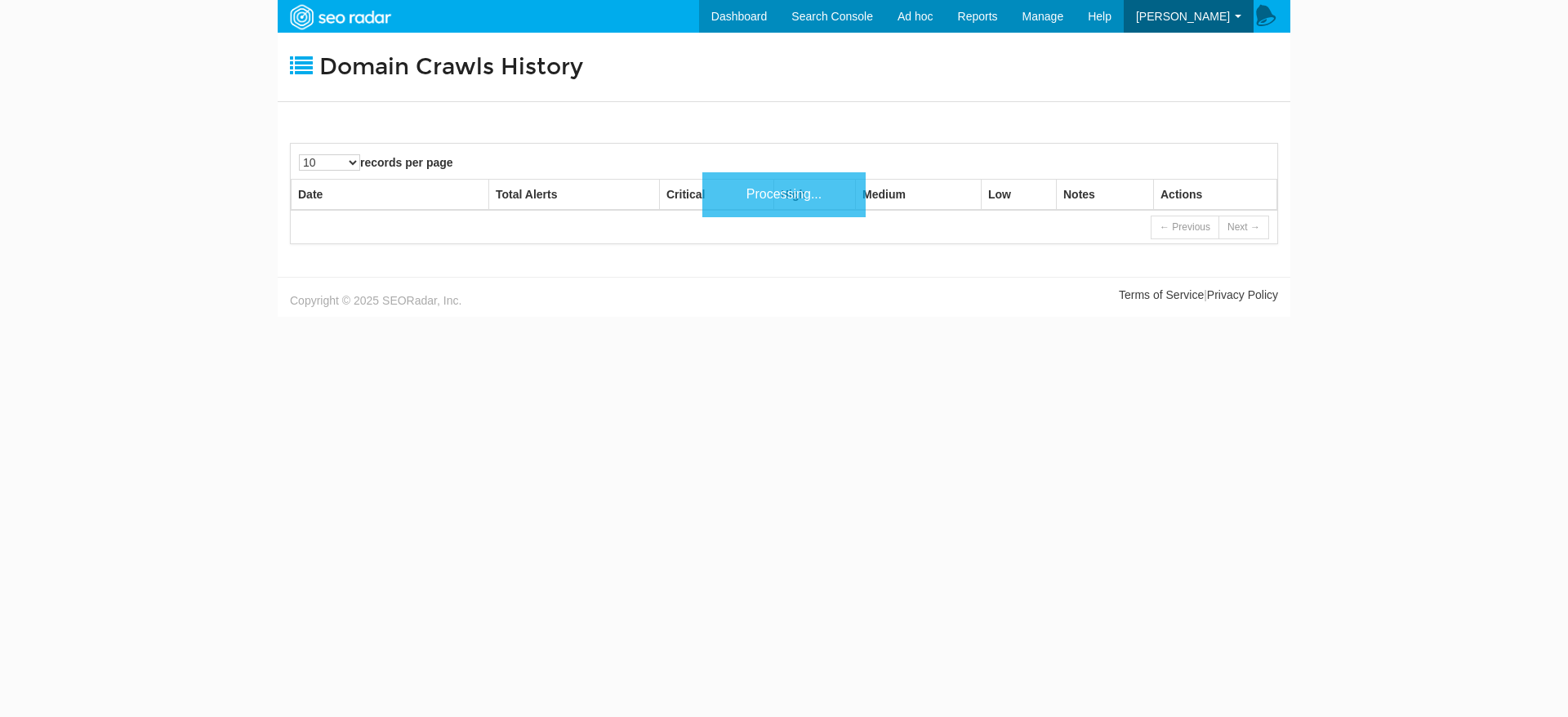
scroll to position [65, 0]
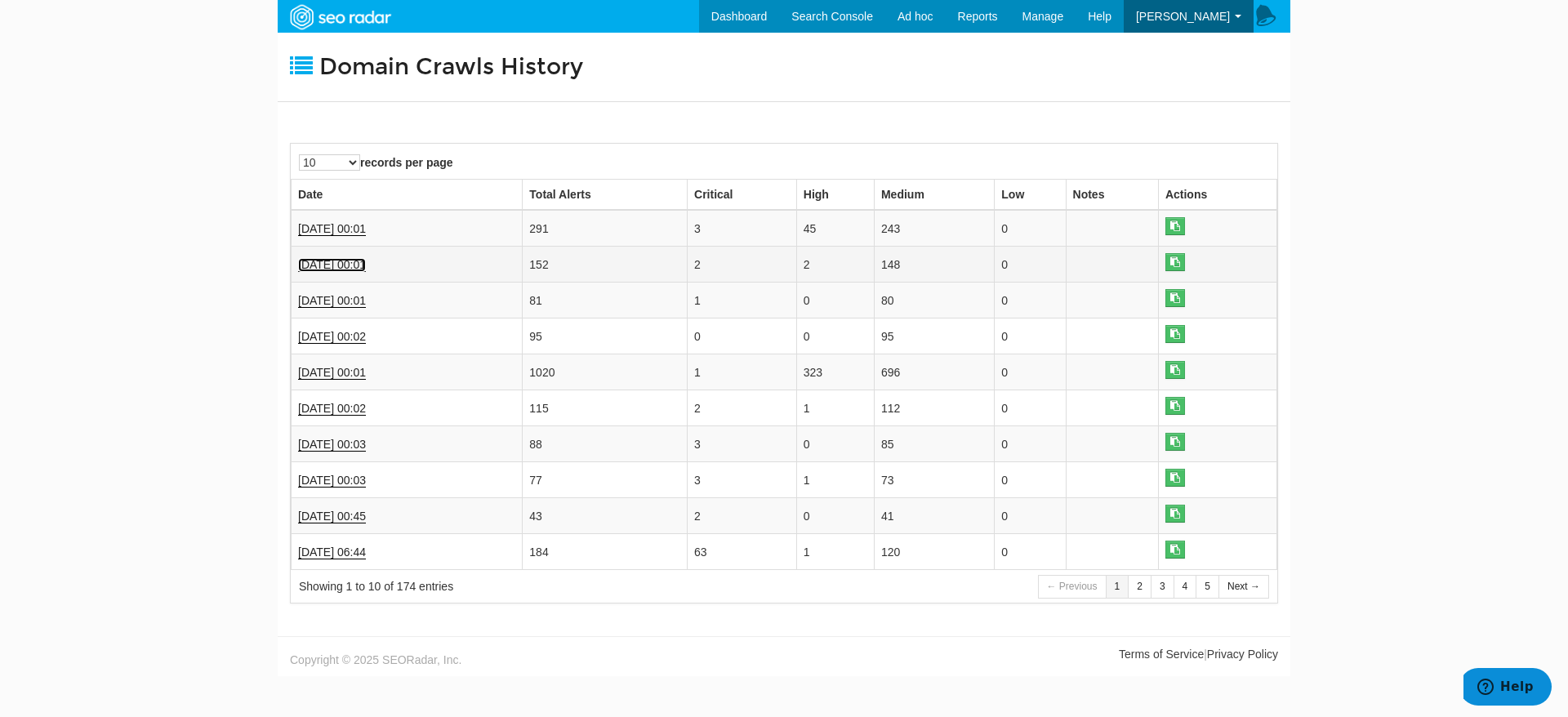
click at [355, 269] on link "[DATE] 00:01" at bounding box center [332, 264] width 68 height 14
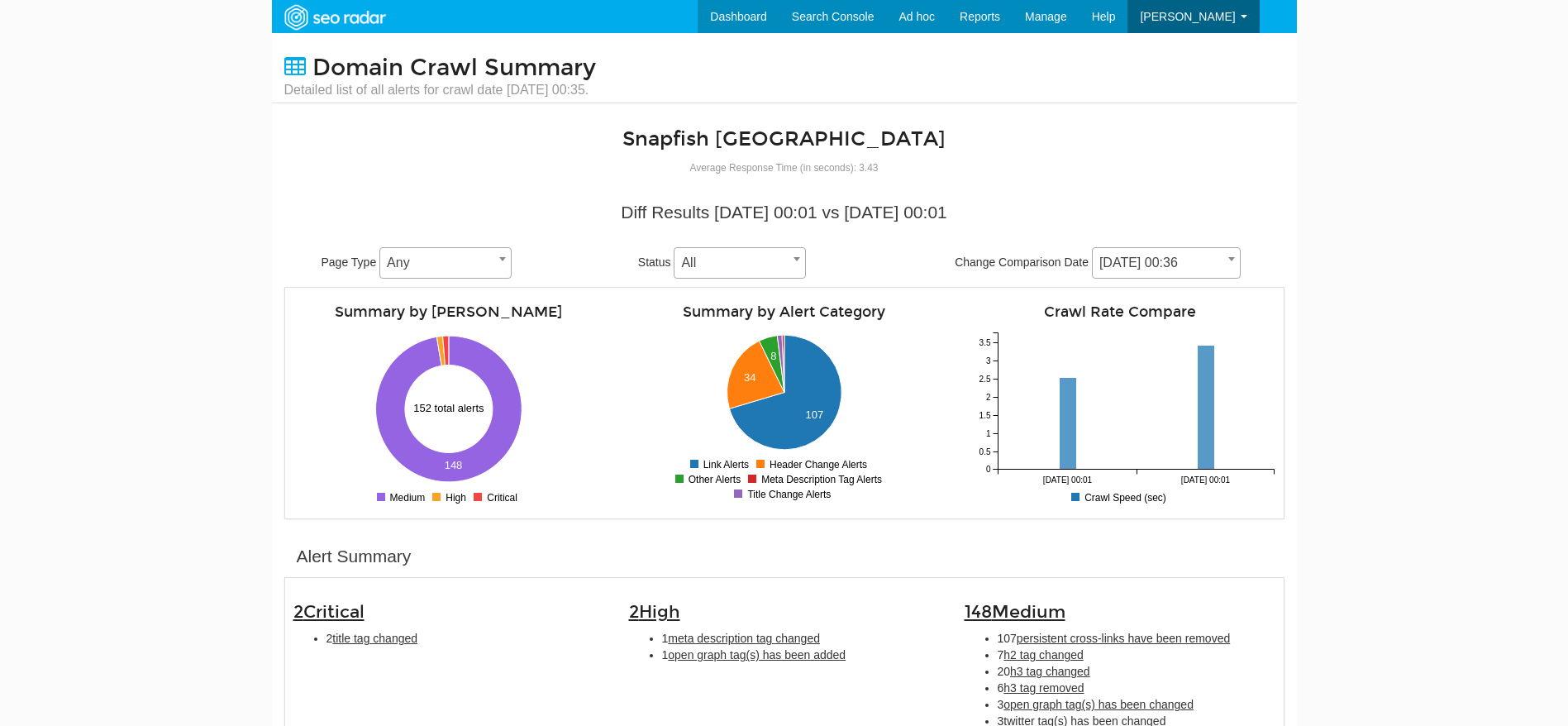
scroll to position [66, 0]
click at [405, 642] on span "title tag changed" at bounding box center [375, 638] width 85 height 14
type input "title tag changed"
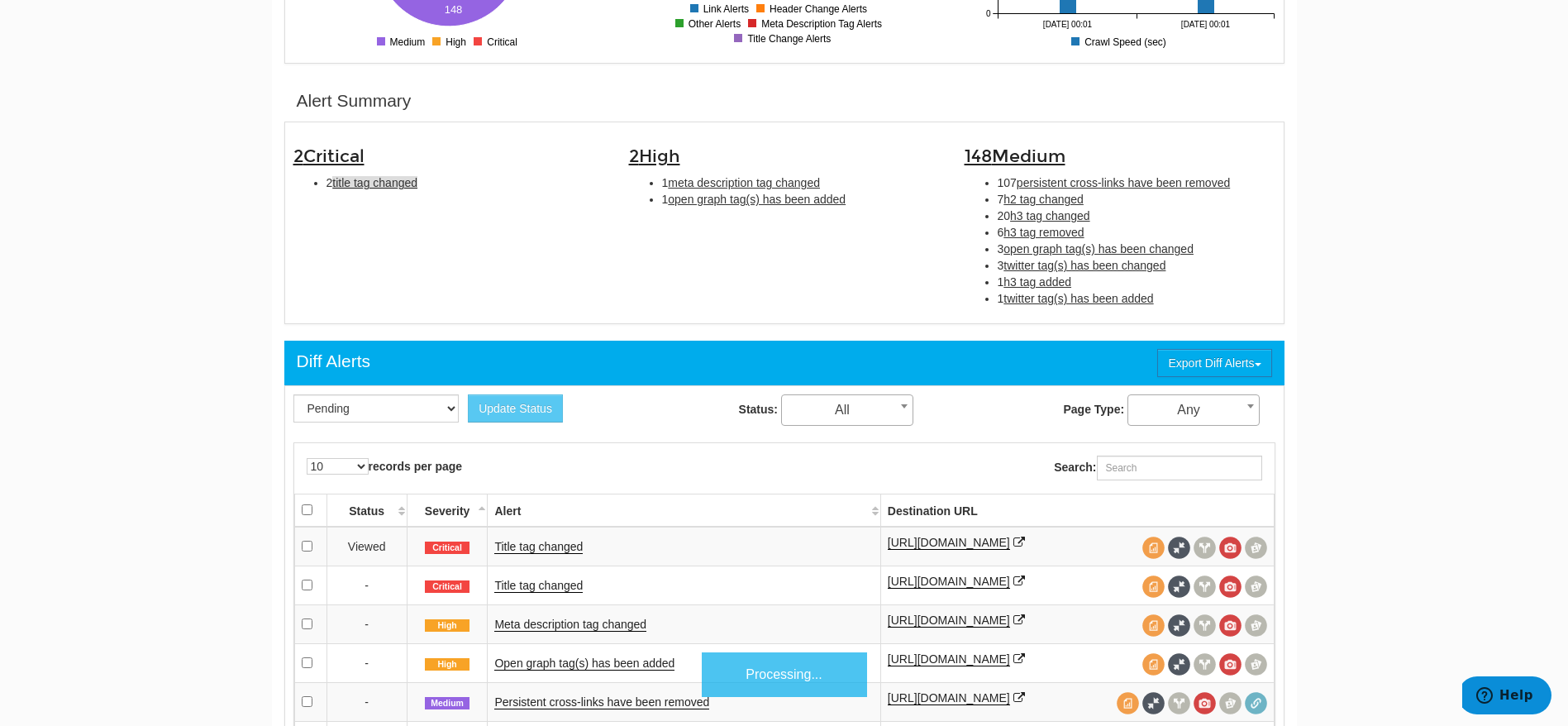
scroll to position [536, 0]
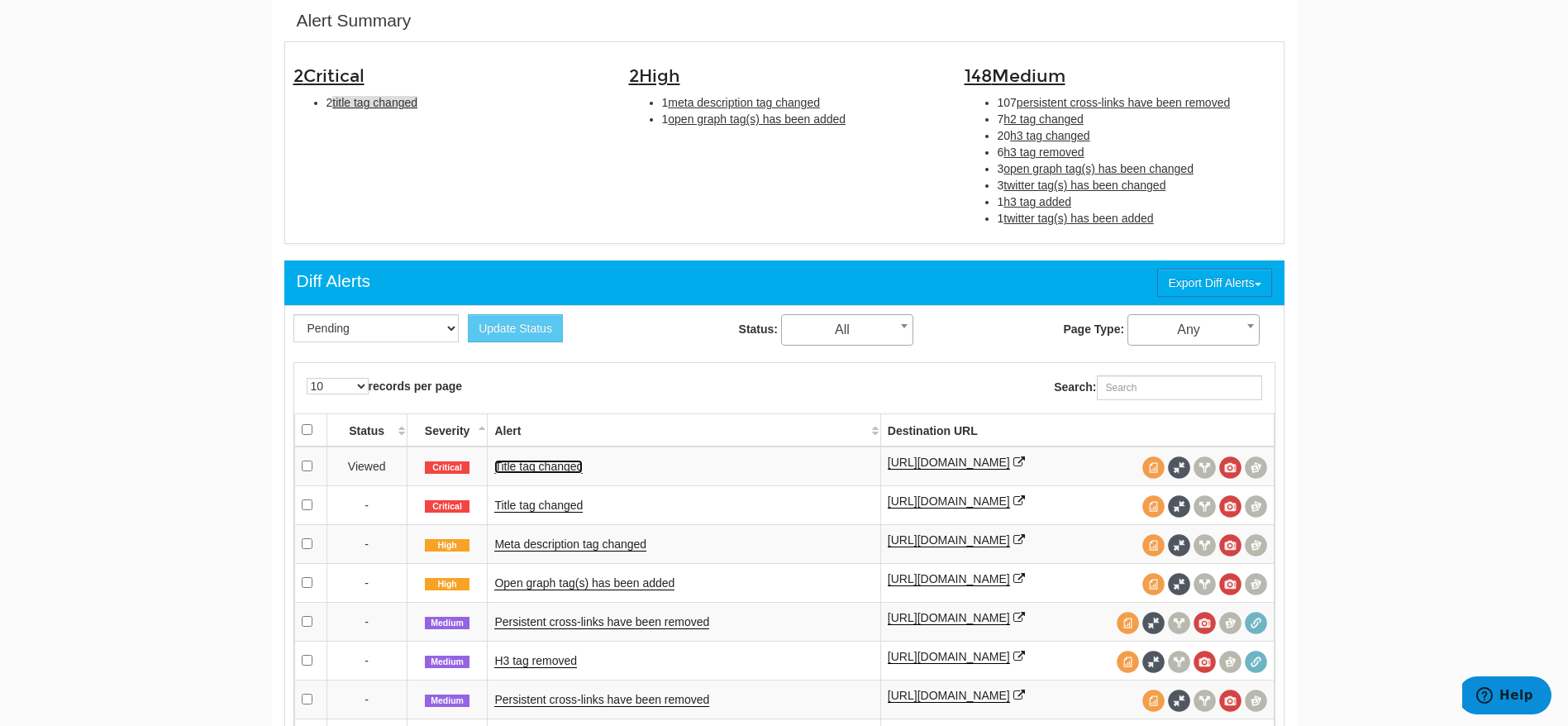
click at [551, 471] on link "Title tag changed" at bounding box center [538, 467] width 88 height 14
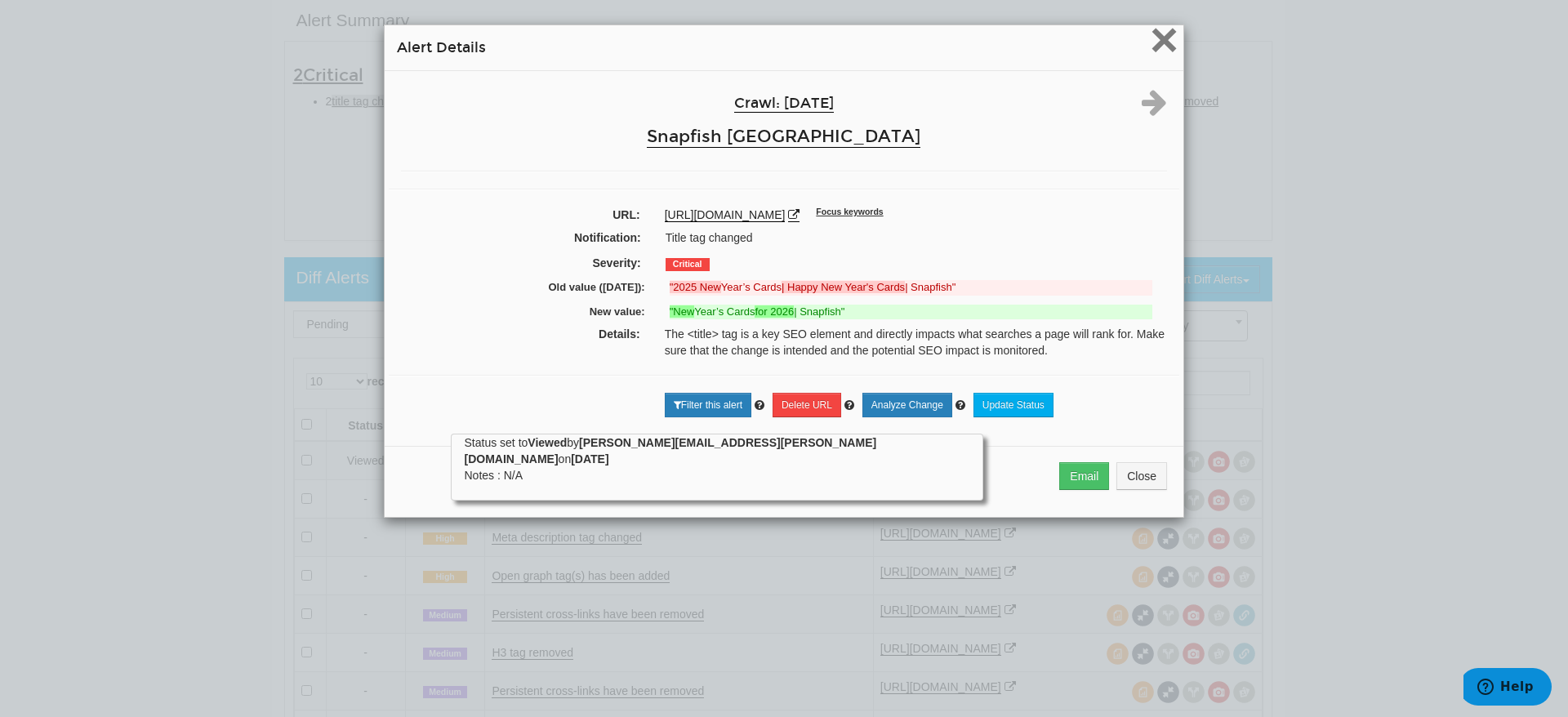
click at [1160, 38] on span "×" at bounding box center [1164, 39] width 29 height 55
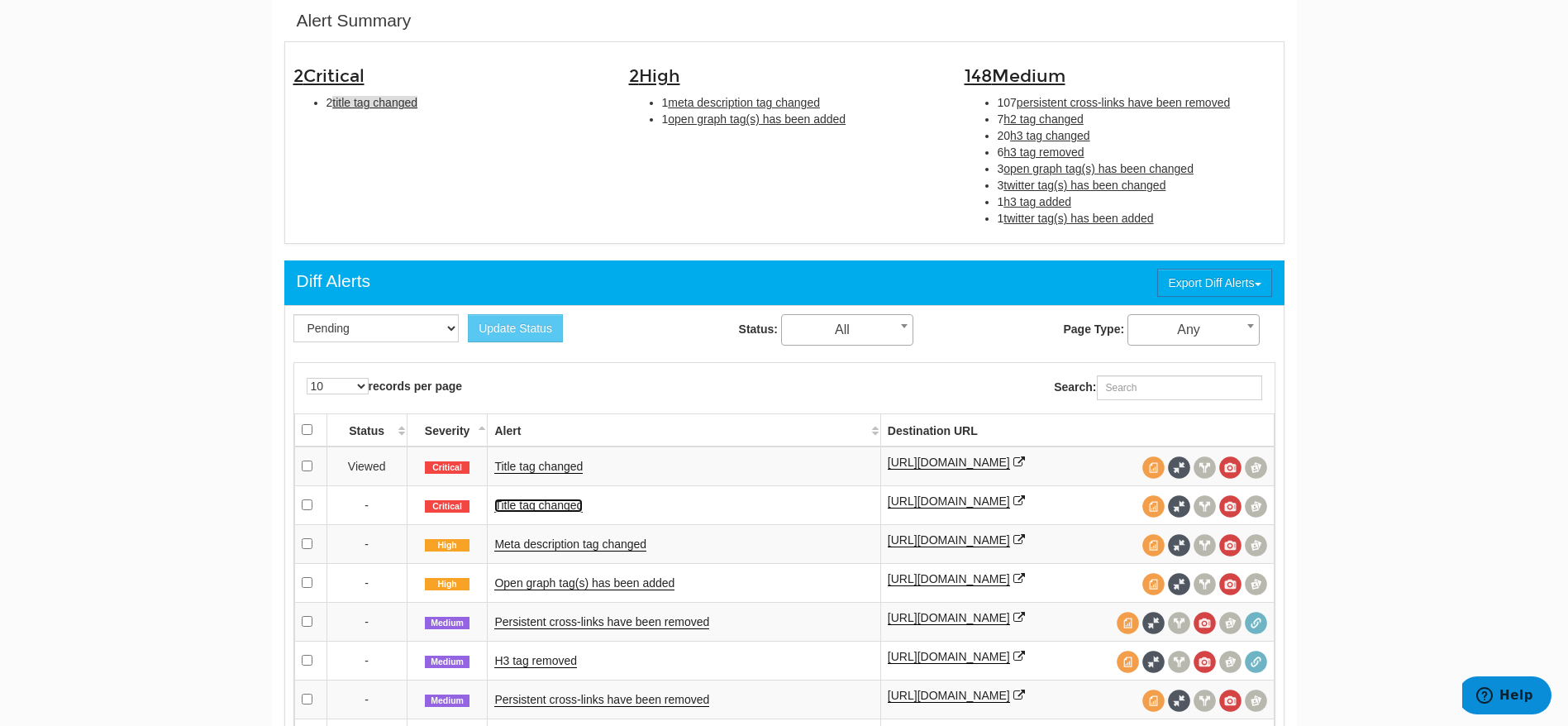
click at [518, 513] on link "Title tag changed" at bounding box center [538, 505] width 88 height 14
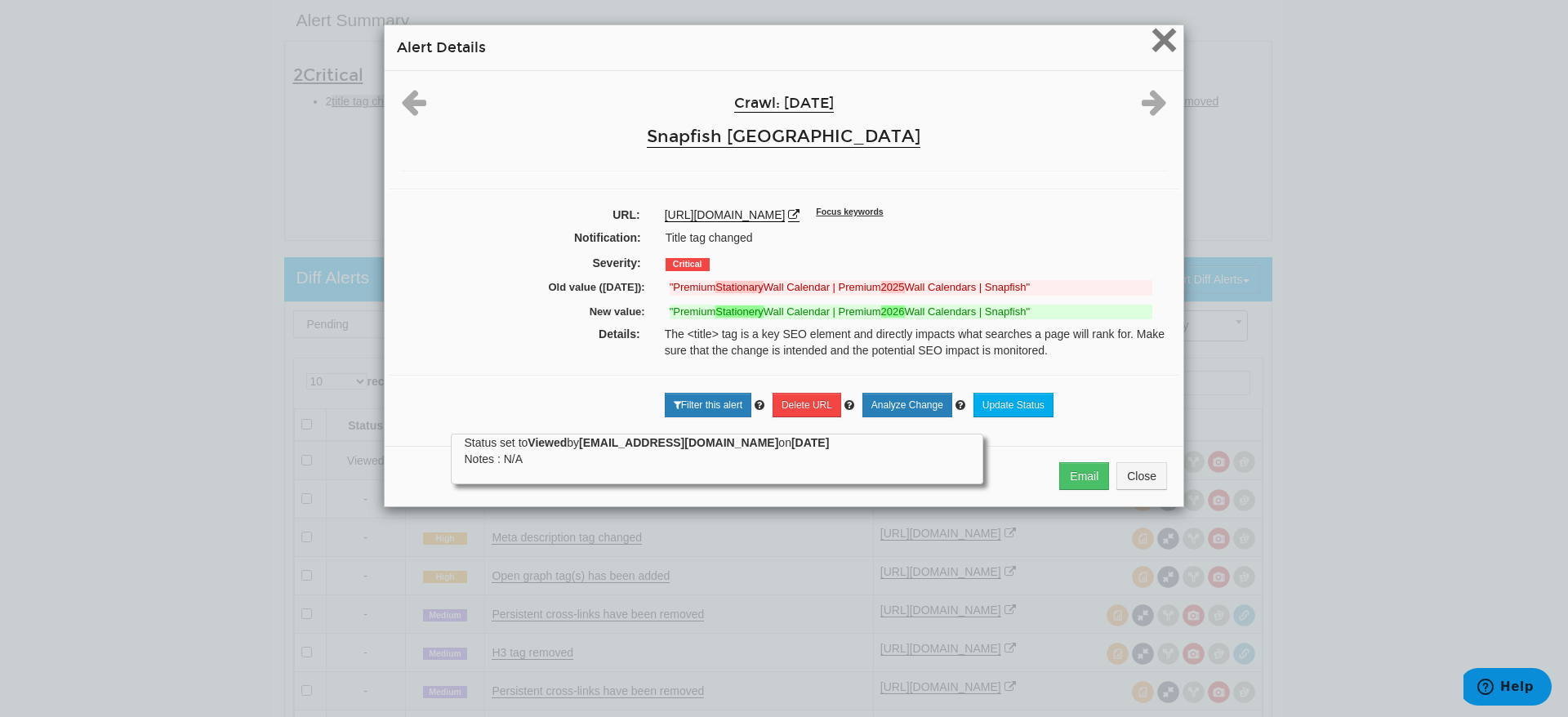
click at [1165, 39] on span "×" at bounding box center [1164, 39] width 29 height 55
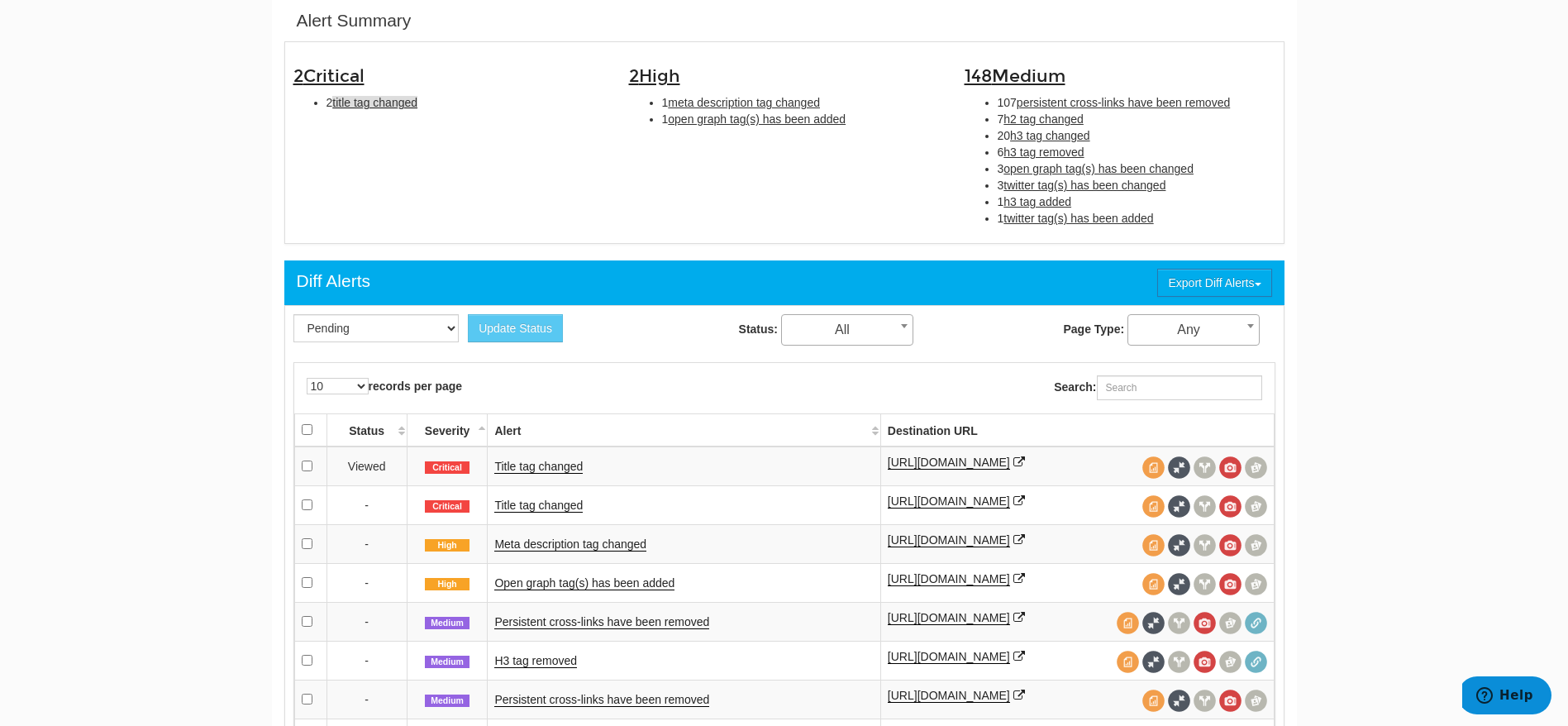
scroll to position [0, 0]
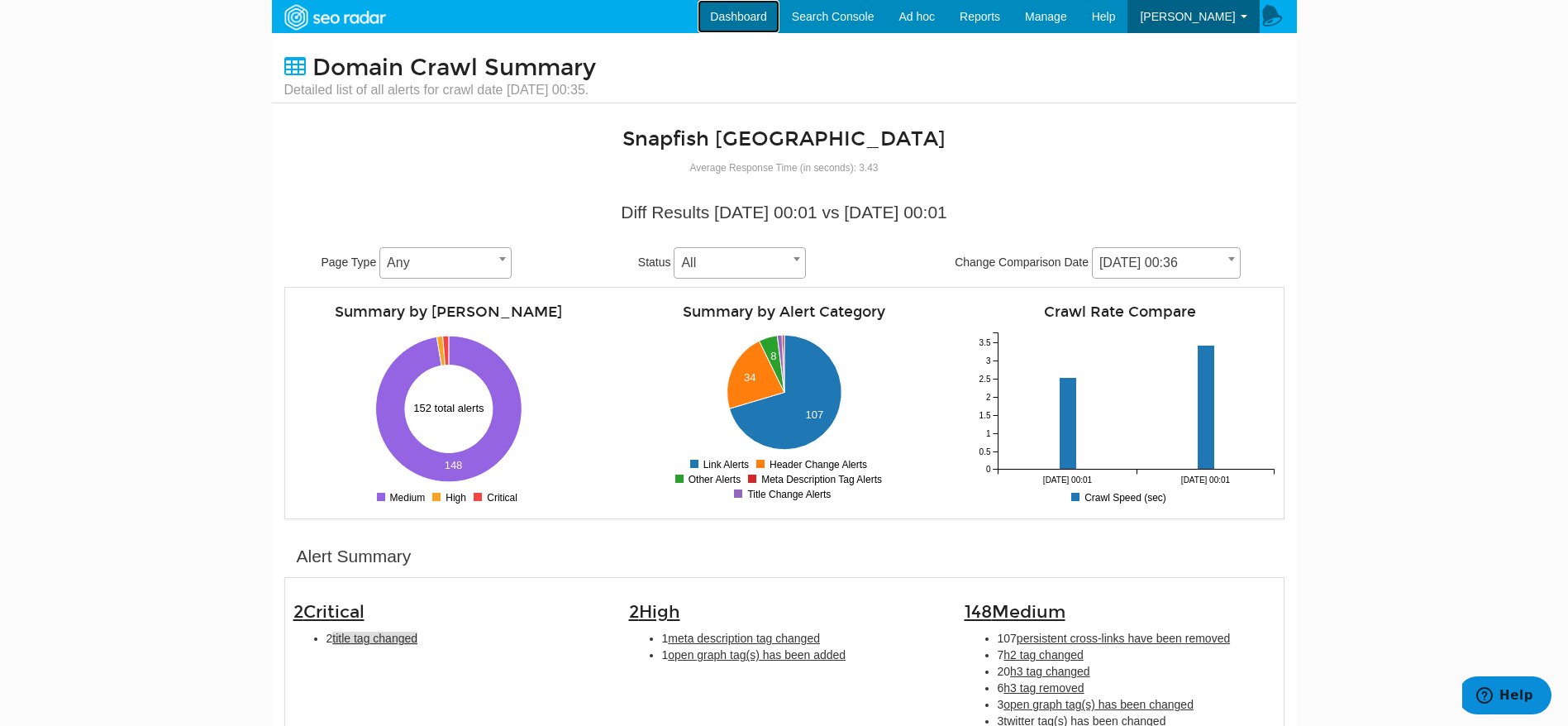
click at [778, 24] on link "Dashboard" at bounding box center [739, 16] width 82 height 33
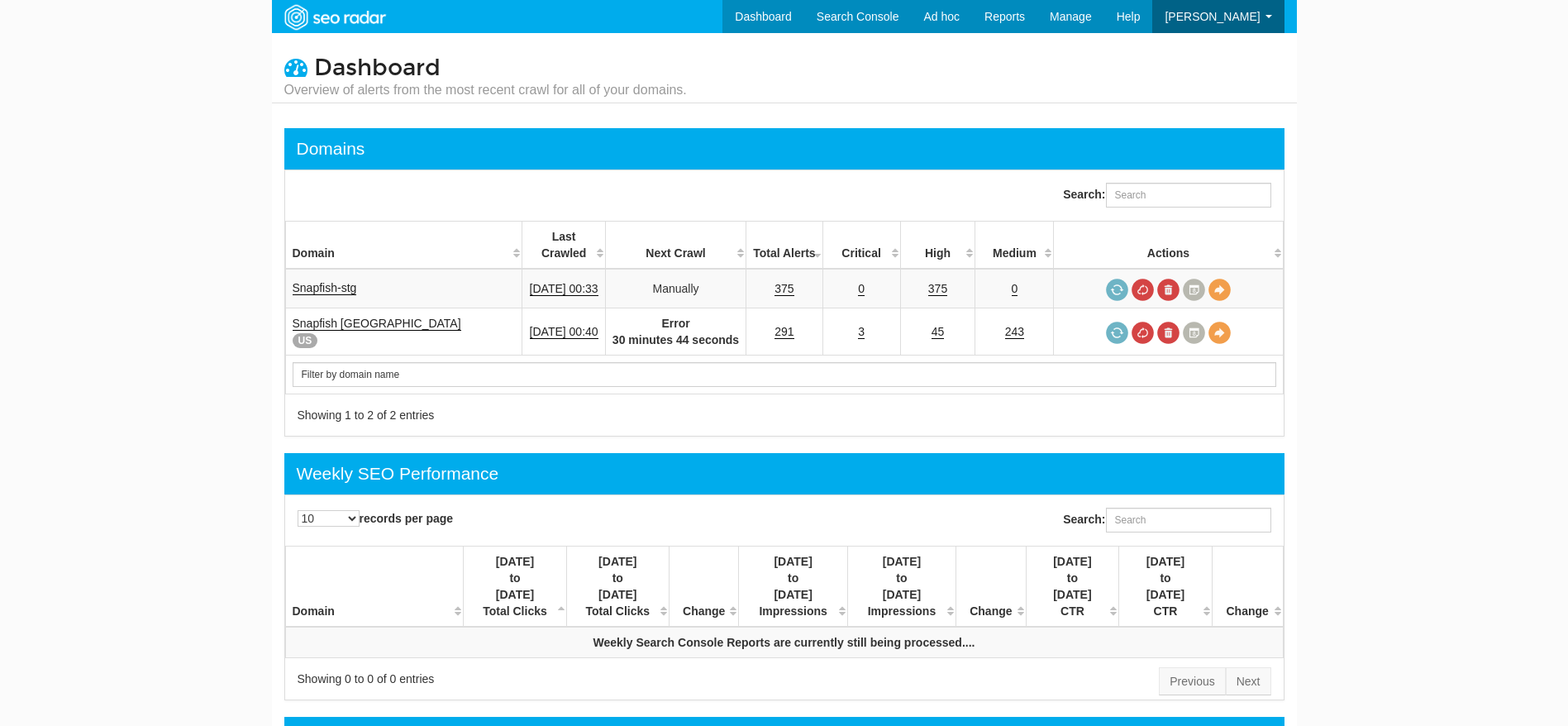
scroll to position [66, 0]
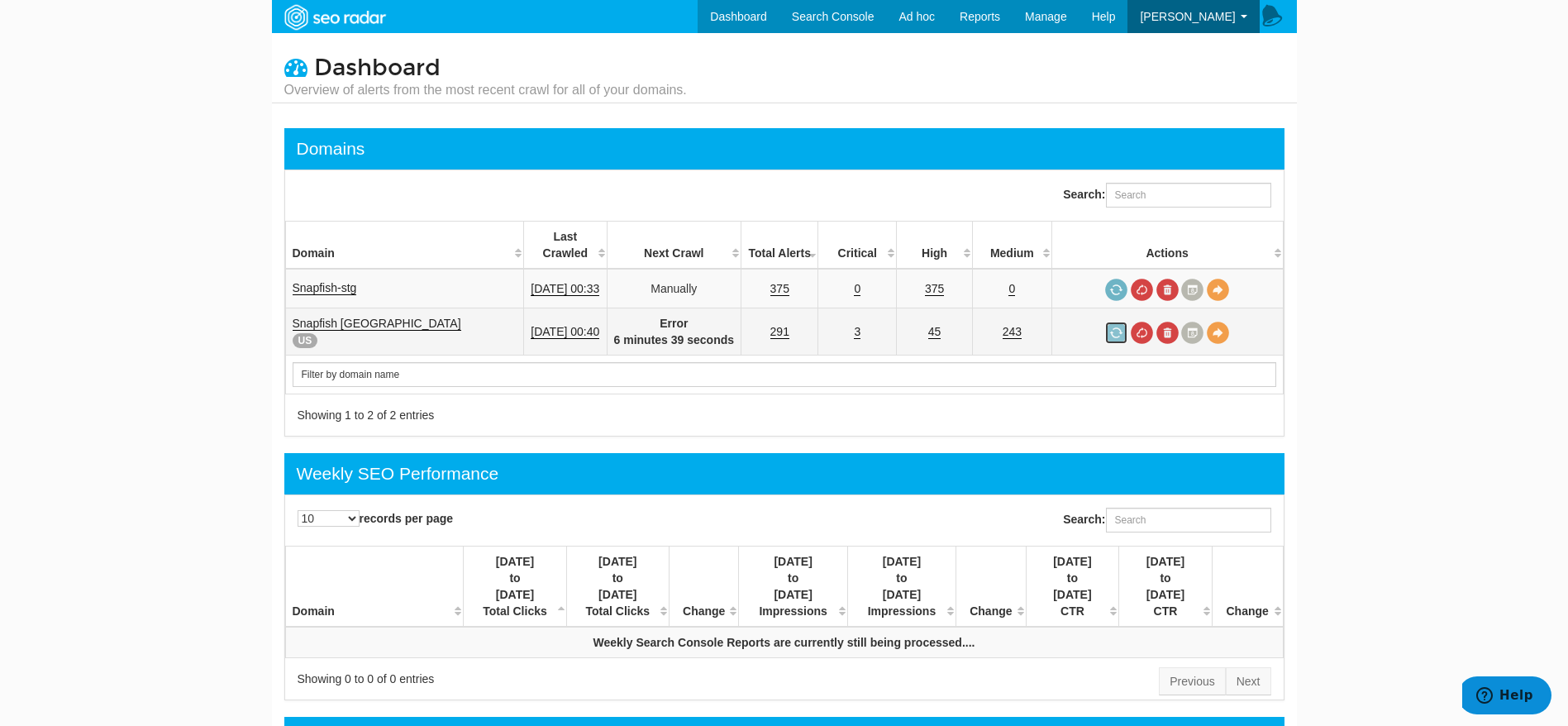
click at [1116, 321] on link at bounding box center [1116, 332] width 22 height 22
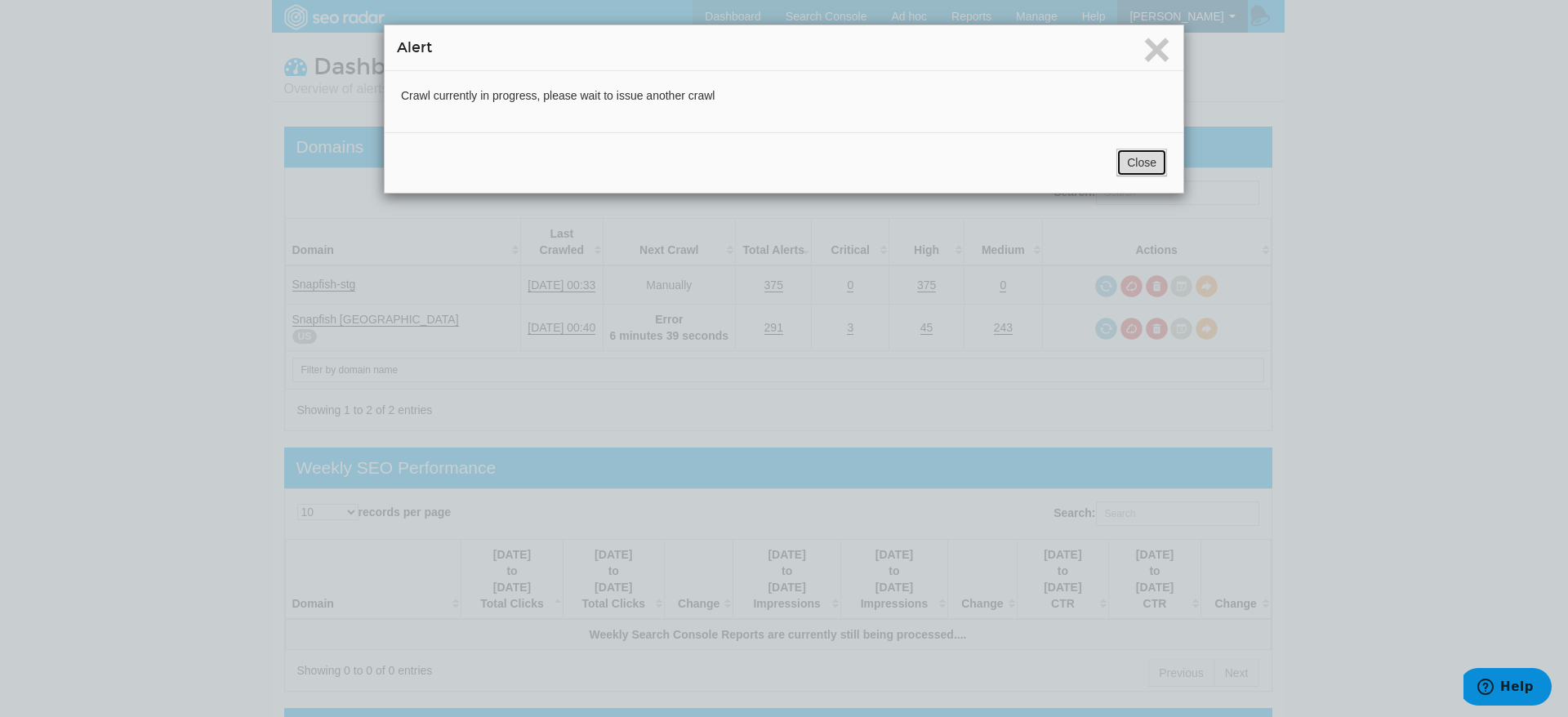
click at [1125, 160] on button "Close" at bounding box center [1141, 162] width 50 height 28
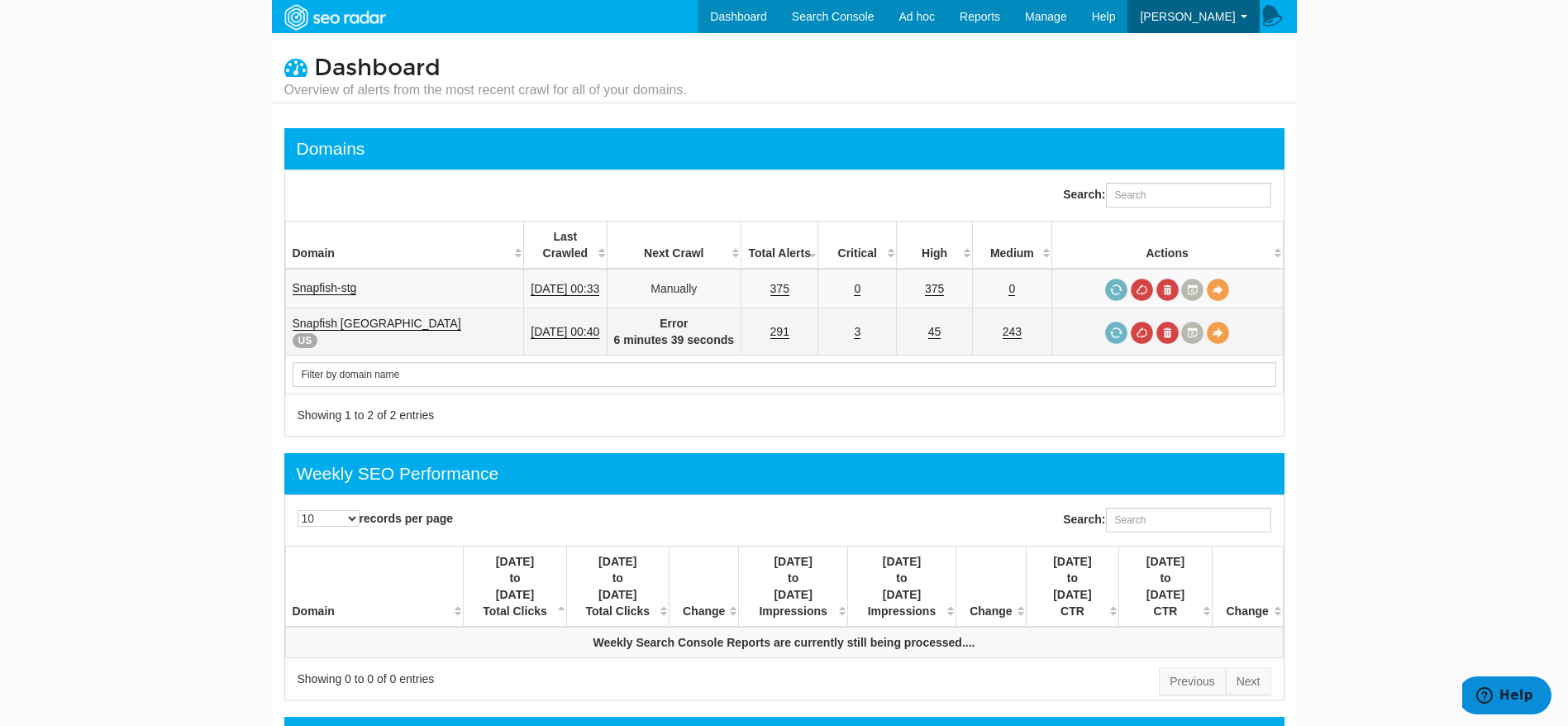
click at [697, 311] on td "Error 6 minutes 39 seconds" at bounding box center [674, 332] width 134 height 47
click at [651, 318] on strong "Error 6 minutes 39 seconds" at bounding box center [674, 331] width 121 height 30
click at [709, 311] on td "Error 6 minutes 39 seconds" at bounding box center [674, 332] width 134 height 47
drag, startPoint x: 661, startPoint y: 308, endPoint x: 704, endPoint y: 315, distance: 43.6
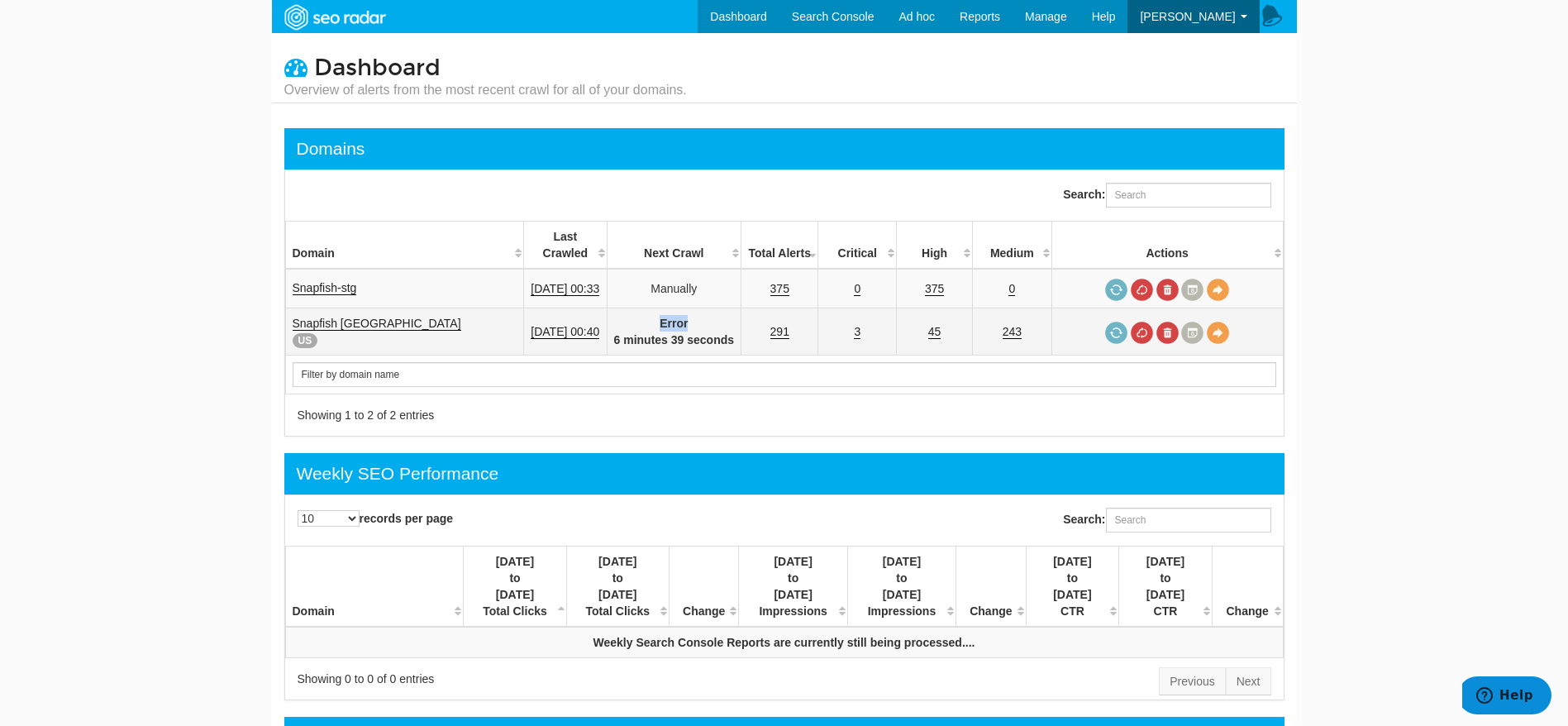
click at [704, 315] on td "Error 6 minutes 39 seconds" at bounding box center [674, 332] width 134 height 47
click at [1111, 321] on link at bounding box center [1116, 332] width 22 height 22
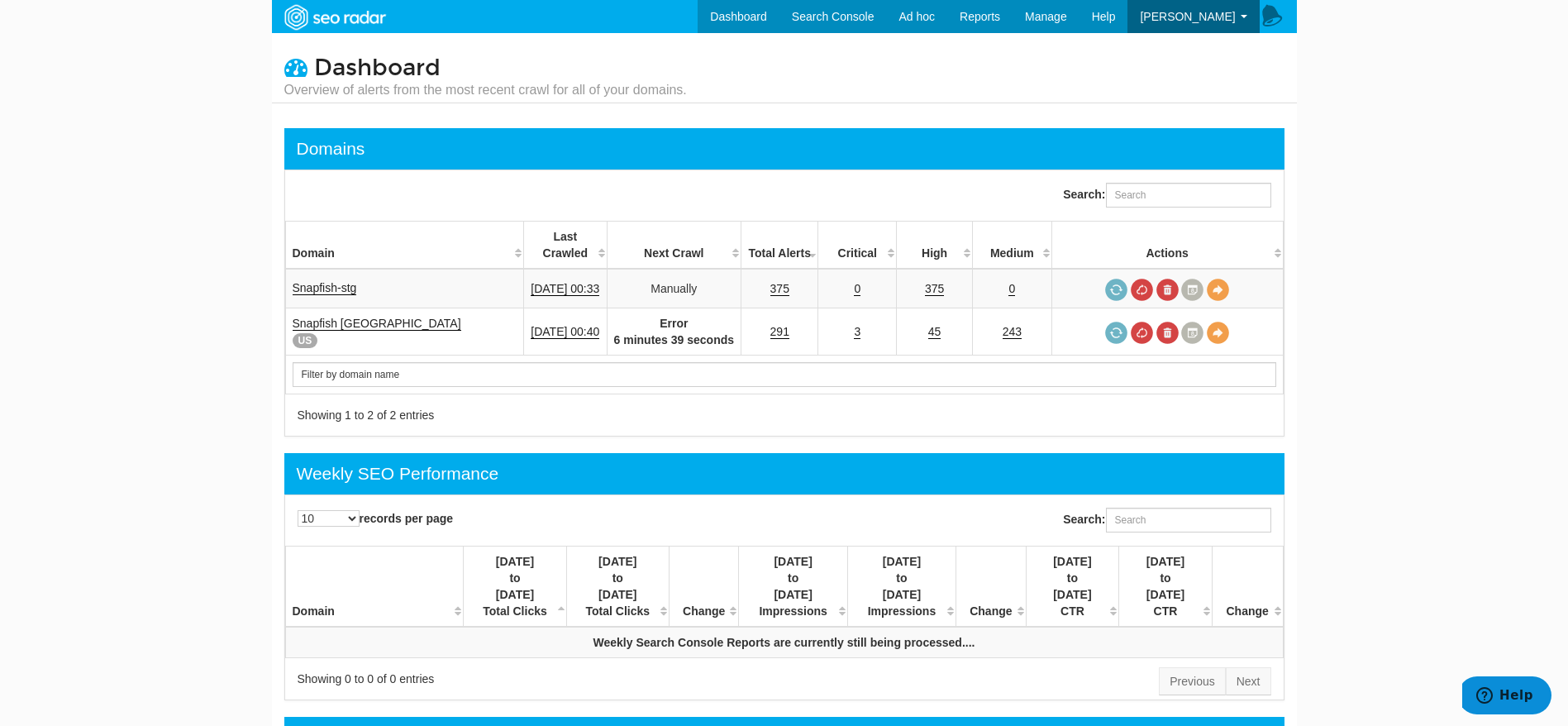
click at [0, 267] on body "Dashboard Search Console Keyword Winners and Losers Page Winners and Losers Arc…" at bounding box center [784, 363] width 1568 height 726
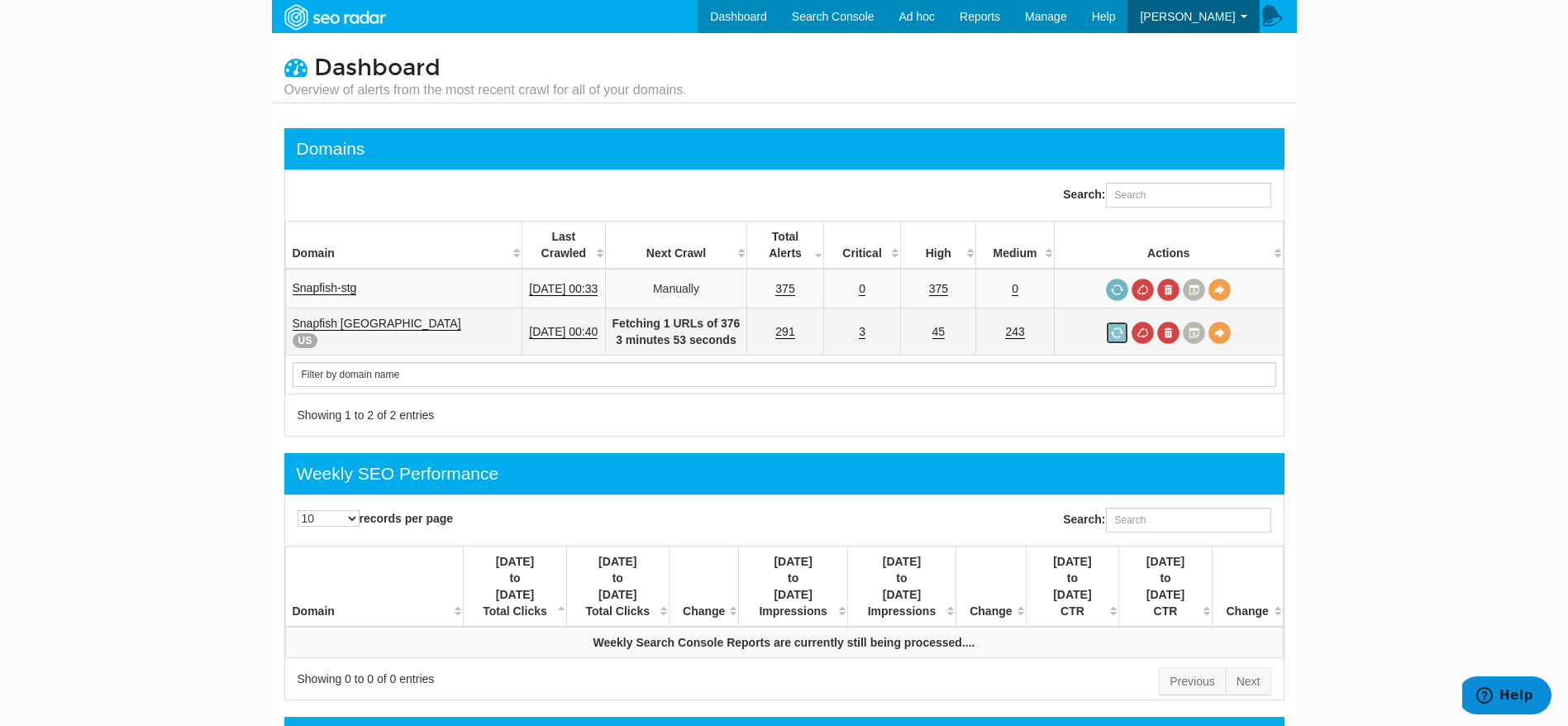
click at [1125, 332] on link at bounding box center [1117, 332] width 22 height 22
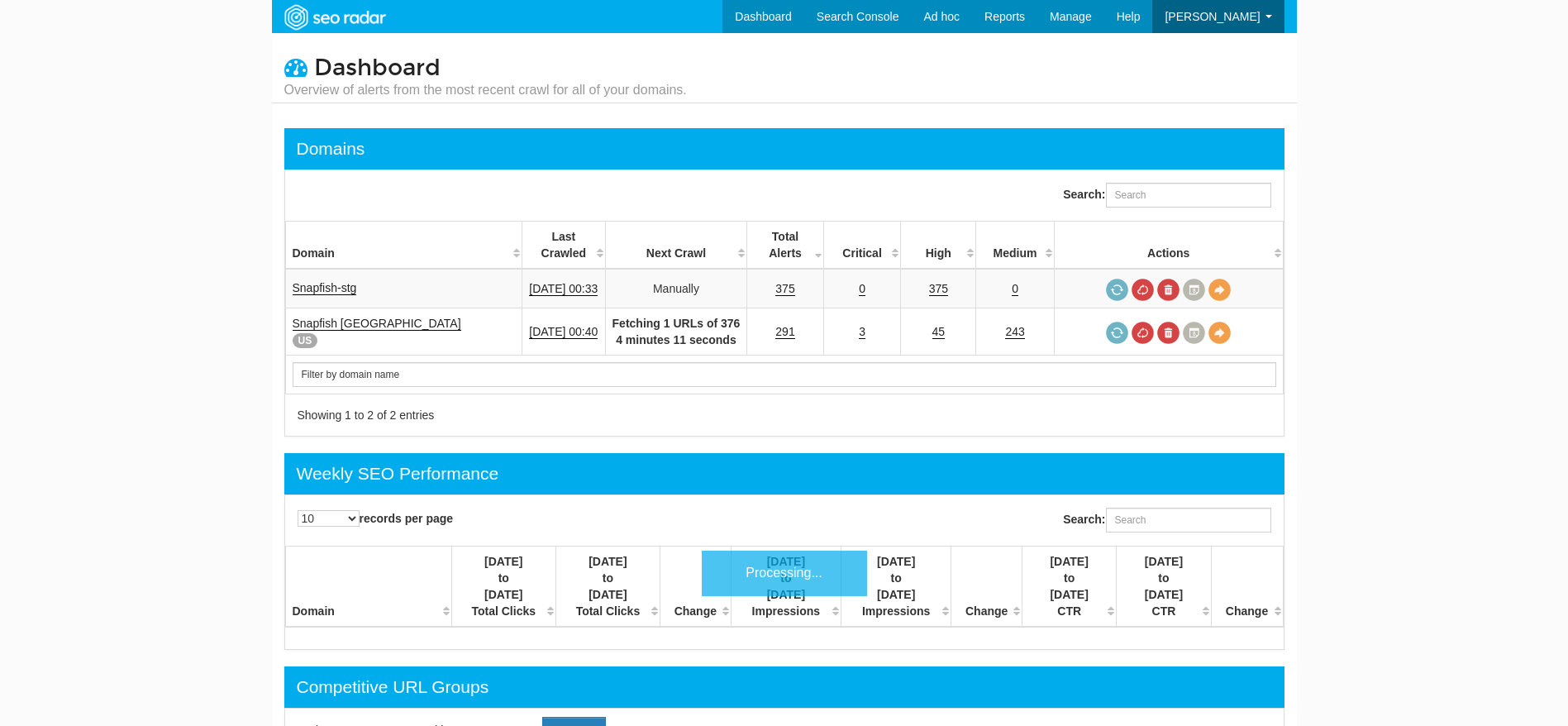
scroll to position [66, 0]
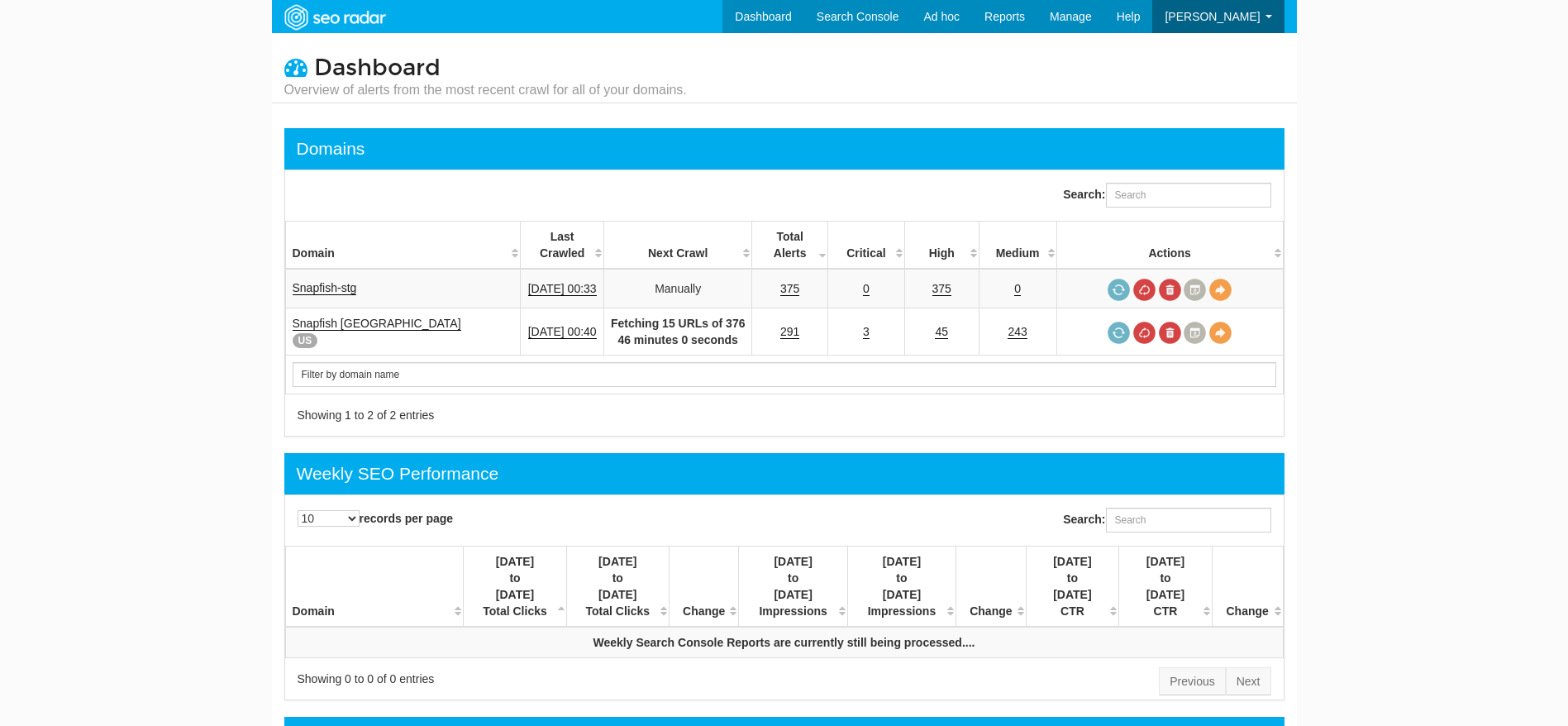
scroll to position [66, 0]
